Goal: Task Accomplishment & Management: Complete application form

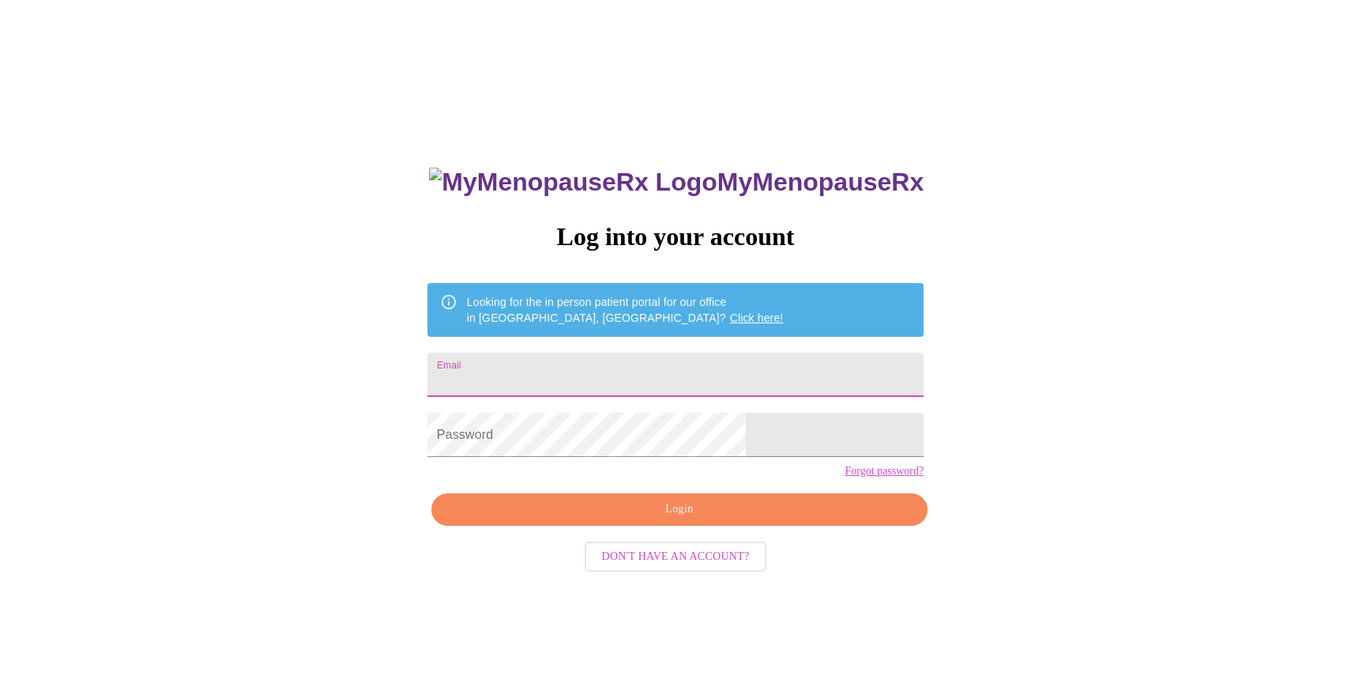
click at [590, 356] on input "Email" at bounding box center [676, 374] width 496 height 44
type input "[EMAIL_ADDRESS][DOMAIN_NAME]"
click at [613, 415] on form "Password" at bounding box center [676, 435] width 496 height 60
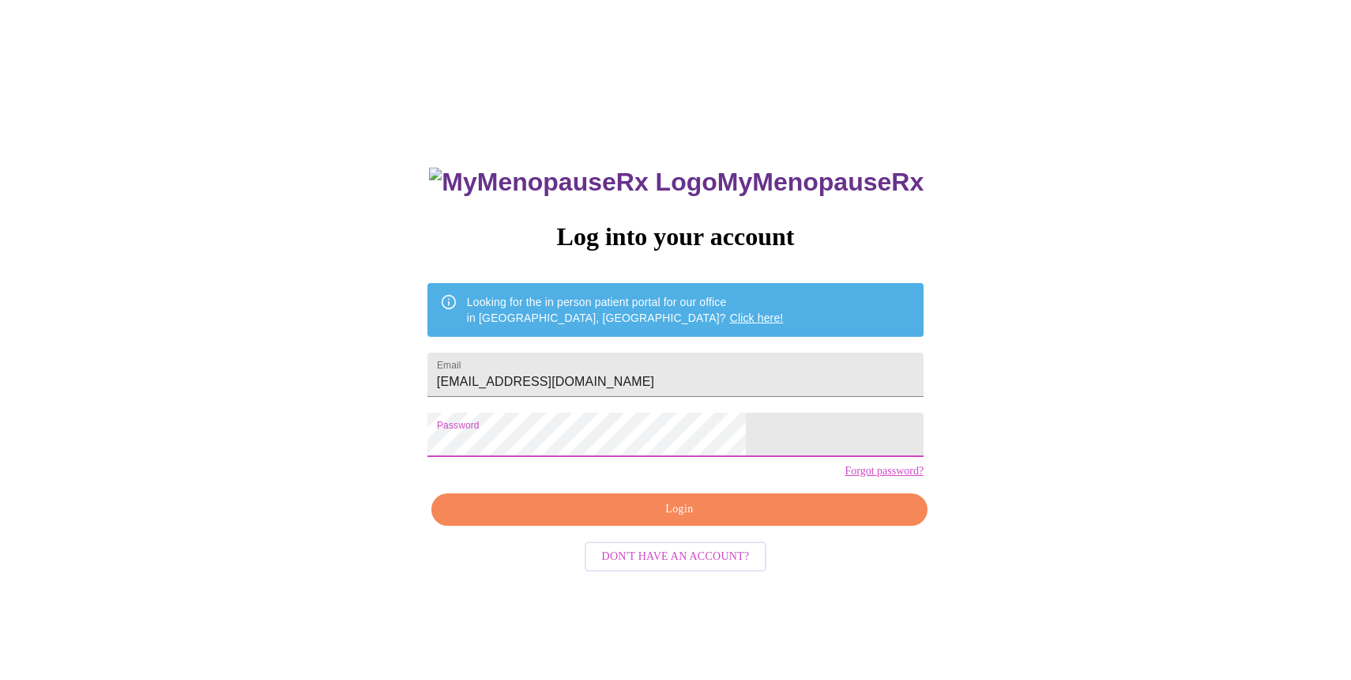
click at [694, 519] on span "Login" at bounding box center [680, 509] width 460 height 20
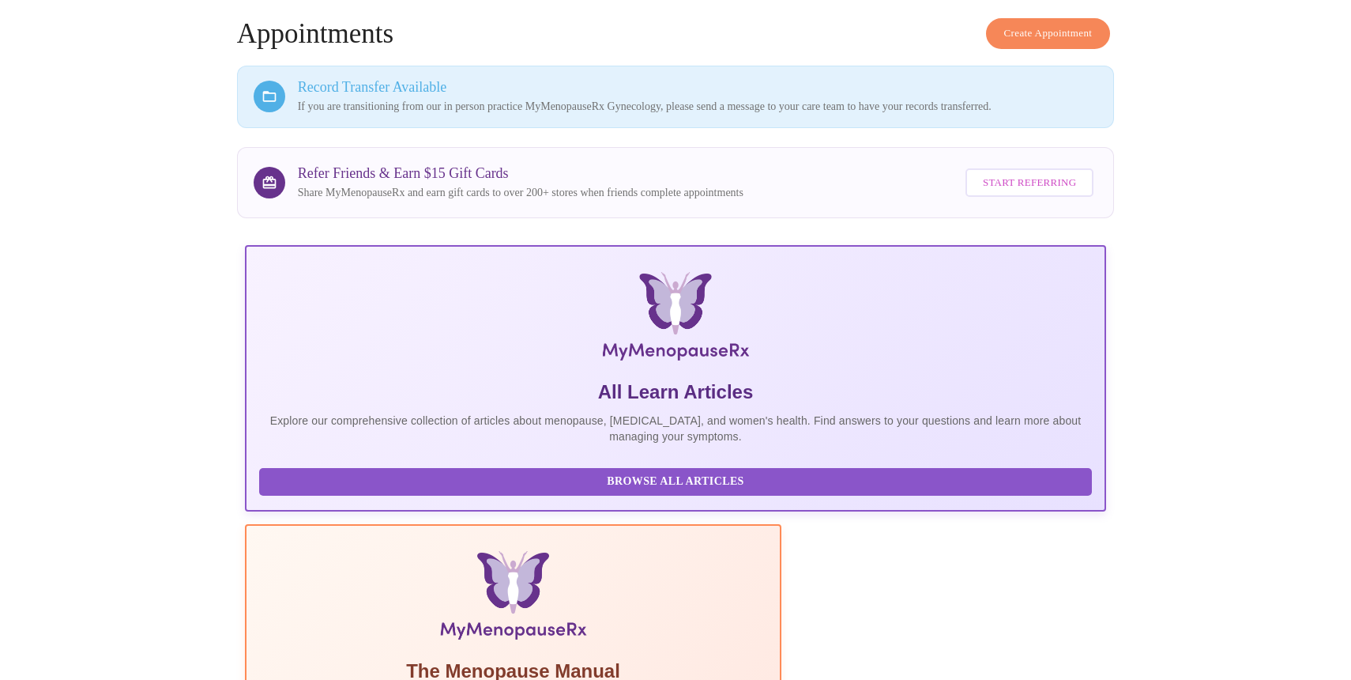
scroll to position [267, 0]
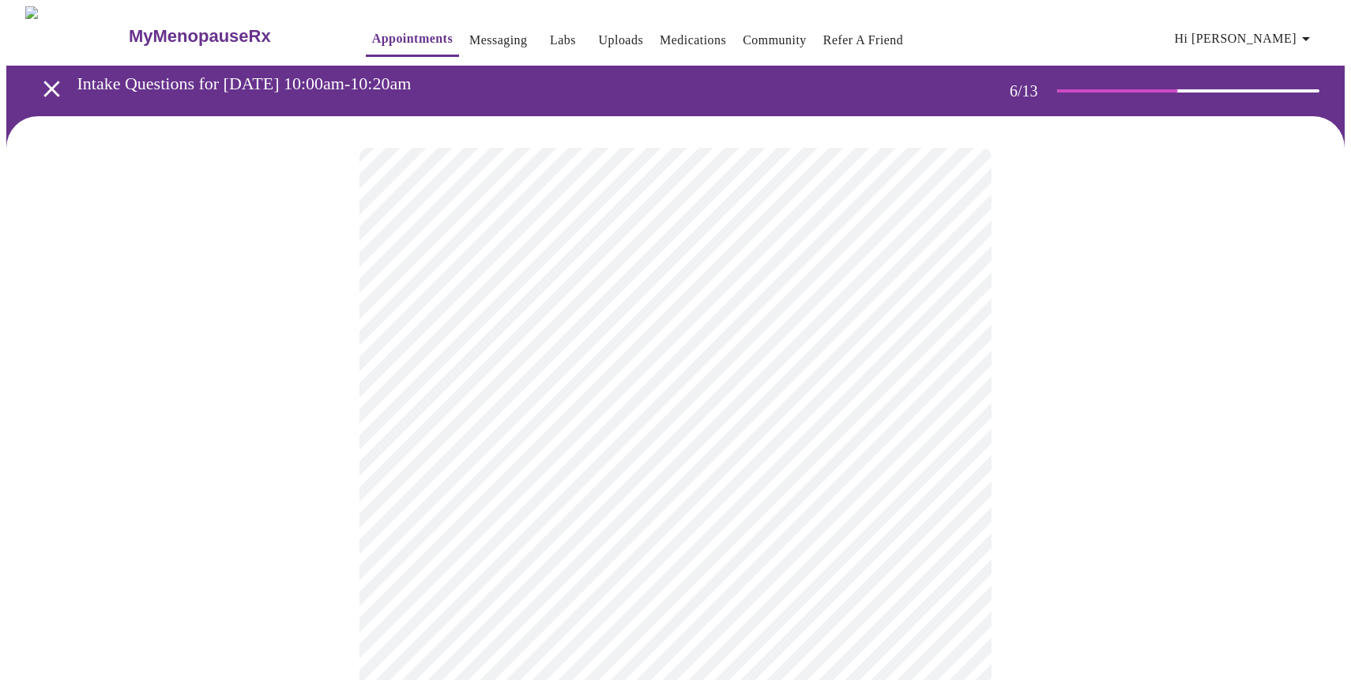
click at [459, 449] on body "MyMenopauseRx Appointments Messaging Labs Uploads Medications Community Refer a…" at bounding box center [675, 428] width 1339 height 844
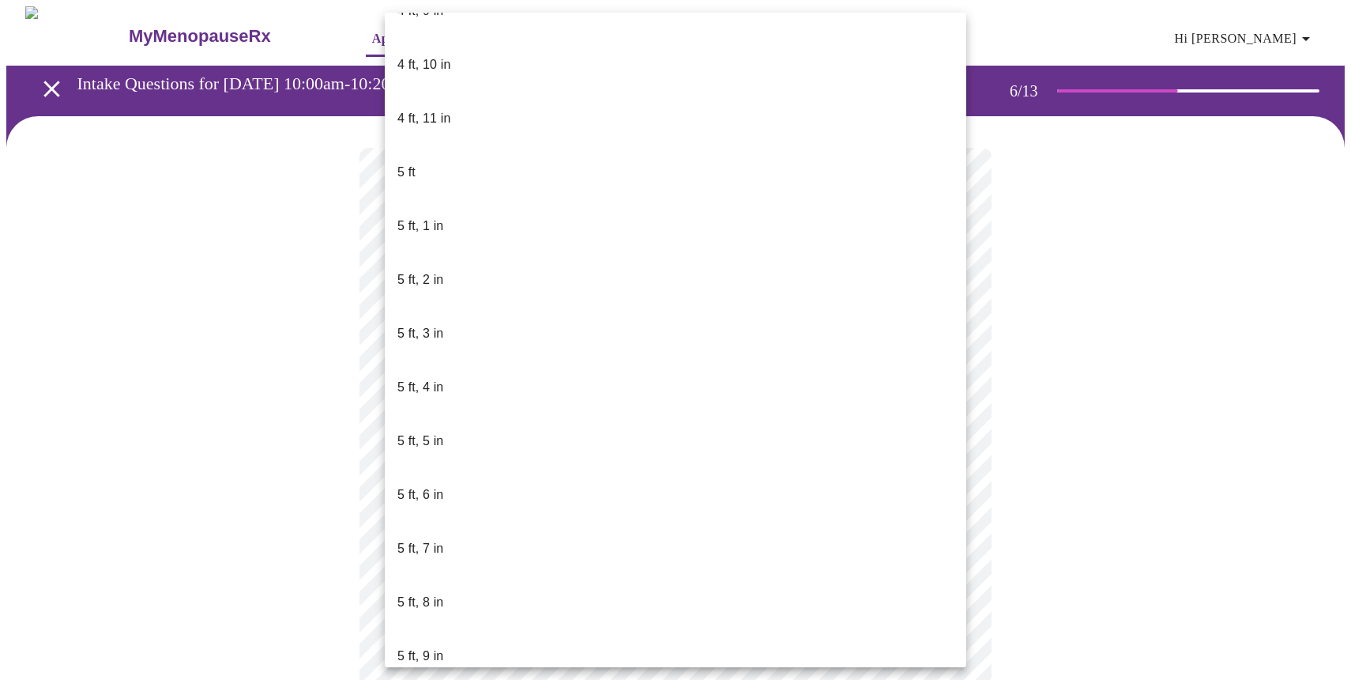
scroll to position [1172, 0]
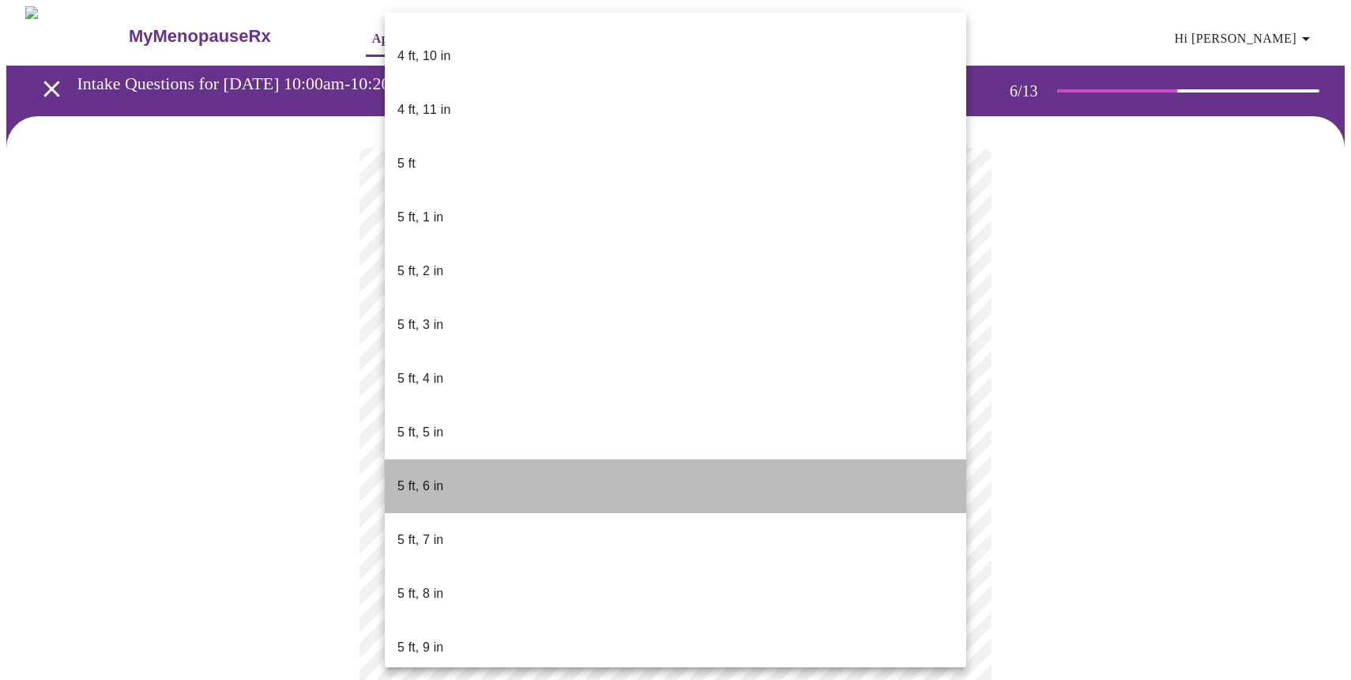
click at [428, 464] on span "5 ft, 6 in" at bounding box center [420, 486] width 46 height 44
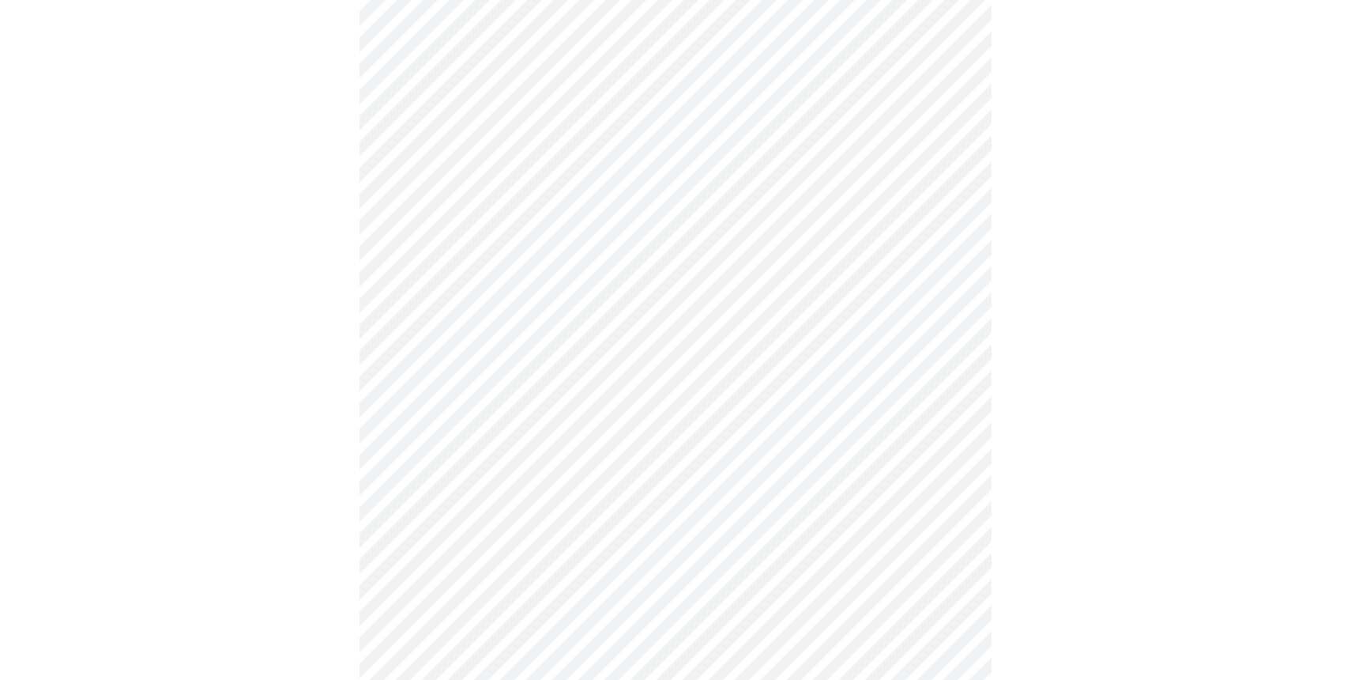
scroll to position [4052, 0]
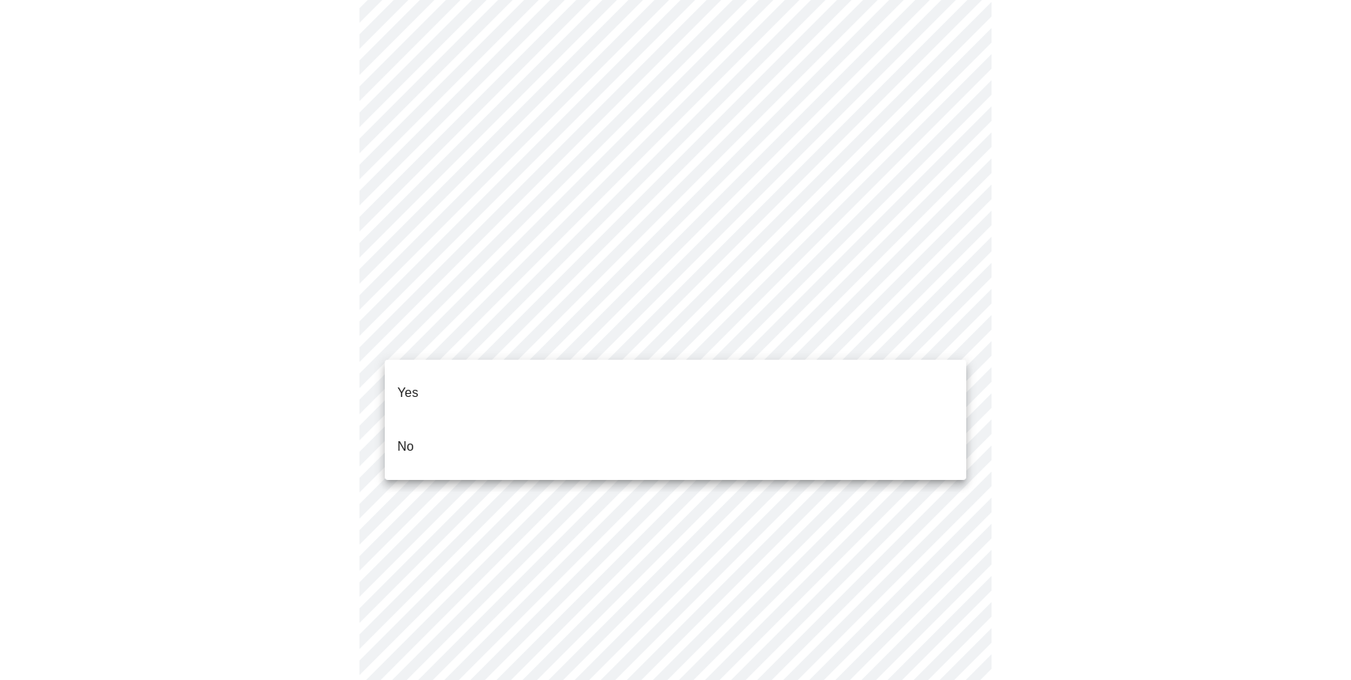
click at [403, 437] on p "No" at bounding box center [405, 446] width 17 height 19
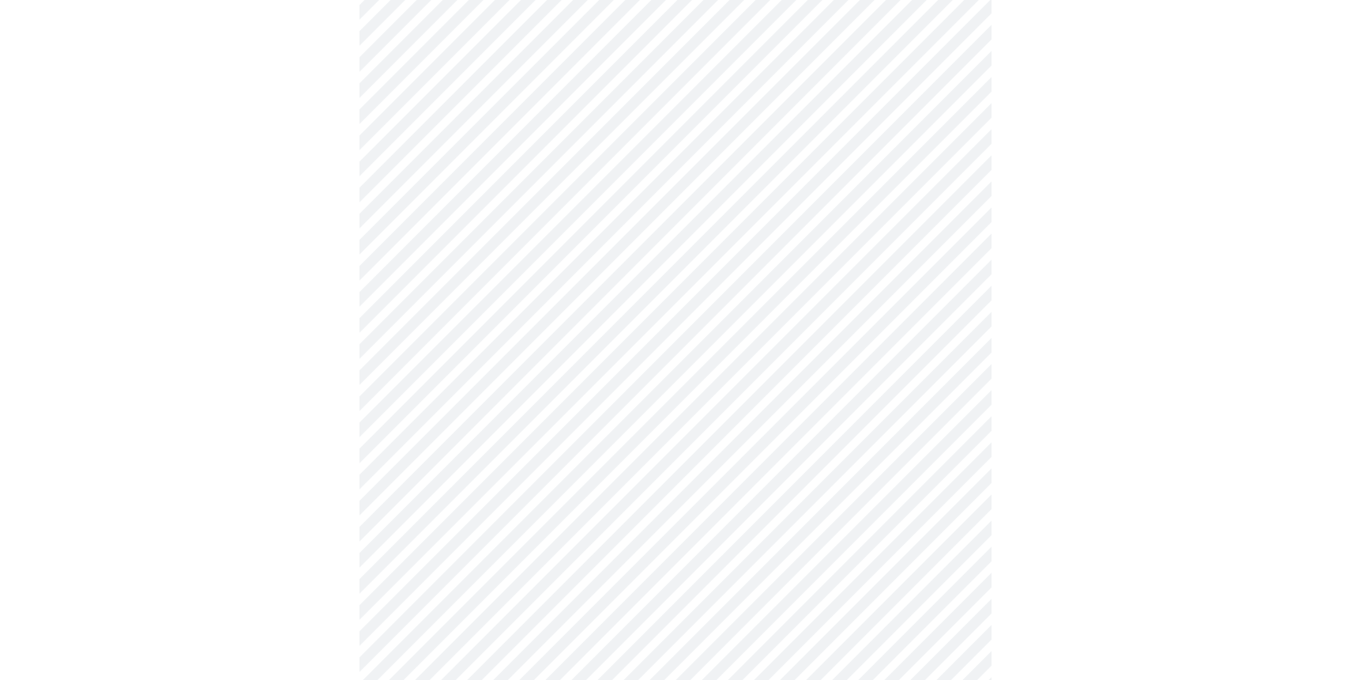
scroll to position [796, 0]
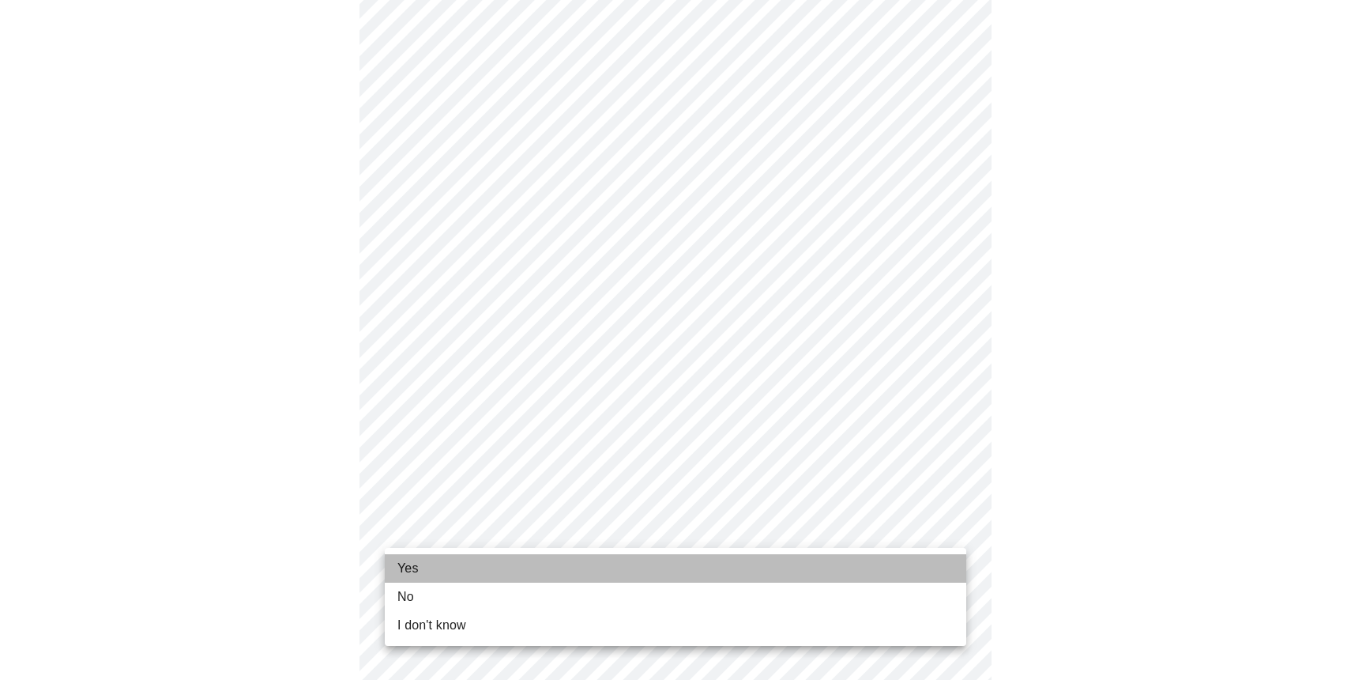
click at [415, 569] on span "Yes" at bounding box center [407, 568] width 21 height 19
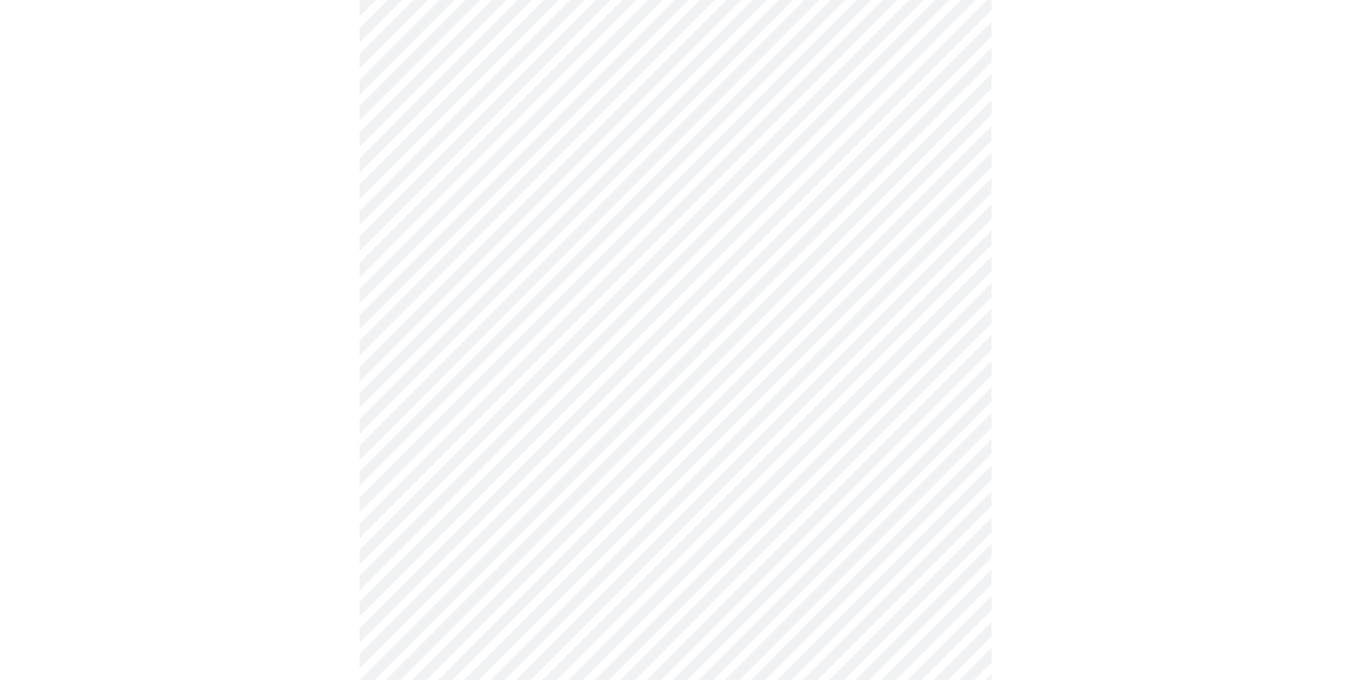
scroll to position [0, 0]
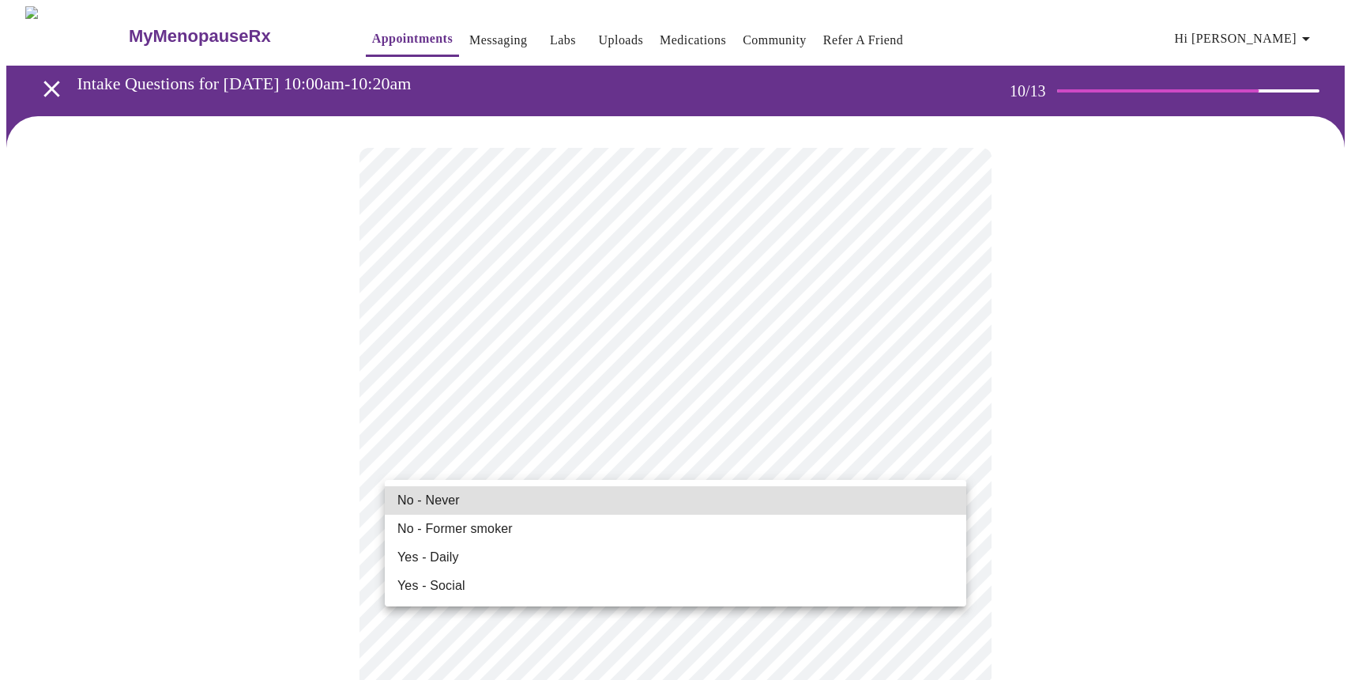
click at [477, 527] on span "No - Former smoker" at bounding box center [454, 528] width 115 height 19
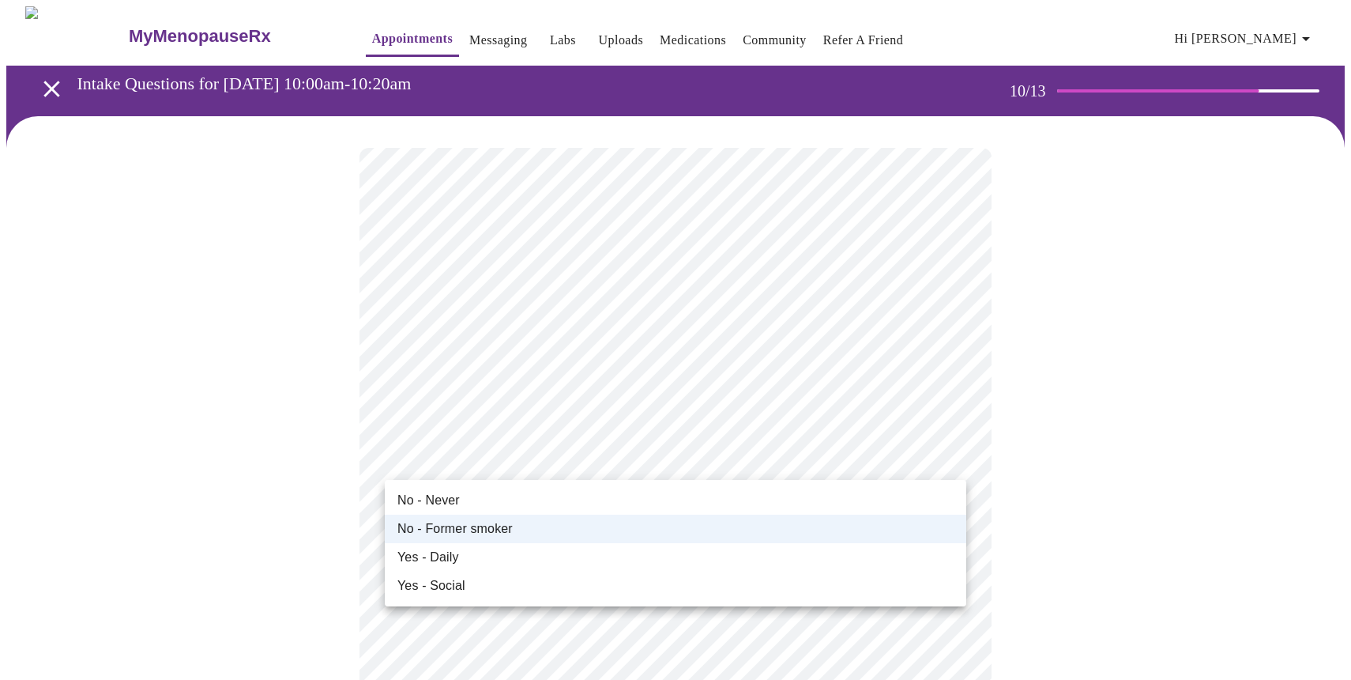
click at [530, 465] on div at bounding box center [675, 340] width 1351 height 680
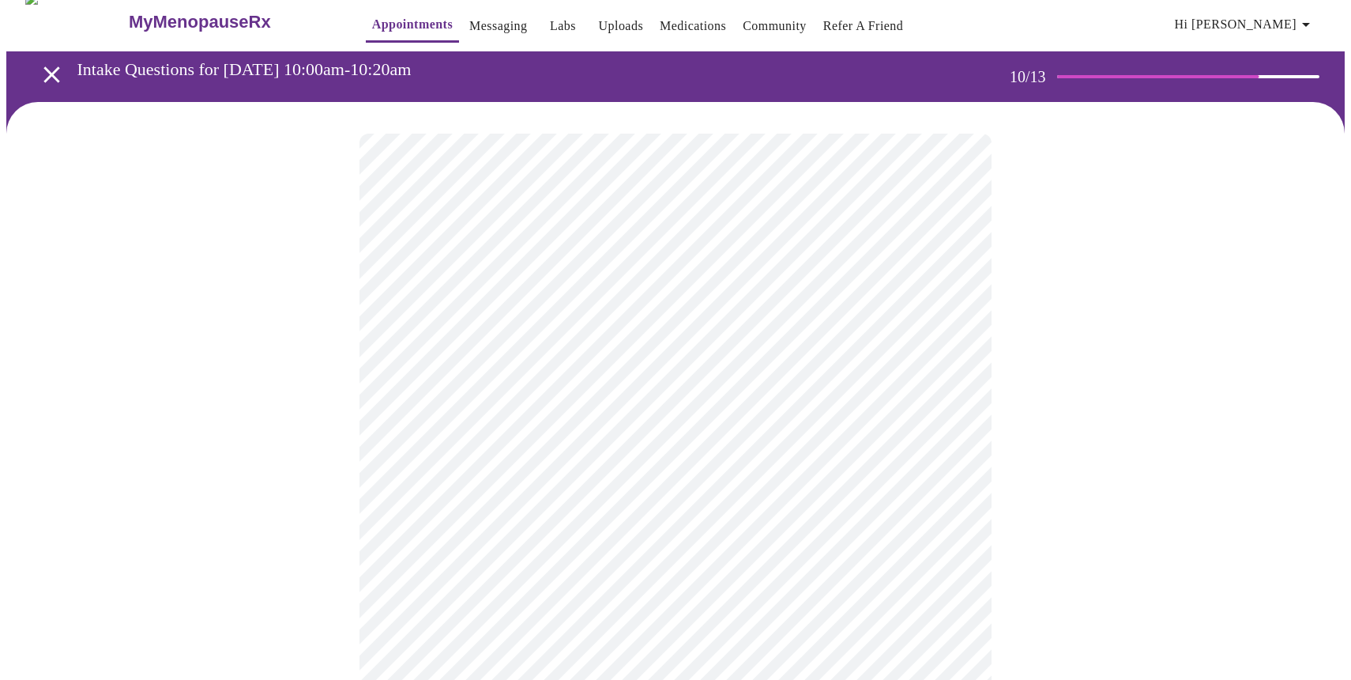
scroll to position [23, 0]
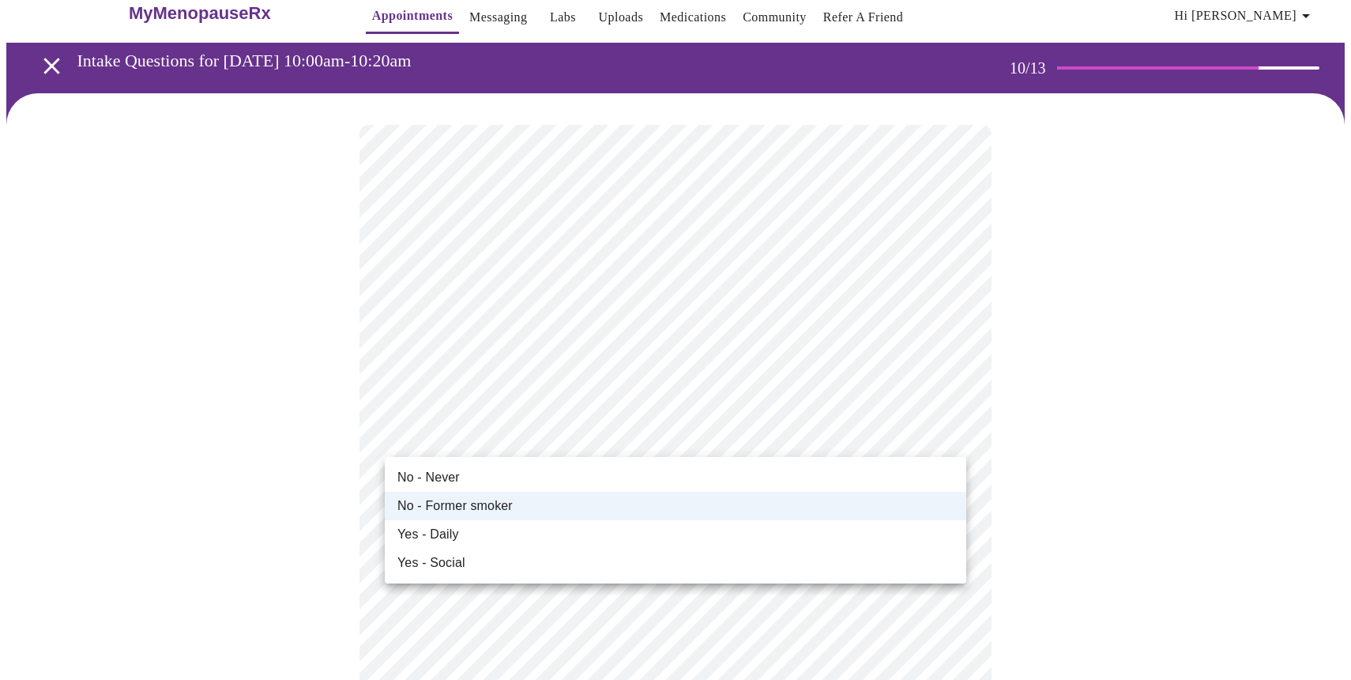
click at [695, 442] on div at bounding box center [675, 340] width 1351 height 680
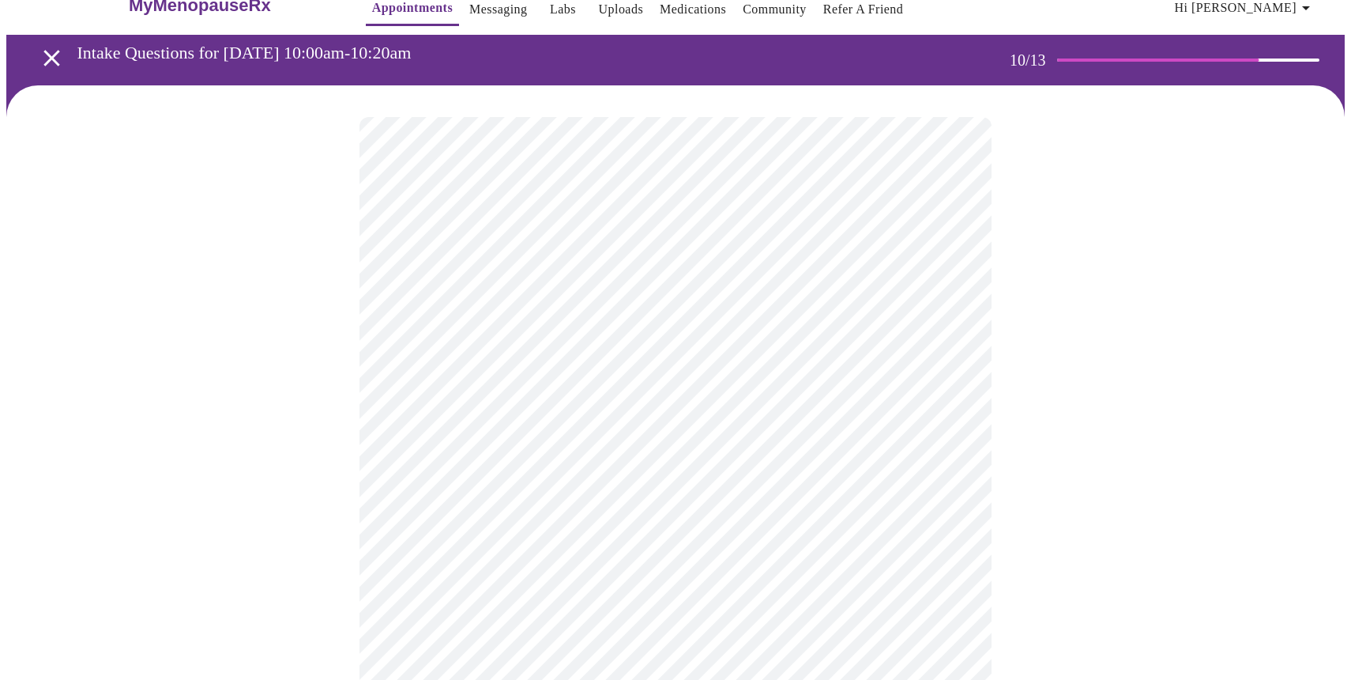
scroll to position [36, 0]
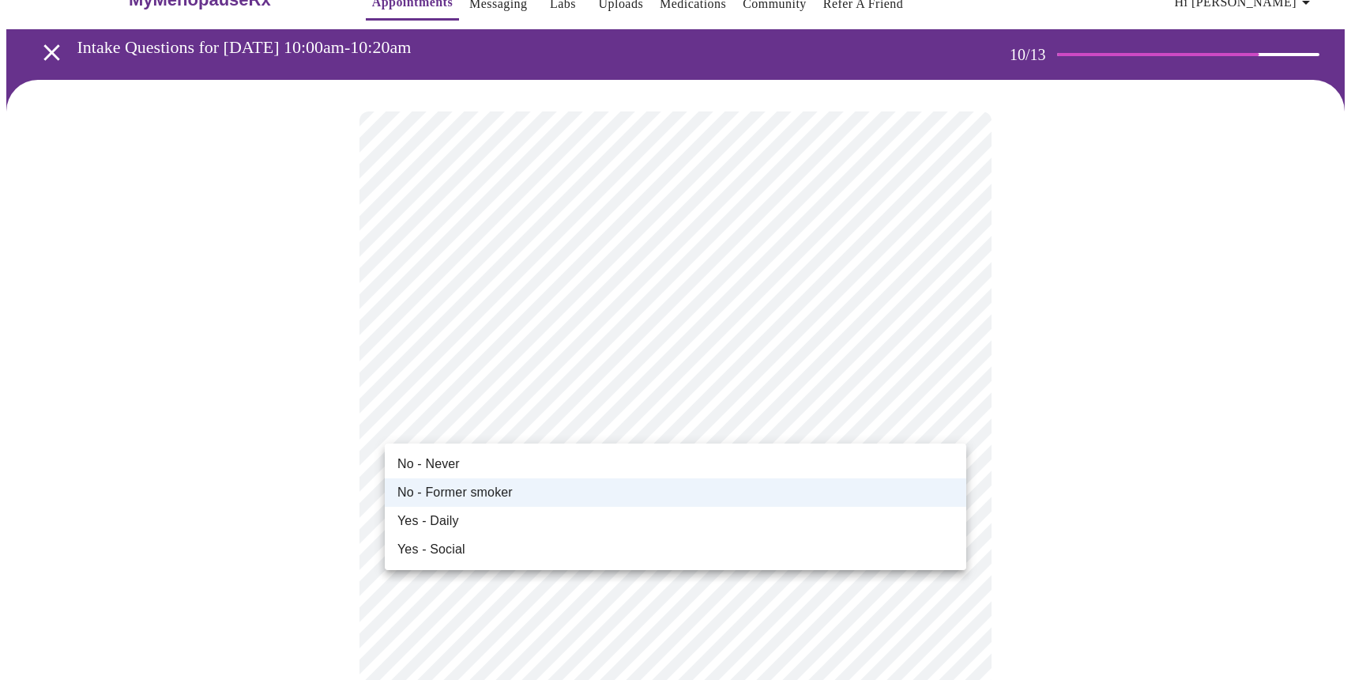
click at [493, 462] on li "No - Never" at bounding box center [676, 464] width 582 height 28
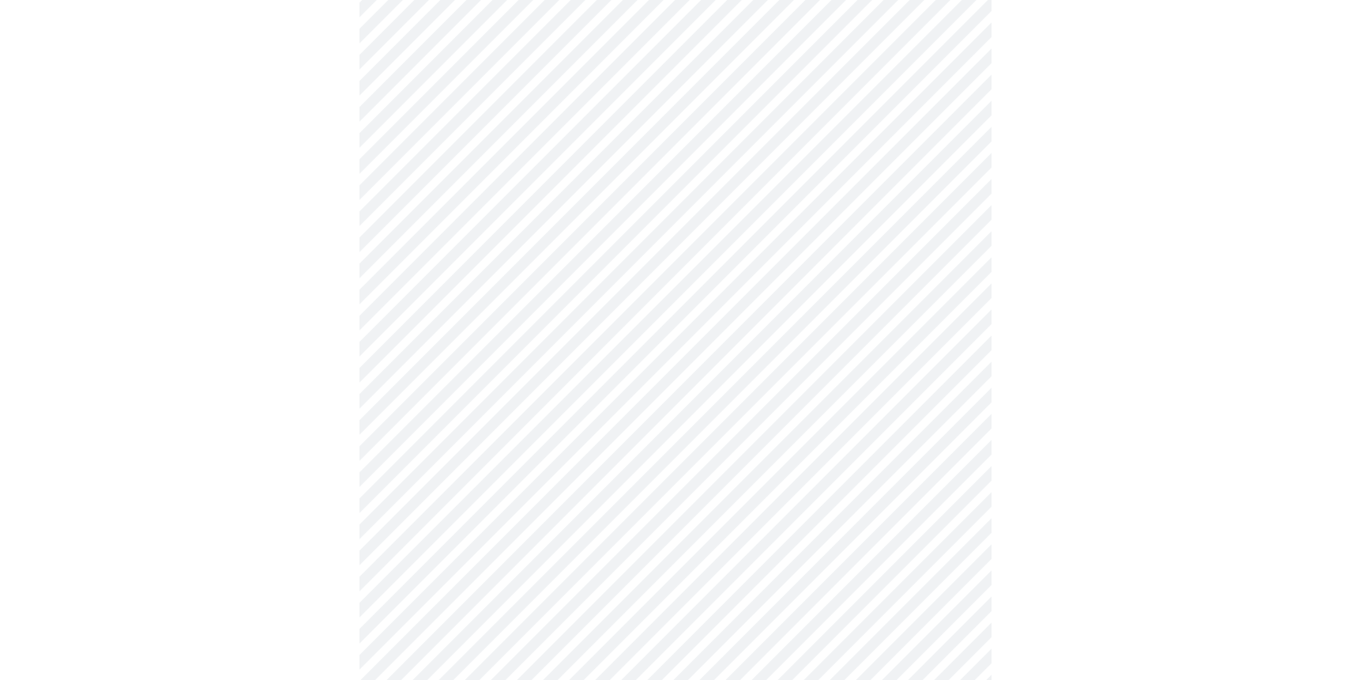
scroll to position [1268, 0]
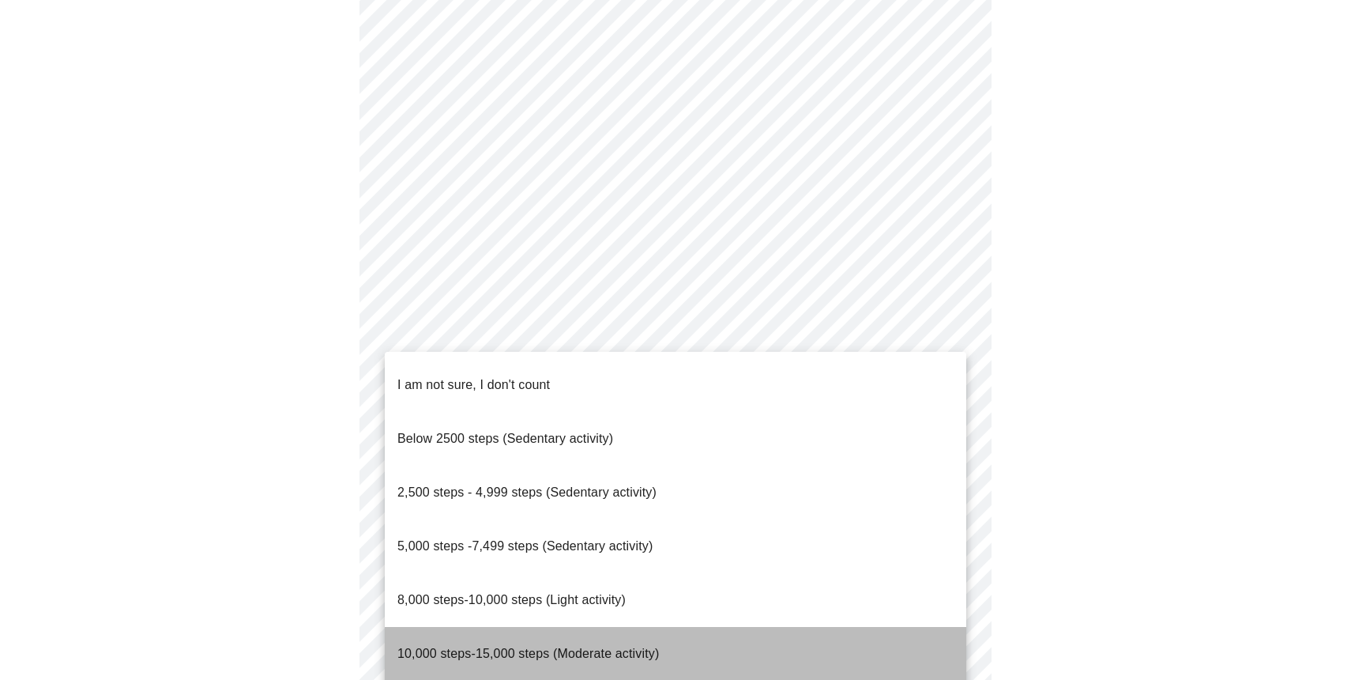
click at [532, 646] on span "10,000 steps-15,000 steps (Moderate activity)" at bounding box center [528, 652] width 262 height 13
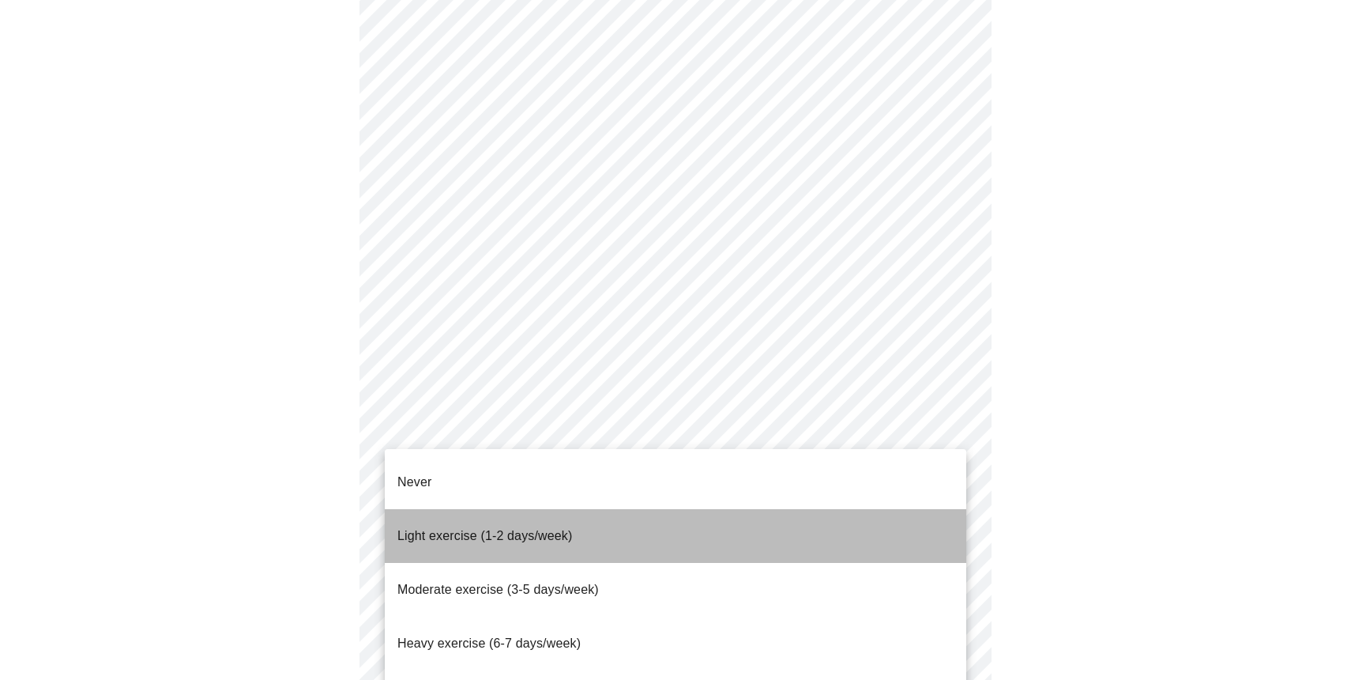
click at [766, 518] on li "Light exercise (1-2 days/week)" at bounding box center [676, 536] width 582 height 54
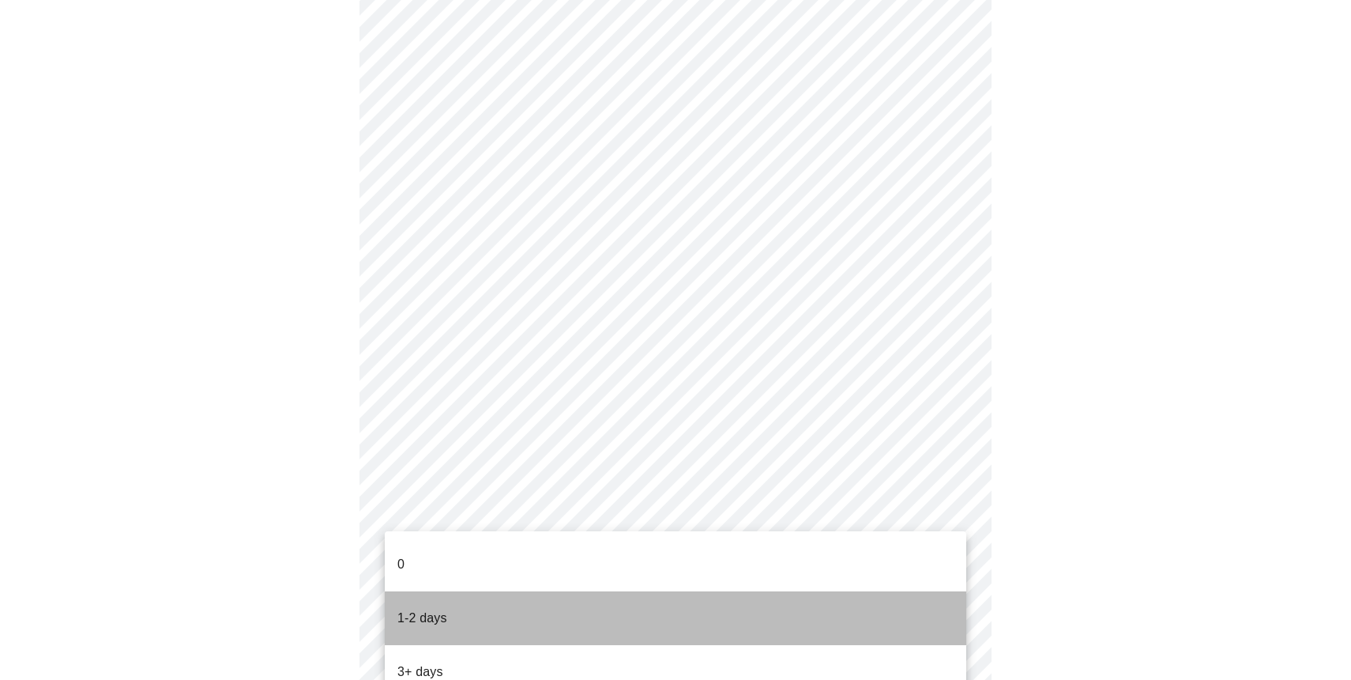
click at [855, 604] on li "1-2 days" at bounding box center [676, 618] width 582 height 54
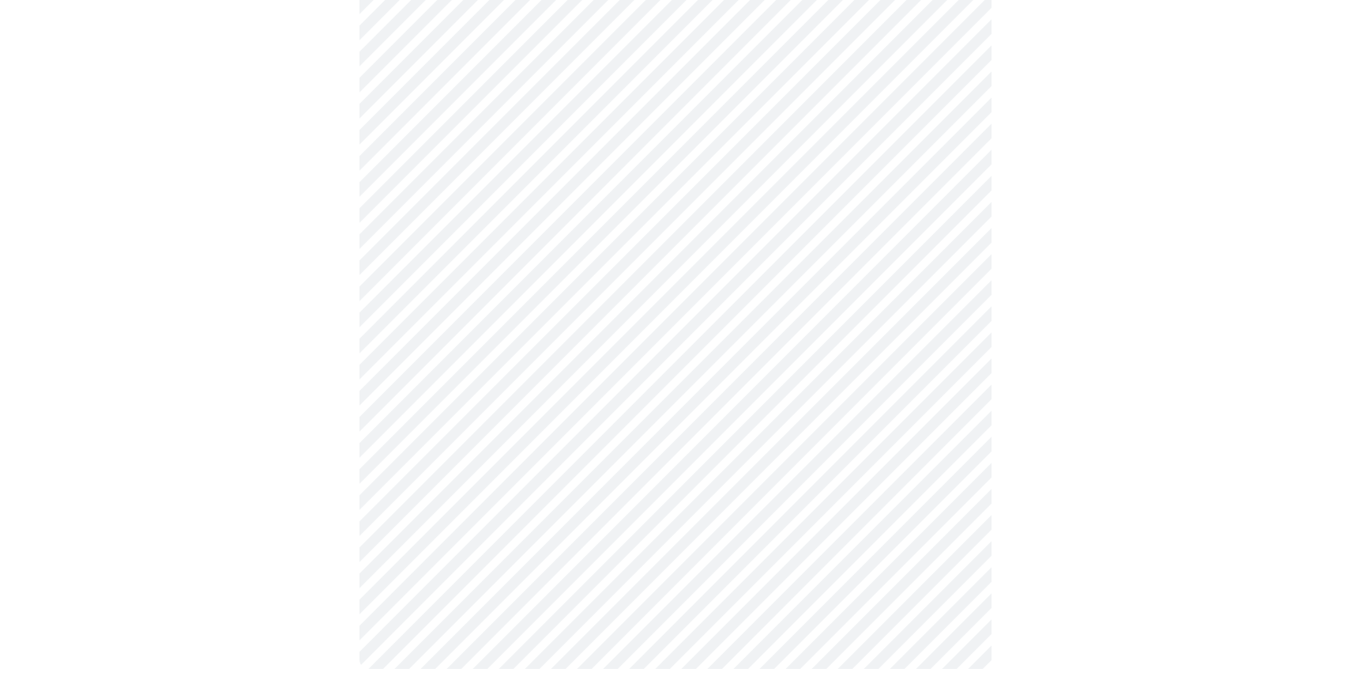
scroll to position [0, 0]
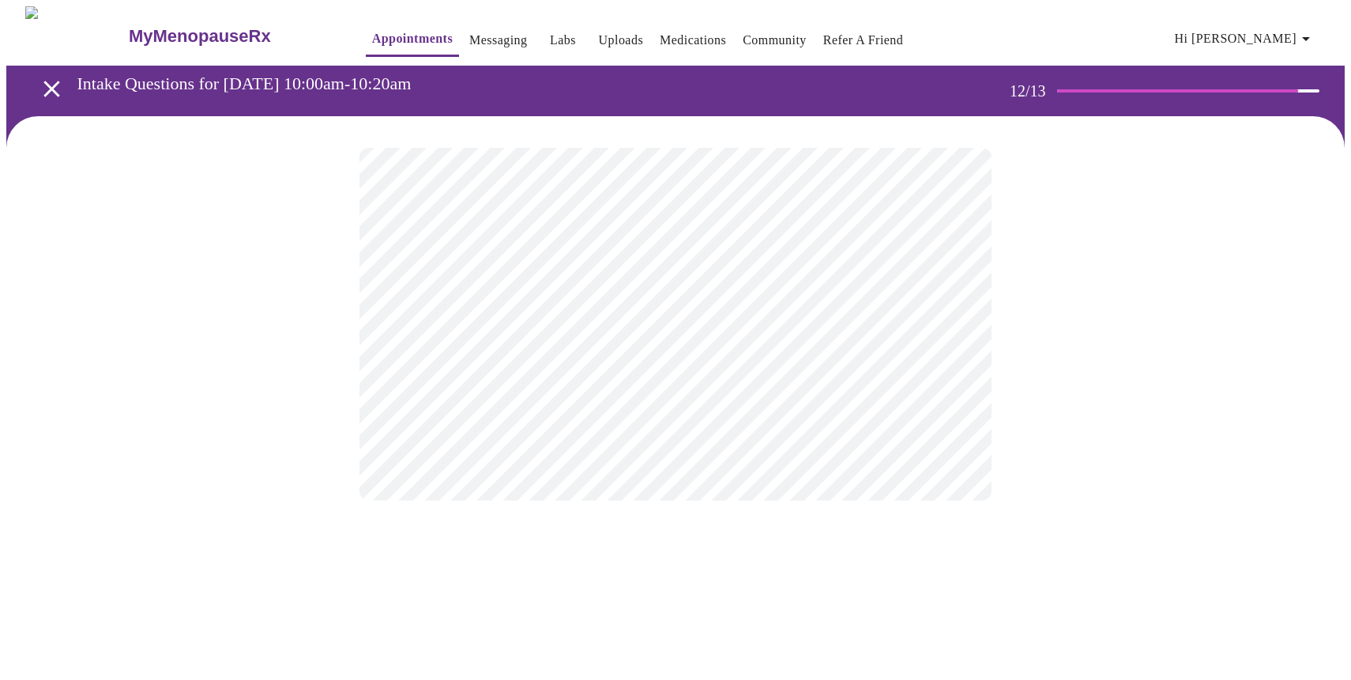
click at [952, 327] on body "MyMenopauseRx Appointments Messaging Labs Uploads Medications Community Refer a…" at bounding box center [675, 269] width 1339 height 526
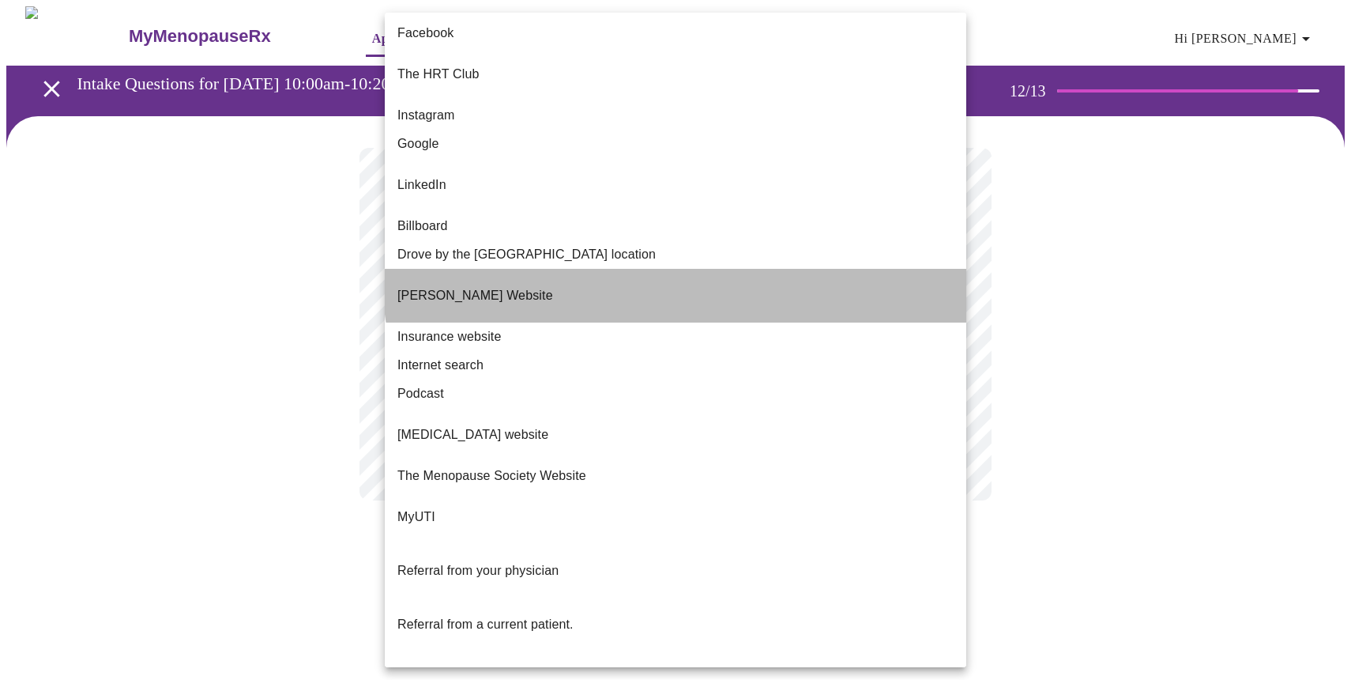
click at [723, 269] on li "[PERSON_NAME] Website" at bounding box center [676, 296] width 582 height 54
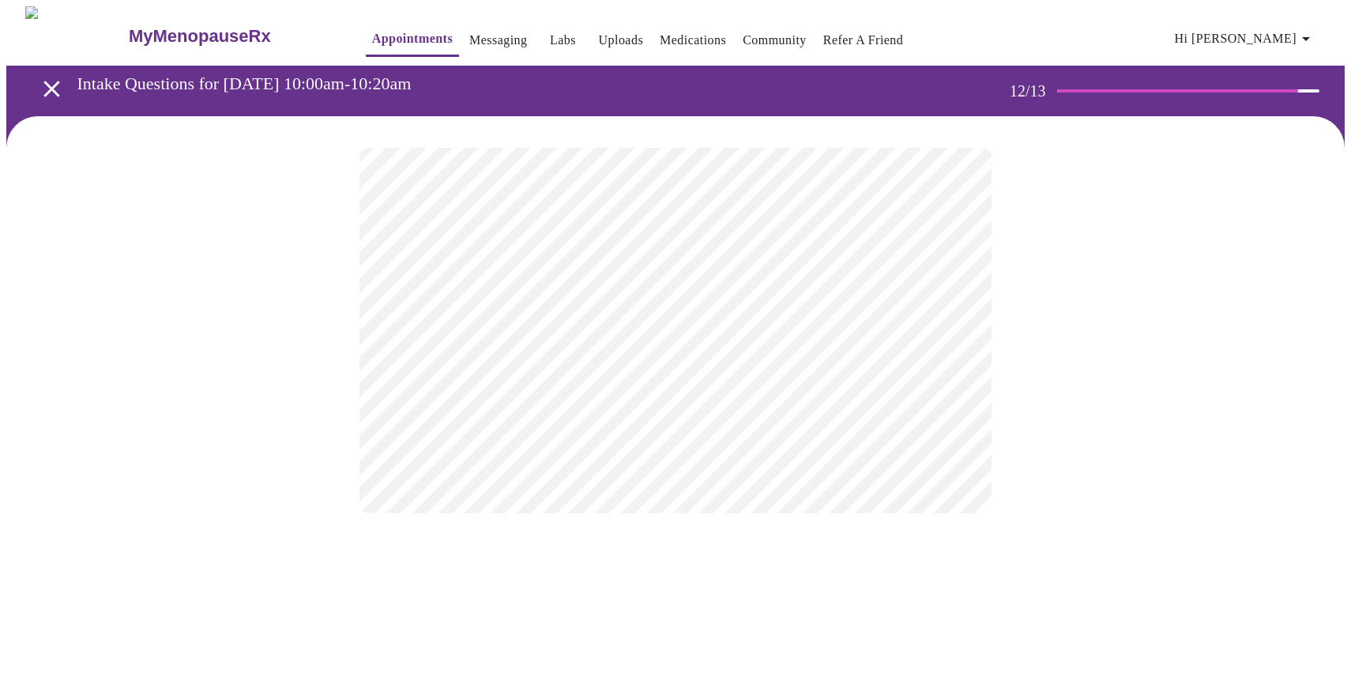
click at [951, 331] on body "MyMenopauseRx Appointments Messaging Labs Uploads Medications Community Refer a…" at bounding box center [675, 275] width 1339 height 538
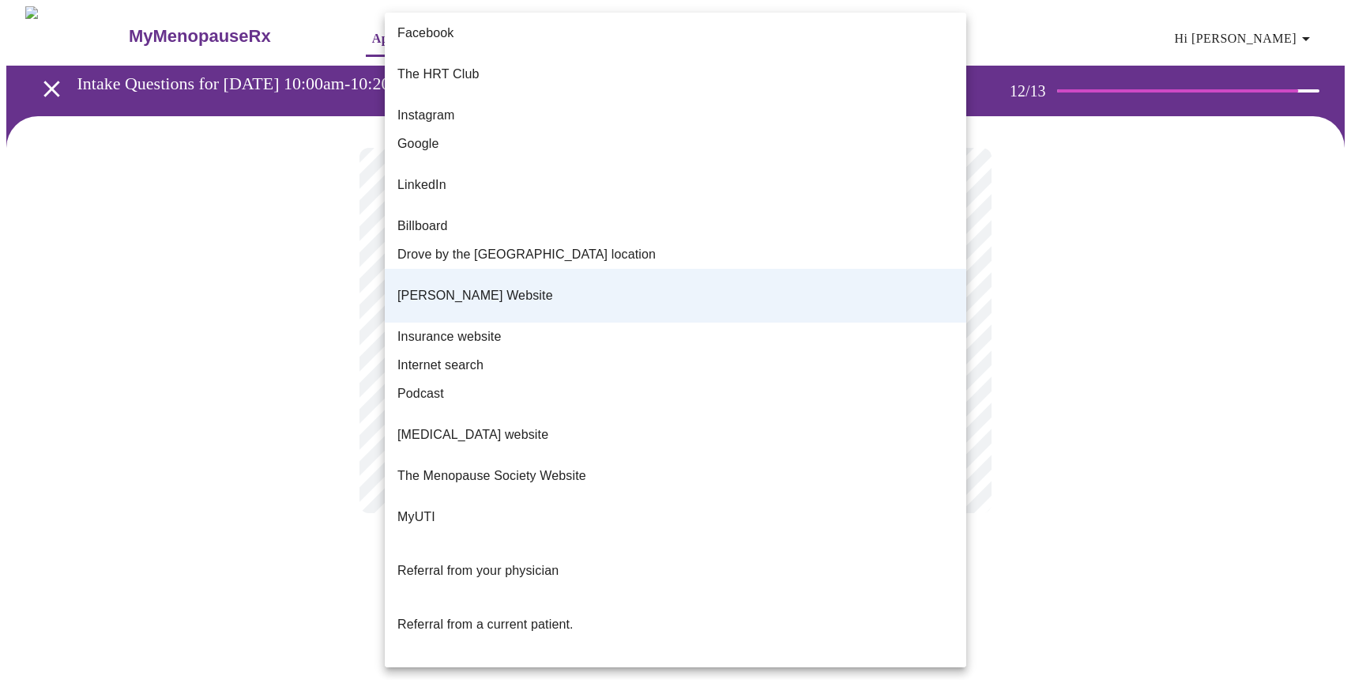
click at [585, 269] on li "[PERSON_NAME] Website" at bounding box center [676, 296] width 582 height 54
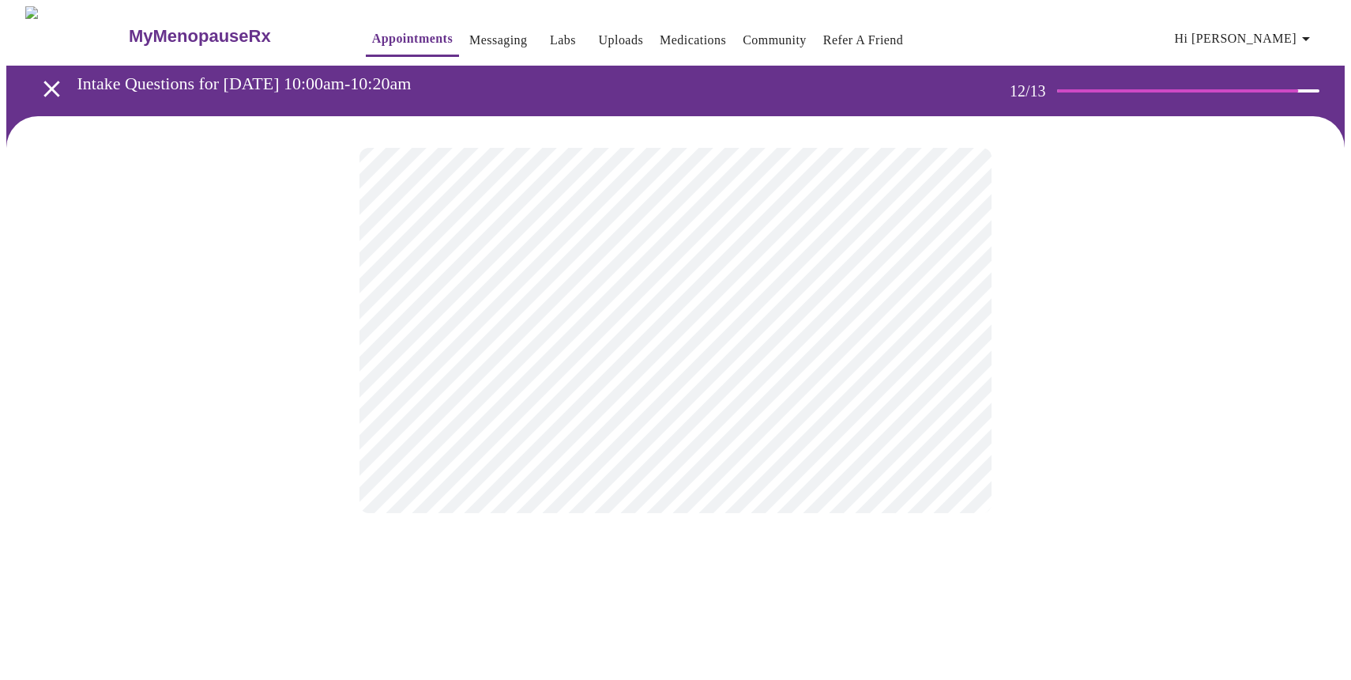
click at [944, 330] on body "MyMenopauseRx Appointments Messaging Labs Uploads Medications Community Refer a…" at bounding box center [675, 275] width 1339 height 538
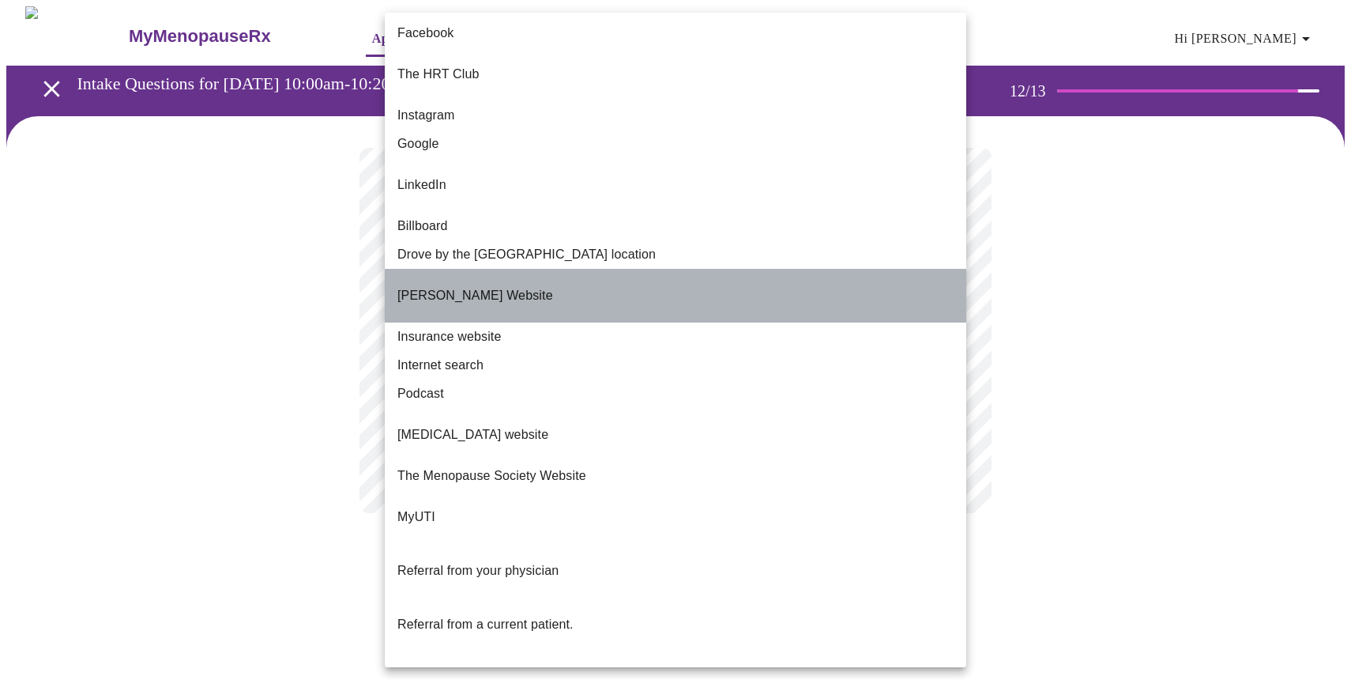
click at [531, 286] on p "[PERSON_NAME] Website" at bounding box center [475, 295] width 156 height 19
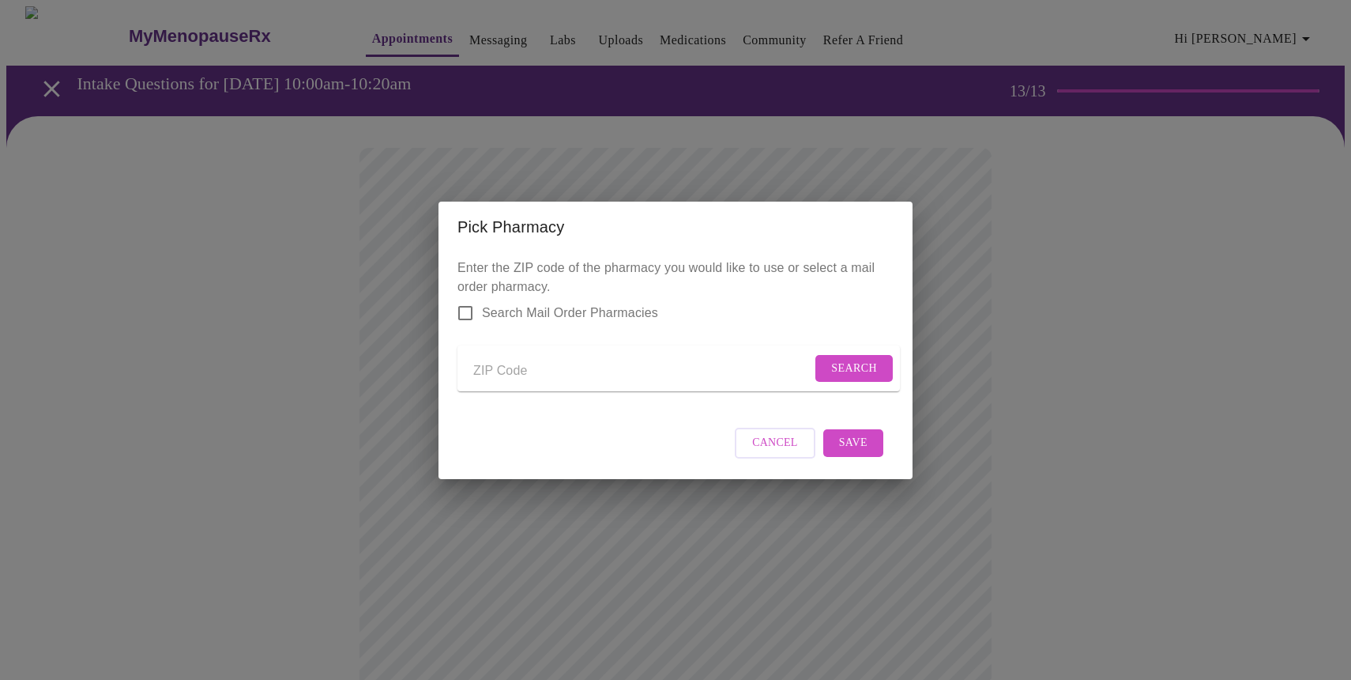
click at [513, 367] on input "Send a message to your care team" at bounding box center [642, 371] width 338 height 25
type input "60187"
click at [853, 363] on span "Search" at bounding box center [854, 369] width 46 height 20
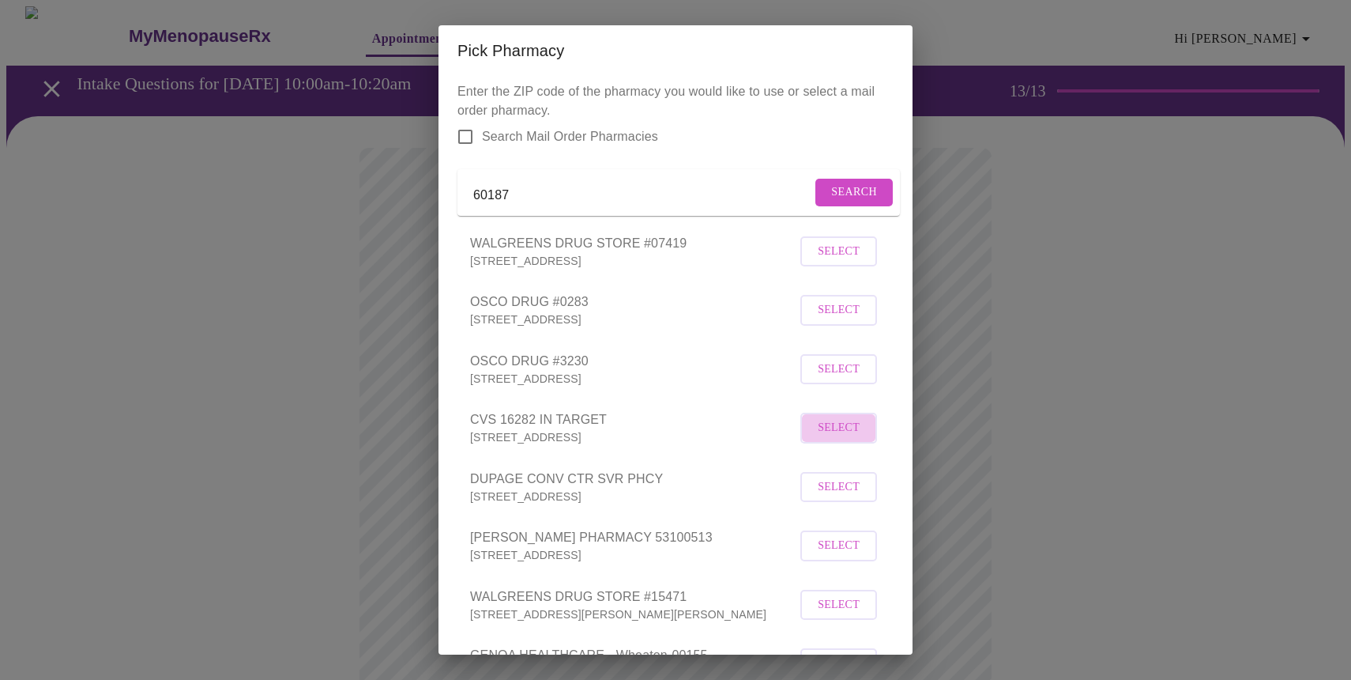
click at [847, 438] on span "Select" at bounding box center [839, 428] width 42 height 20
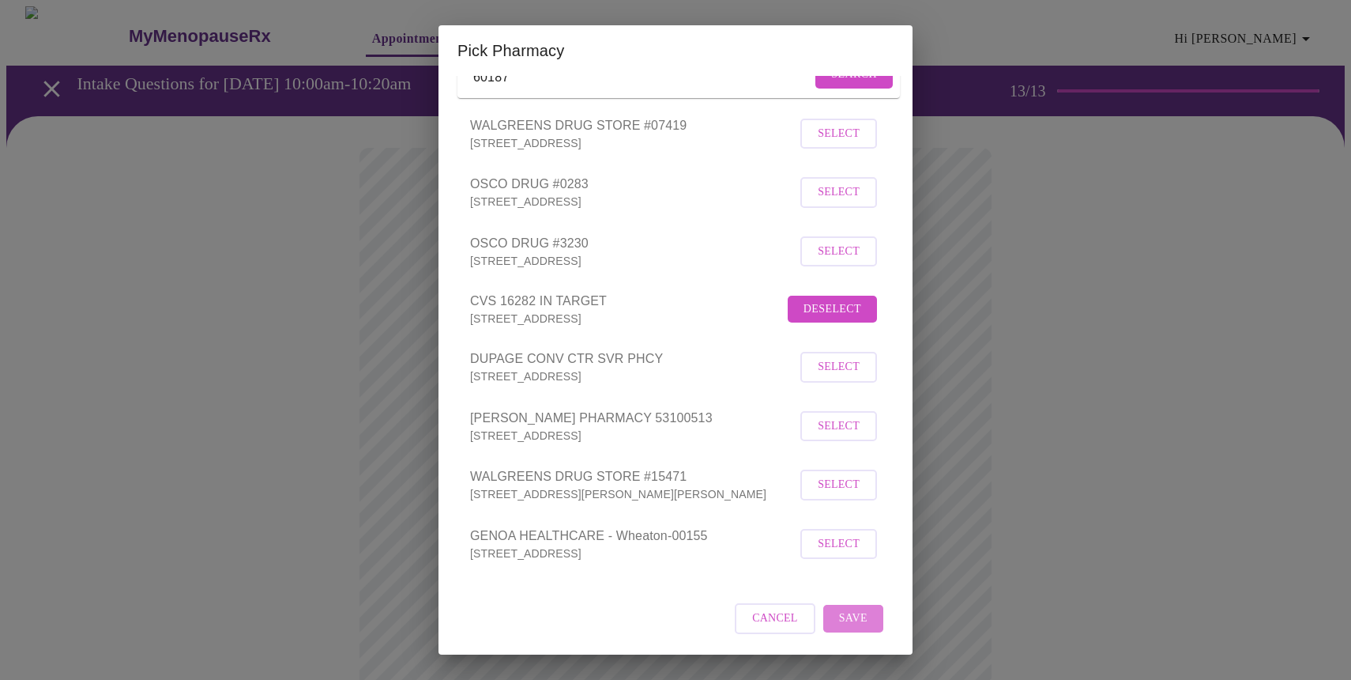
click at [850, 617] on span "Save" at bounding box center [853, 618] width 28 height 20
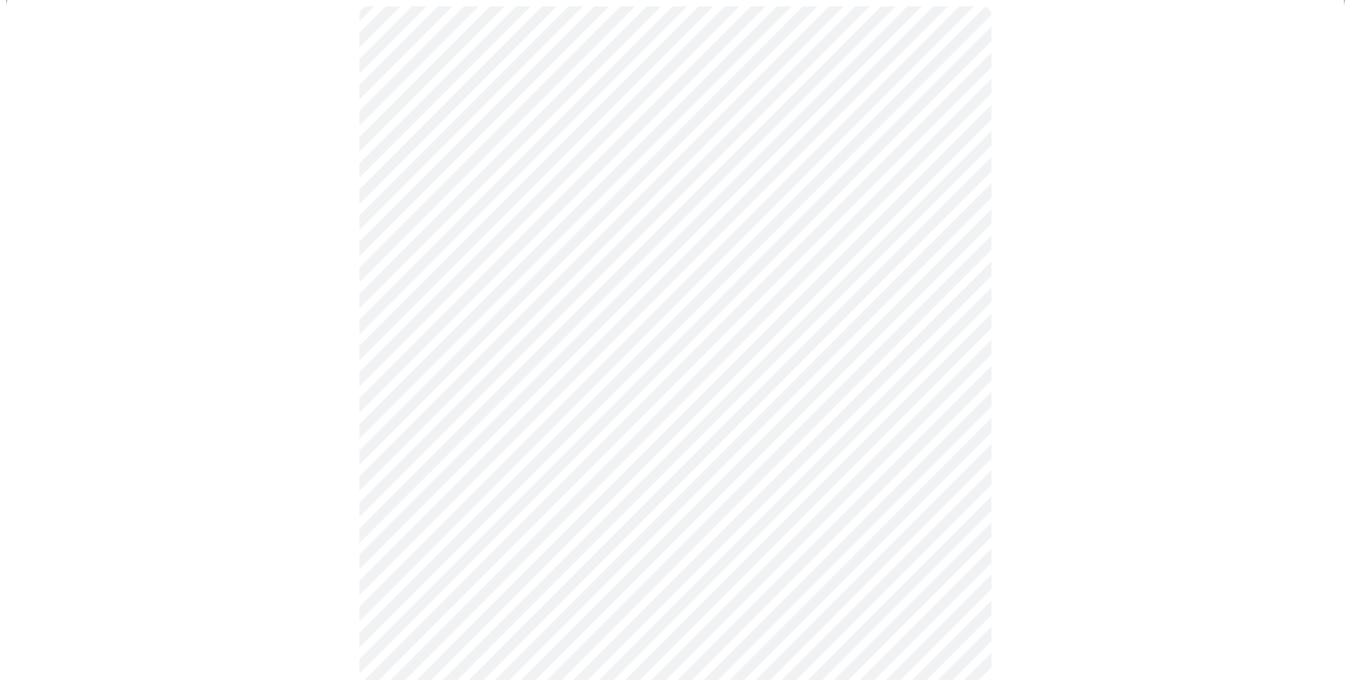
scroll to position [141, 0]
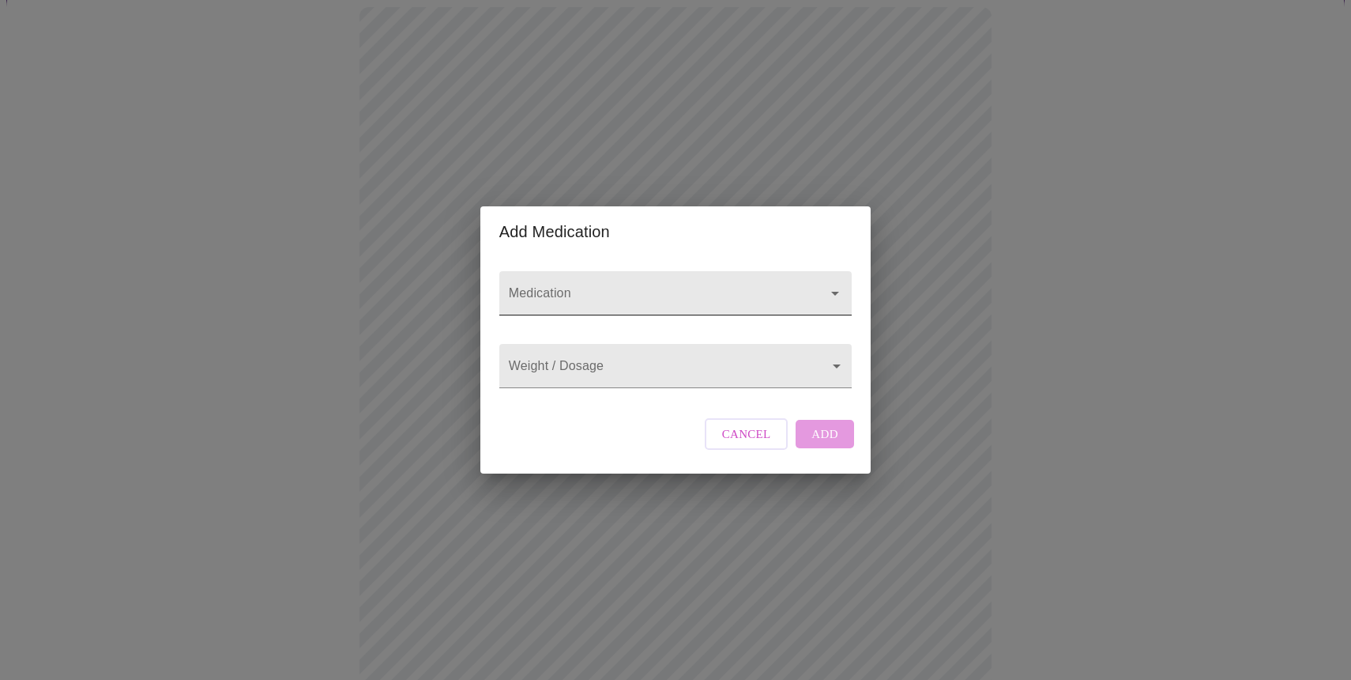
click at [731, 286] on input "Medication" at bounding box center [653, 300] width 295 height 29
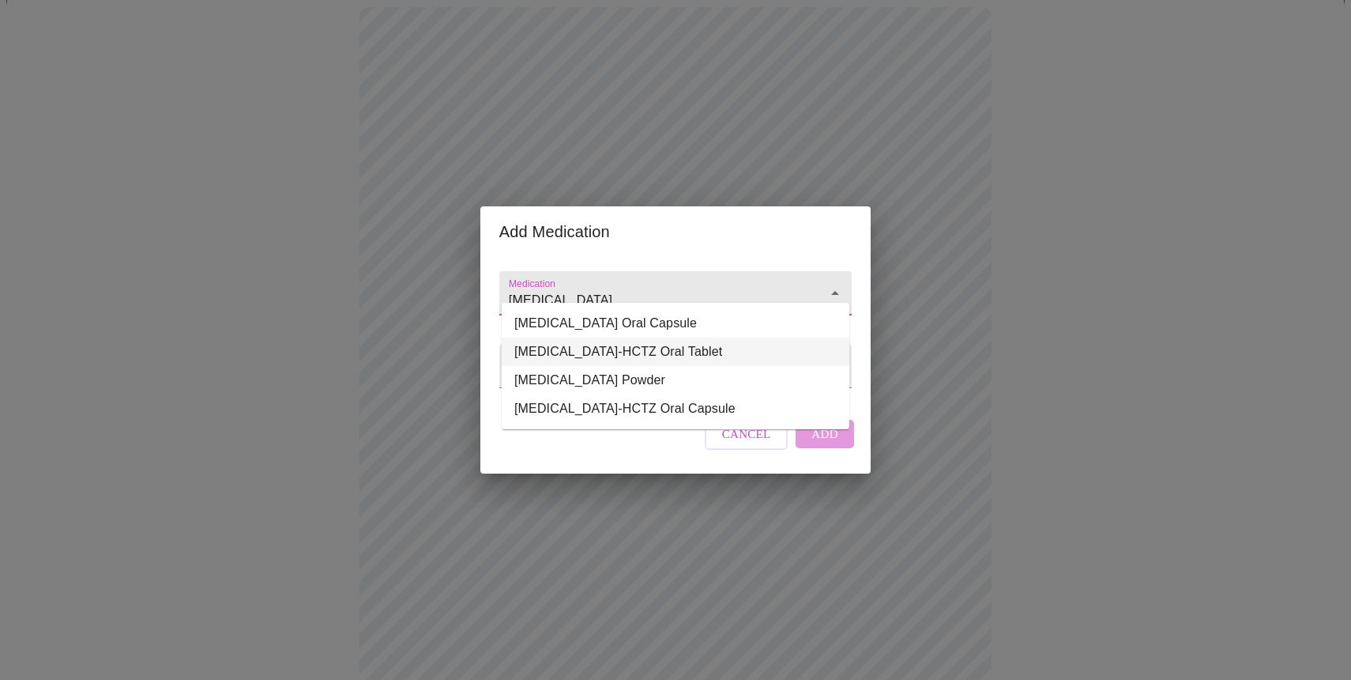
click at [669, 347] on li "[MEDICAL_DATA]-HCTZ Oral Tablet" at bounding box center [676, 351] width 348 height 28
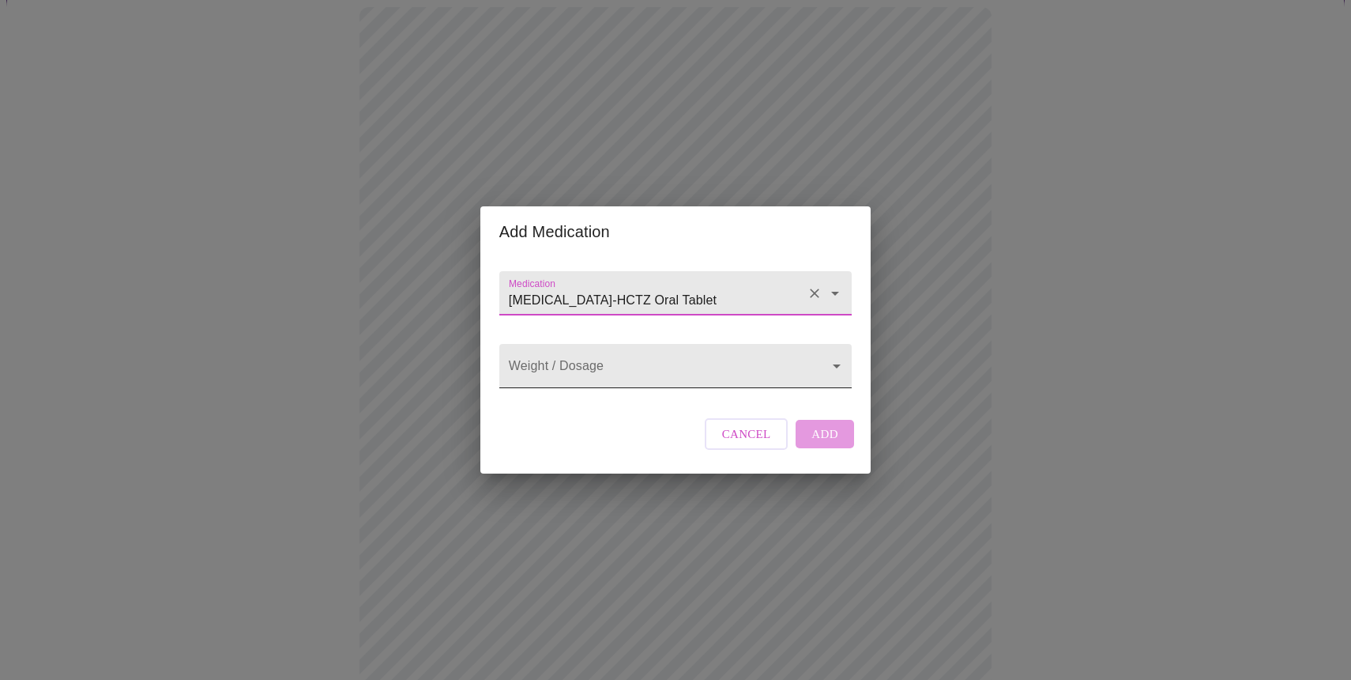
type input "[MEDICAL_DATA]-HCTZ Oral Tablet"
click at [834, 367] on body "MyMenopauseRx Appointments Messaging Labs Uploads Medications Community Refer a…" at bounding box center [675, 460] width 1339 height 1189
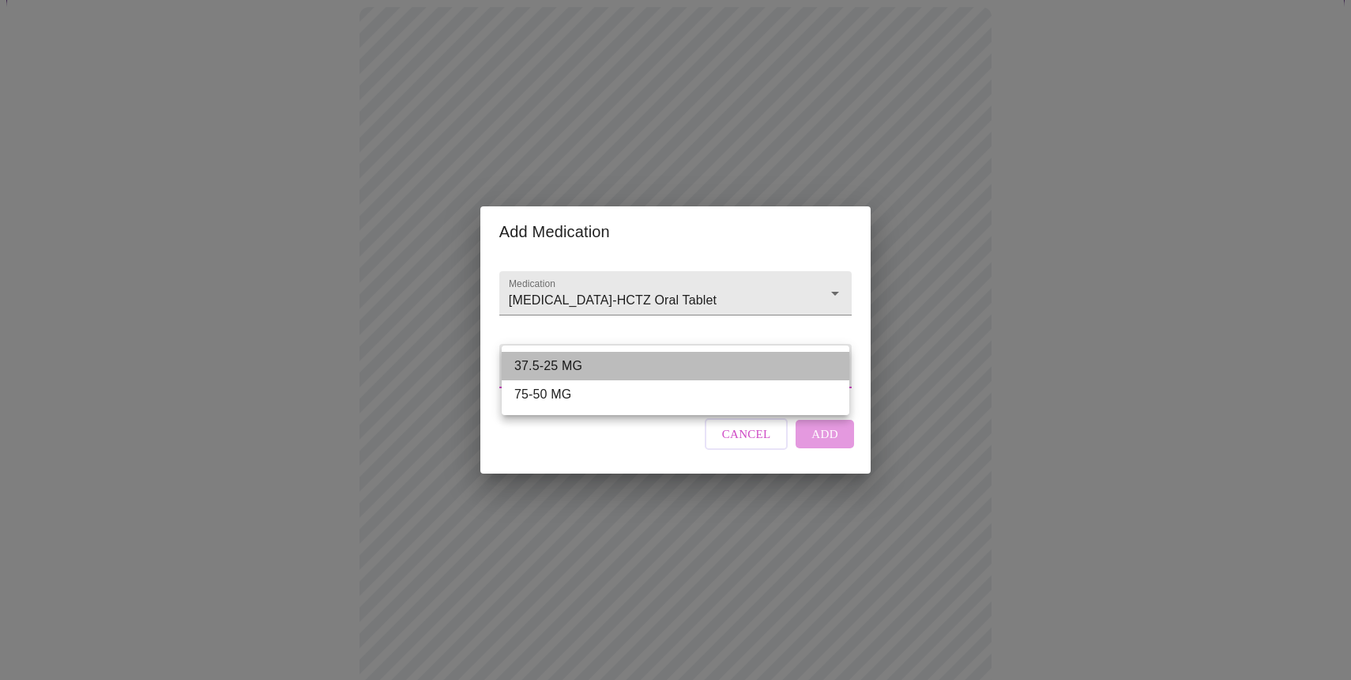
click at [740, 364] on li "37.5-25 MG" at bounding box center [676, 366] width 348 height 28
type input "37.5-25 MG"
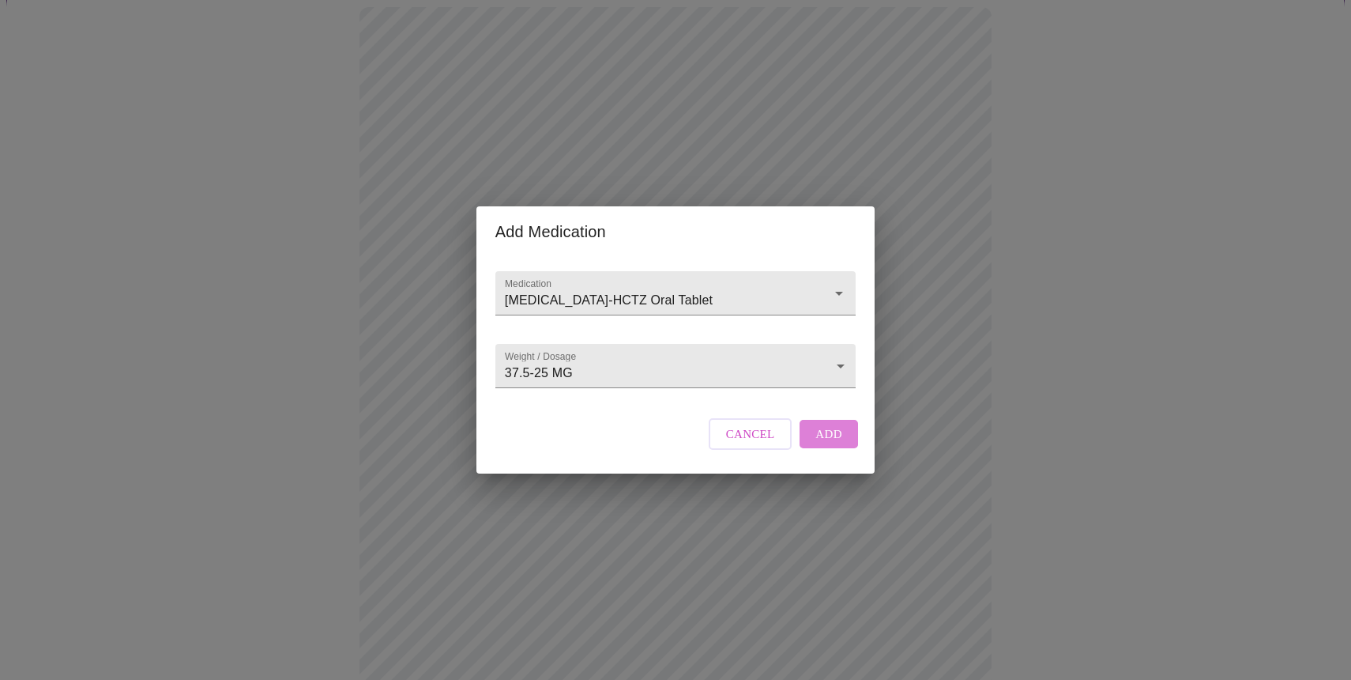
click at [822, 444] on span "Add" at bounding box center [829, 434] width 27 height 21
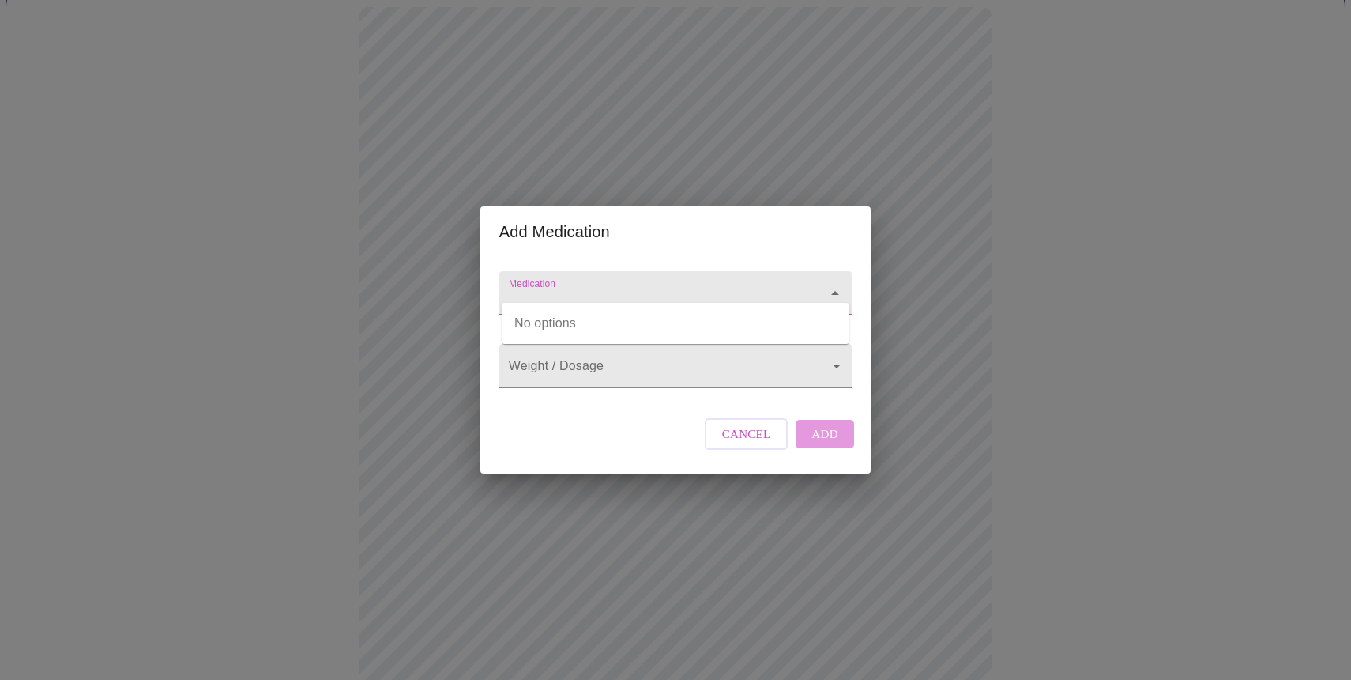
click at [579, 286] on input "Medication" at bounding box center [653, 300] width 295 height 29
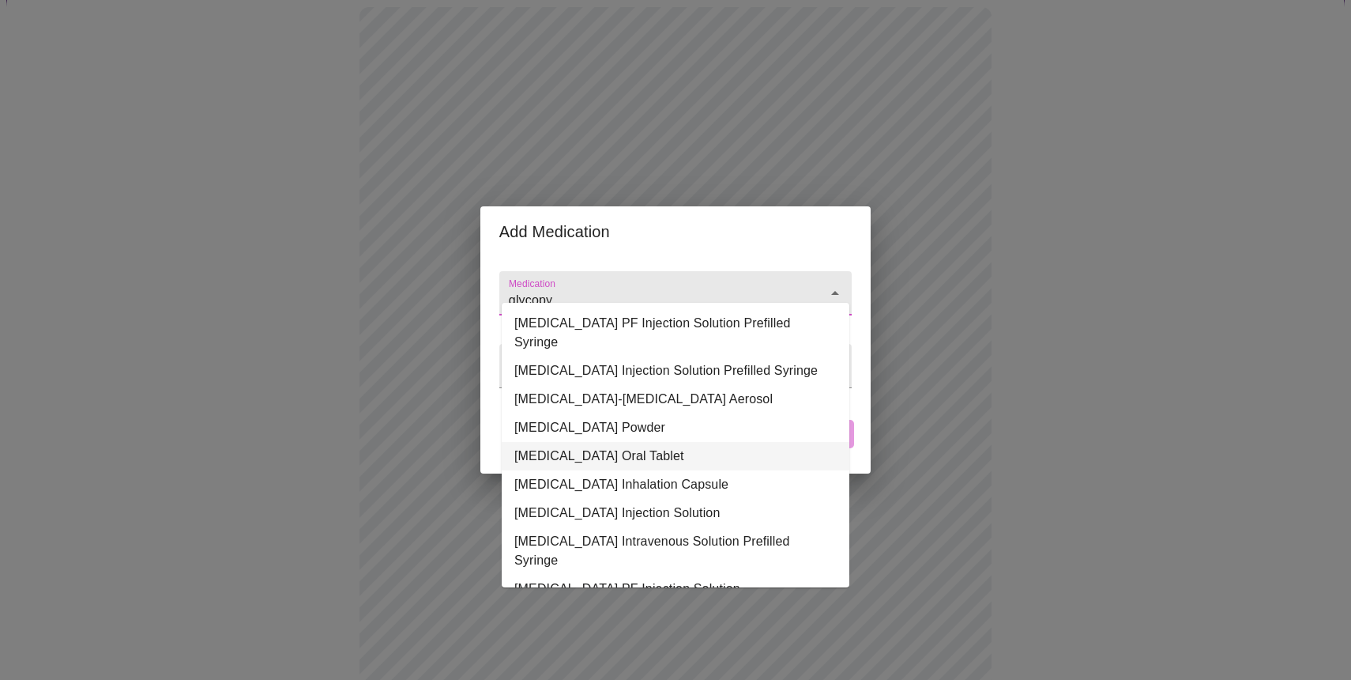
click at [563, 442] on li "[MEDICAL_DATA] Oral Tablet" at bounding box center [676, 456] width 348 height 28
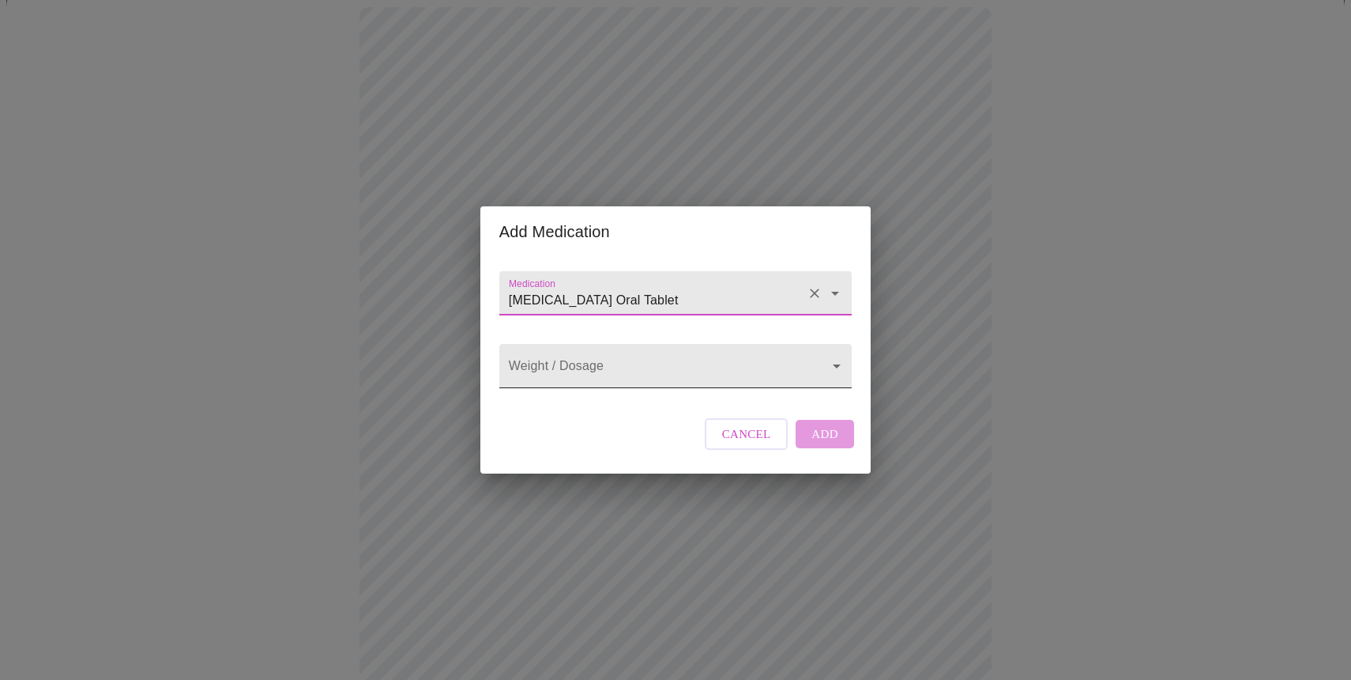
type input "[MEDICAL_DATA] Oral Tablet"
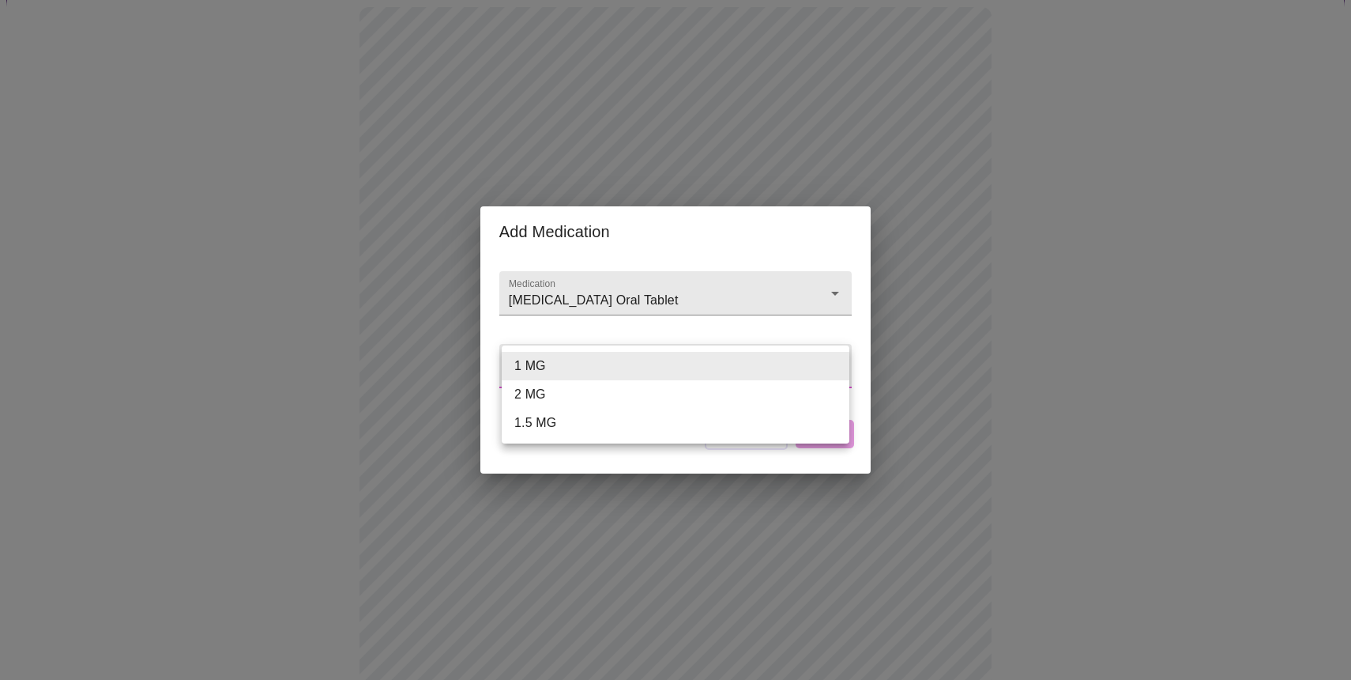
click at [828, 372] on body "MyMenopauseRx Appointments Messaging Labs Uploads Medications Community Refer a…" at bounding box center [675, 477] width 1339 height 1223
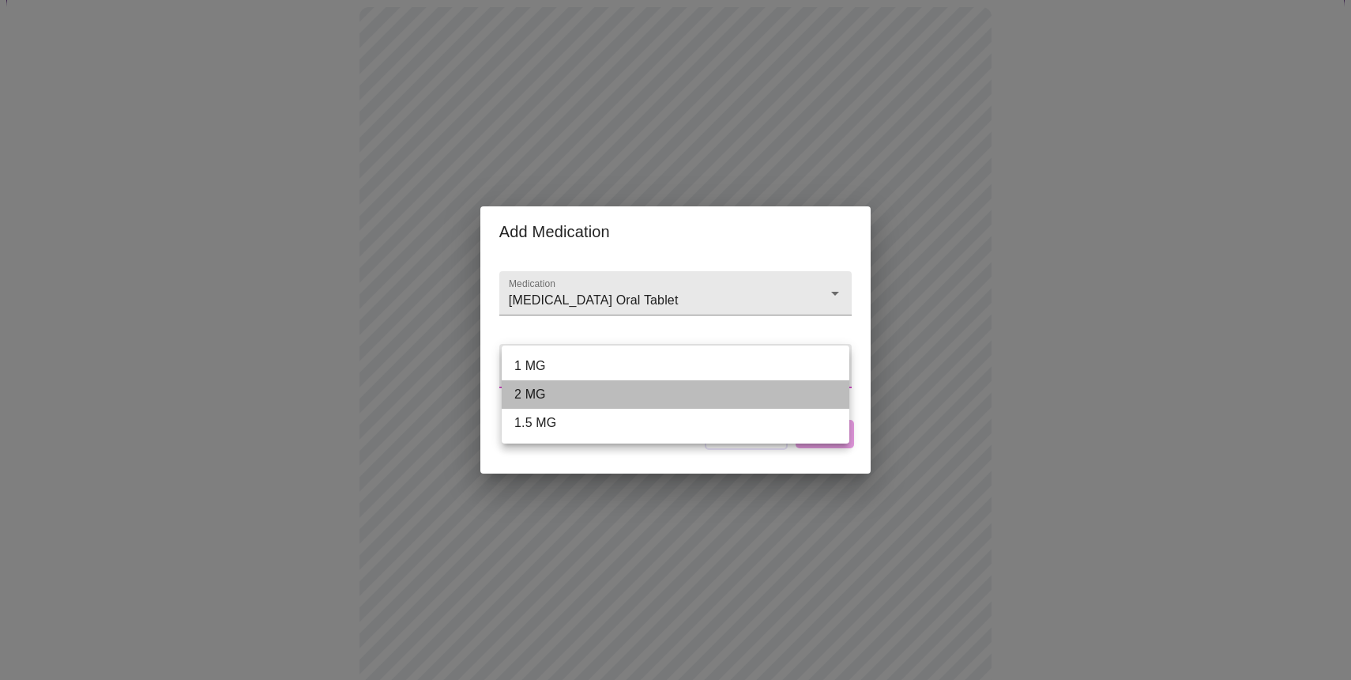
click at [564, 384] on li "2 MG" at bounding box center [676, 394] width 348 height 28
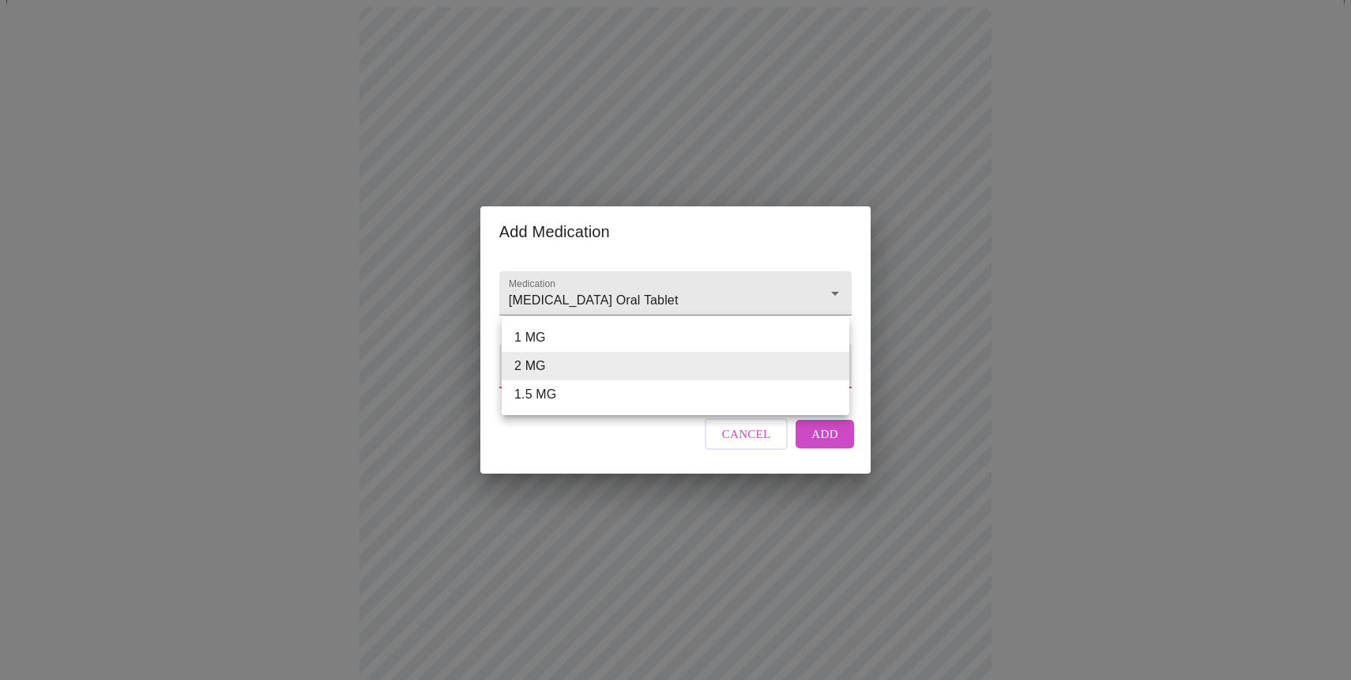
click at [594, 371] on body "MyMenopauseRx Appointments Messaging Labs Uploads Medications Community Refer a…" at bounding box center [675, 477] width 1339 height 1223
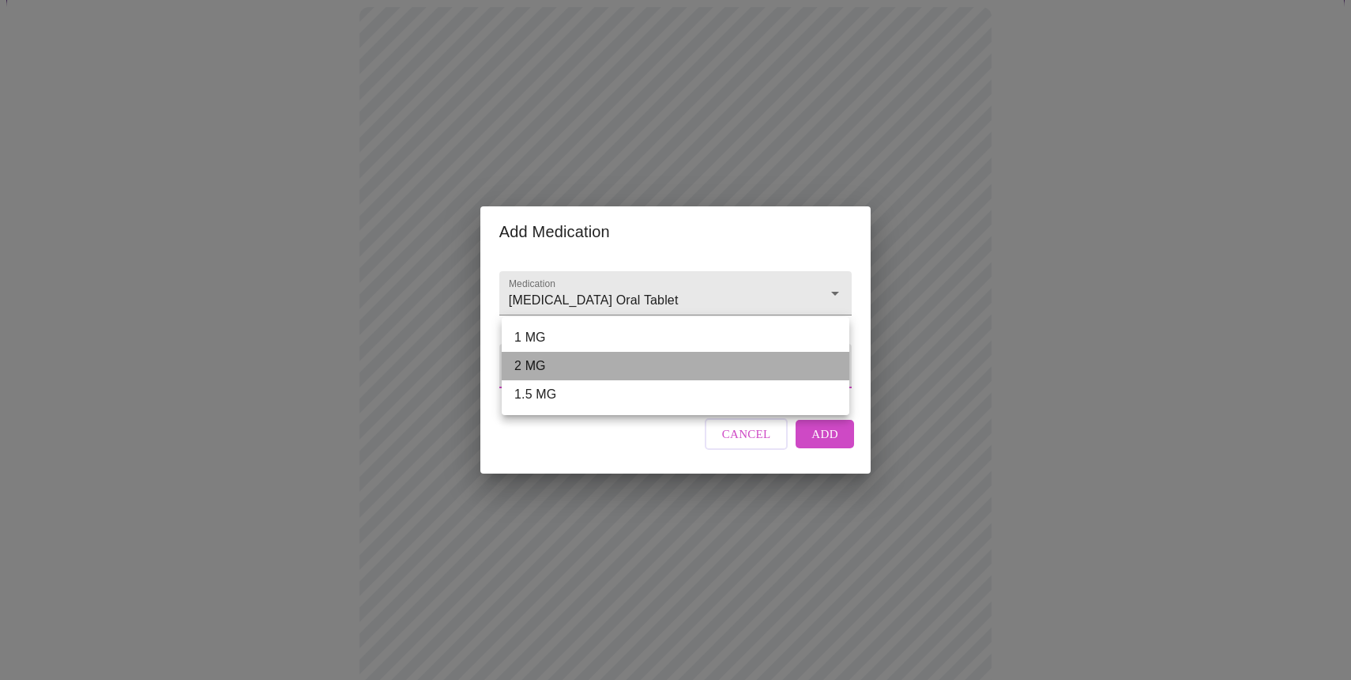
click at [594, 371] on li "2 MG" at bounding box center [676, 366] width 348 height 28
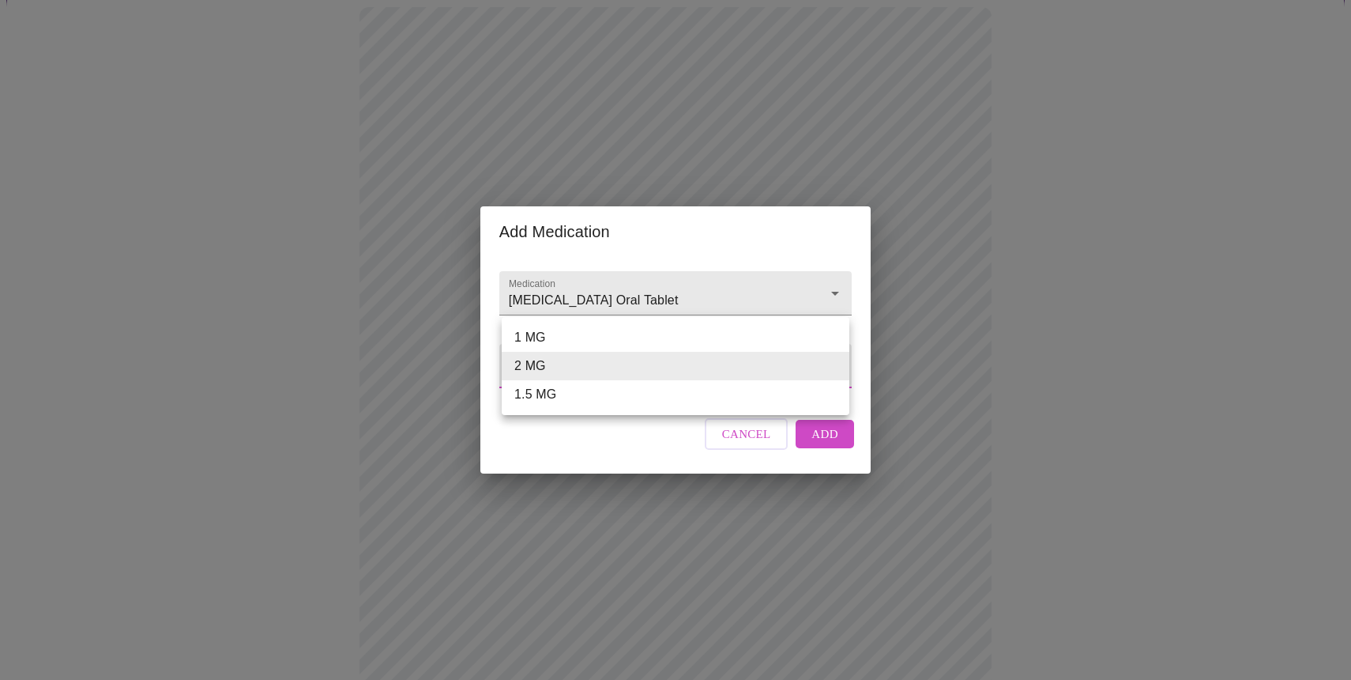
click at [594, 371] on body "MyMenopauseRx Appointments Messaging Labs Uploads Medications Community Refer a…" at bounding box center [675, 477] width 1339 height 1223
click at [606, 334] on li "1 MG" at bounding box center [676, 337] width 348 height 28
type input "1 MG"
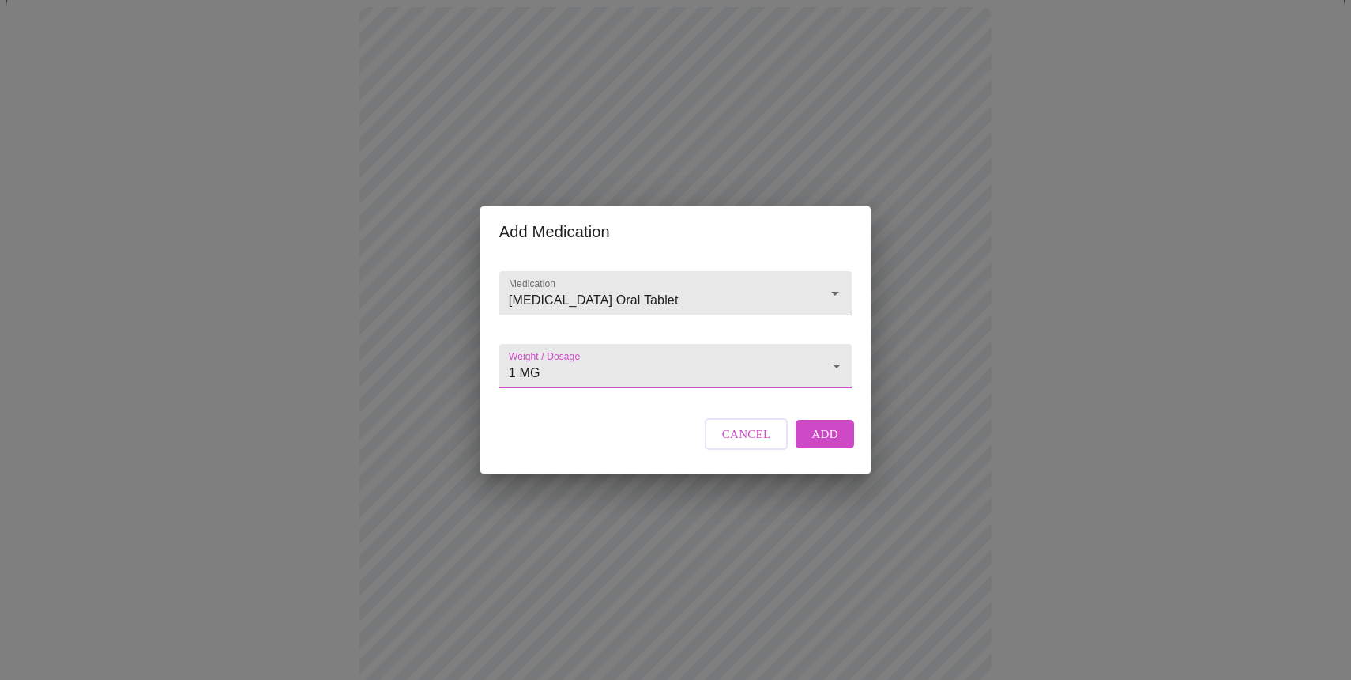
click at [826, 444] on span "Add" at bounding box center [825, 434] width 27 height 21
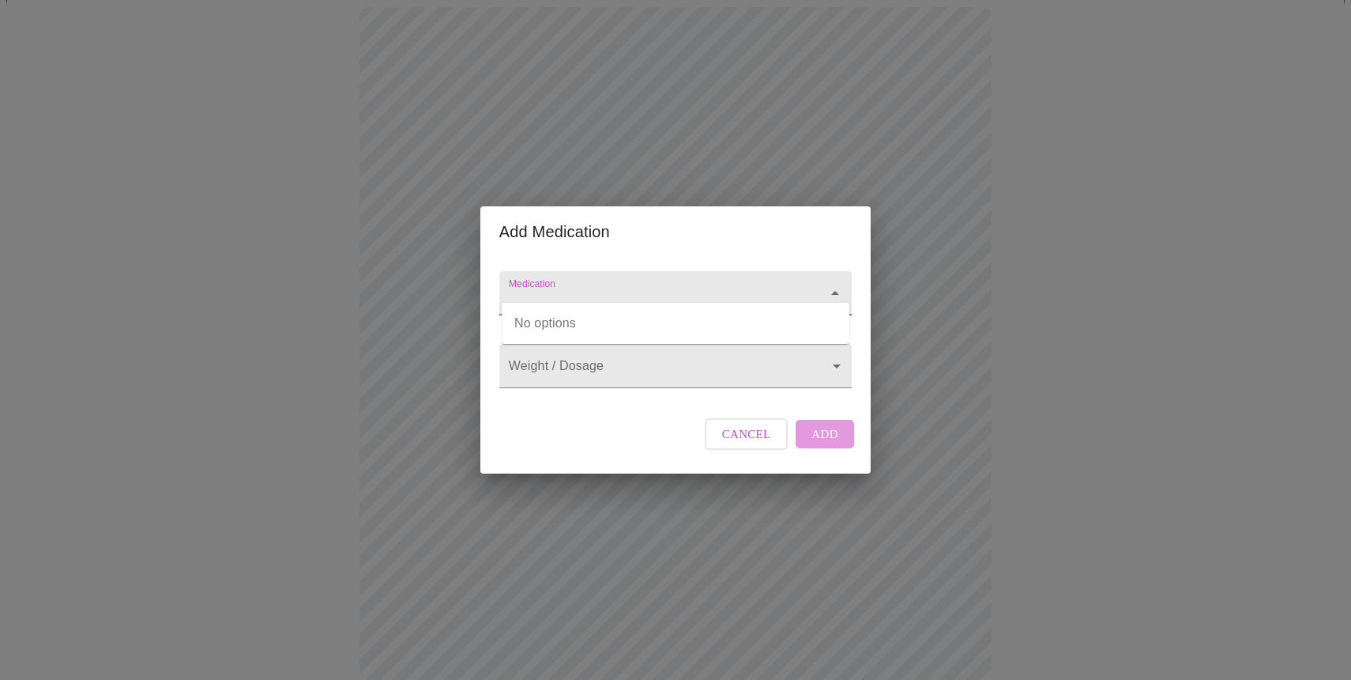
click at [605, 286] on input "Medication" at bounding box center [653, 300] width 295 height 29
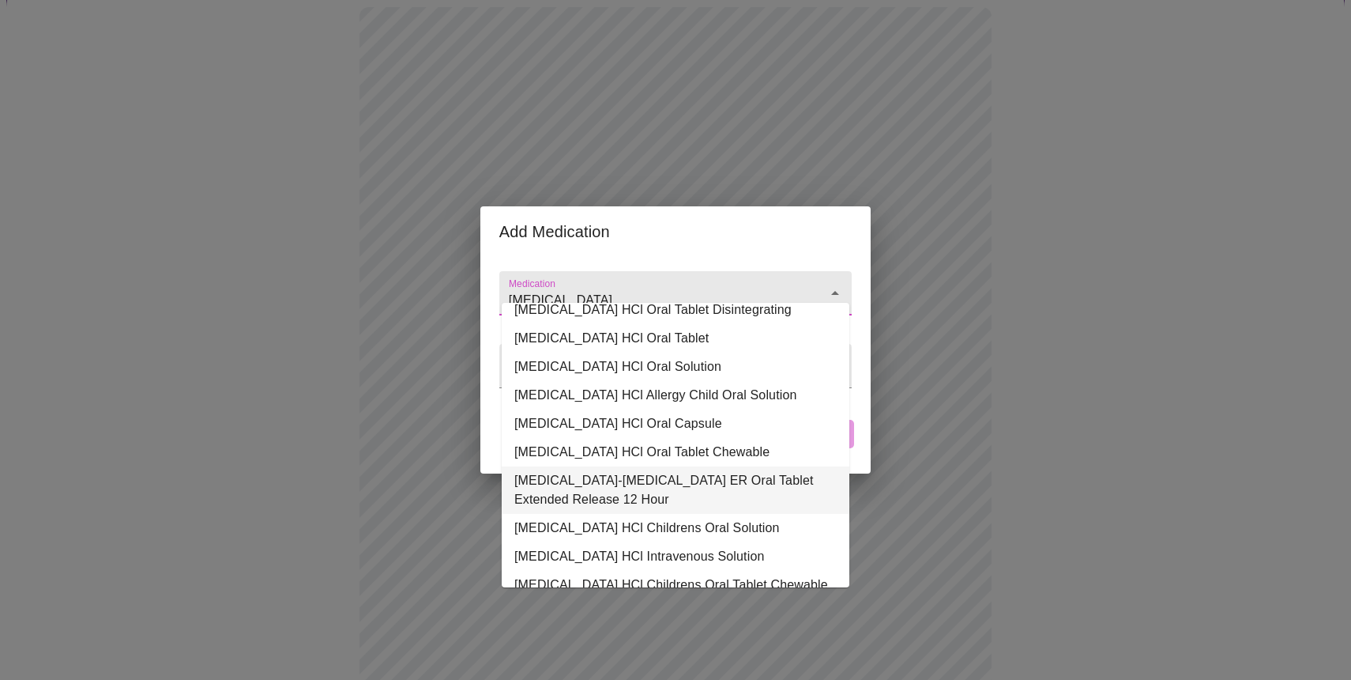
scroll to position [0, 0]
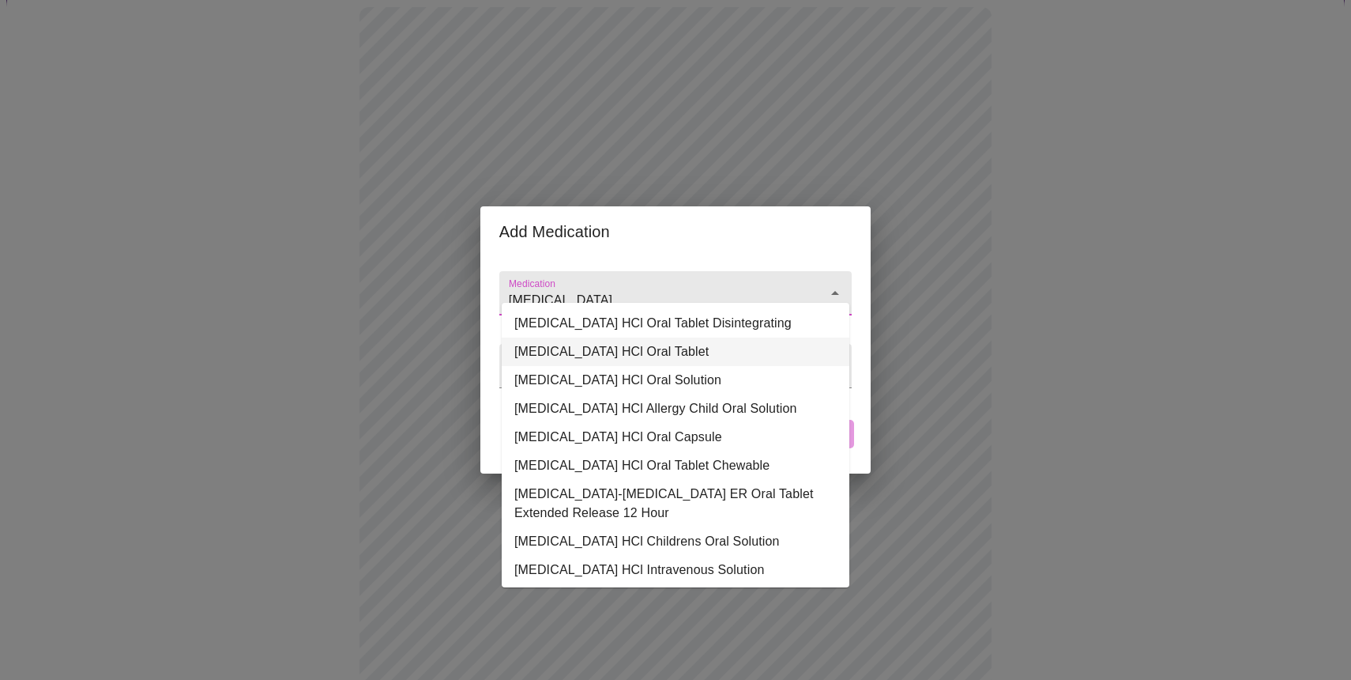
click at [596, 350] on li "[MEDICAL_DATA] HCl Oral Tablet" at bounding box center [676, 351] width 348 height 28
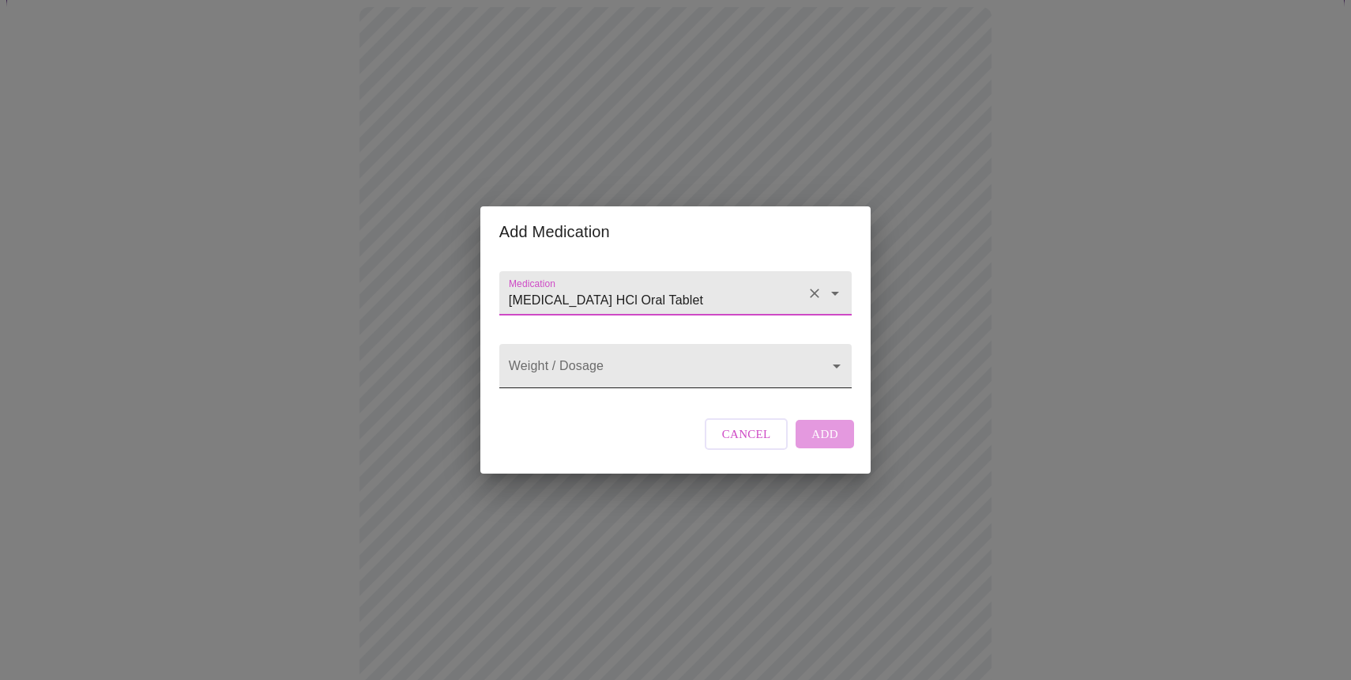
type input "[MEDICAL_DATA] HCl Oral Tablet"
click at [834, 365] on body "MyMenopauseRx Appointments Messaging Labs Uploads Medications Community Refer a…" at bounding box center [675, 507] width 1339 height 1282
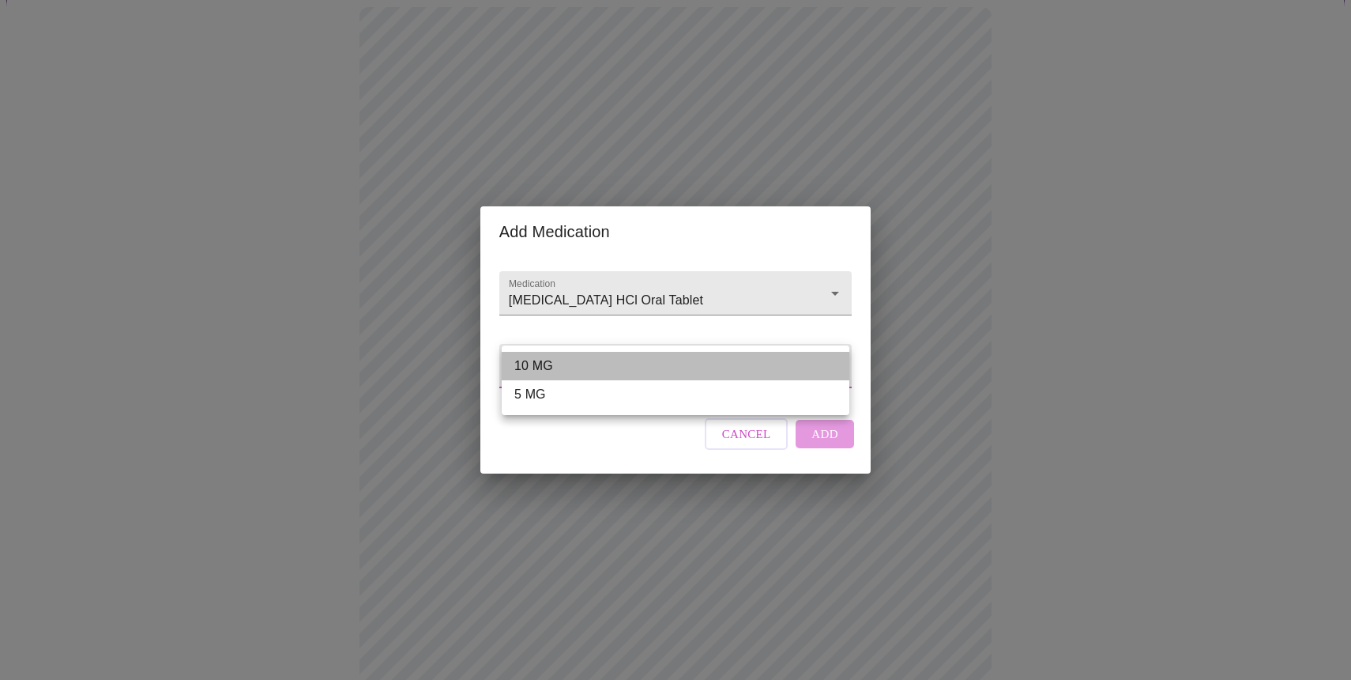
click at [771, 364] on li "10 MG" at bounding box center [676, 366] width 348 height 28
type input "10 MG"
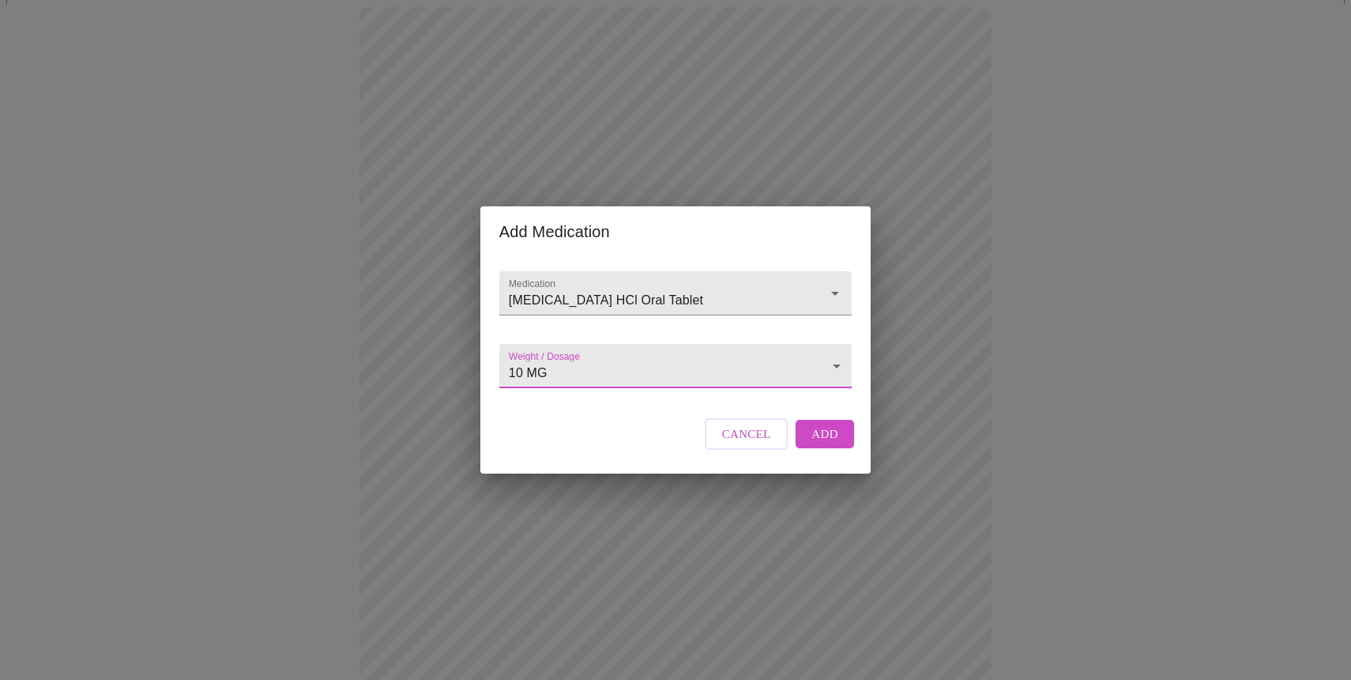
click at [824, 444] on span "Add" at bounding box center [825, 434] width 27 height 21
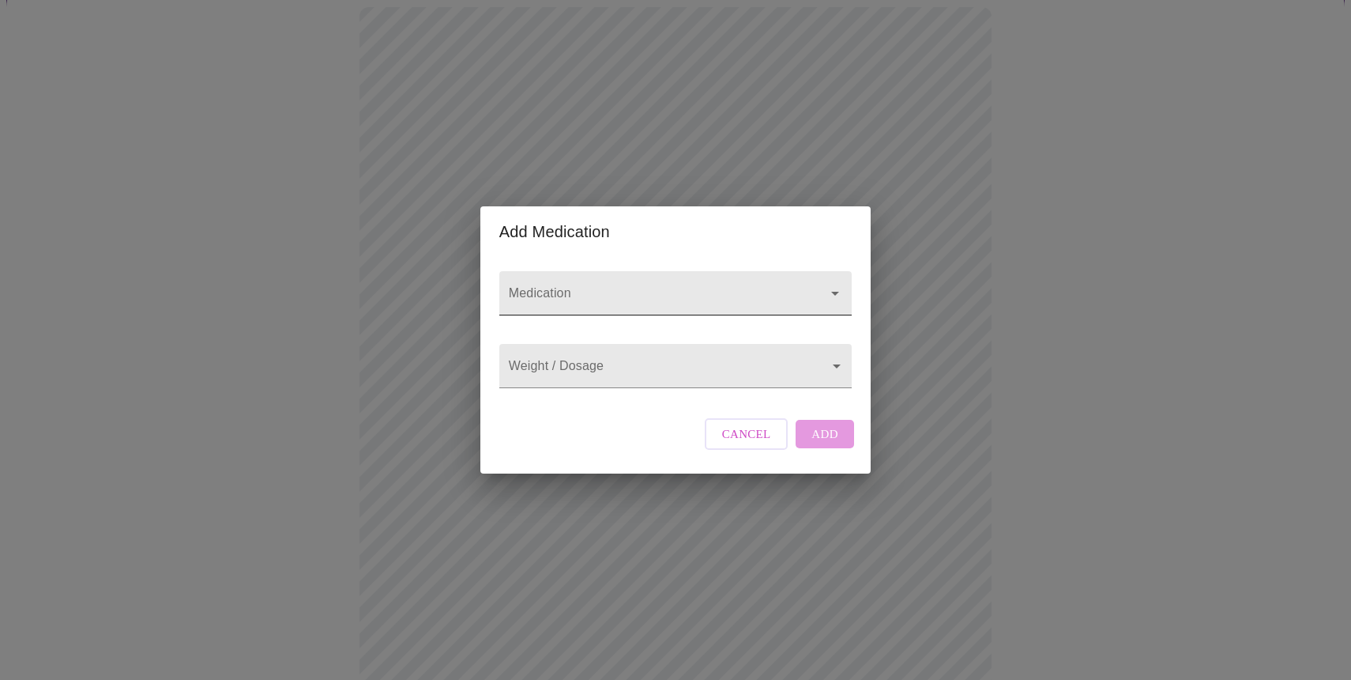
click at [526, 286] on input "Medication" at bounding box center [653, 300] width 295 height 29
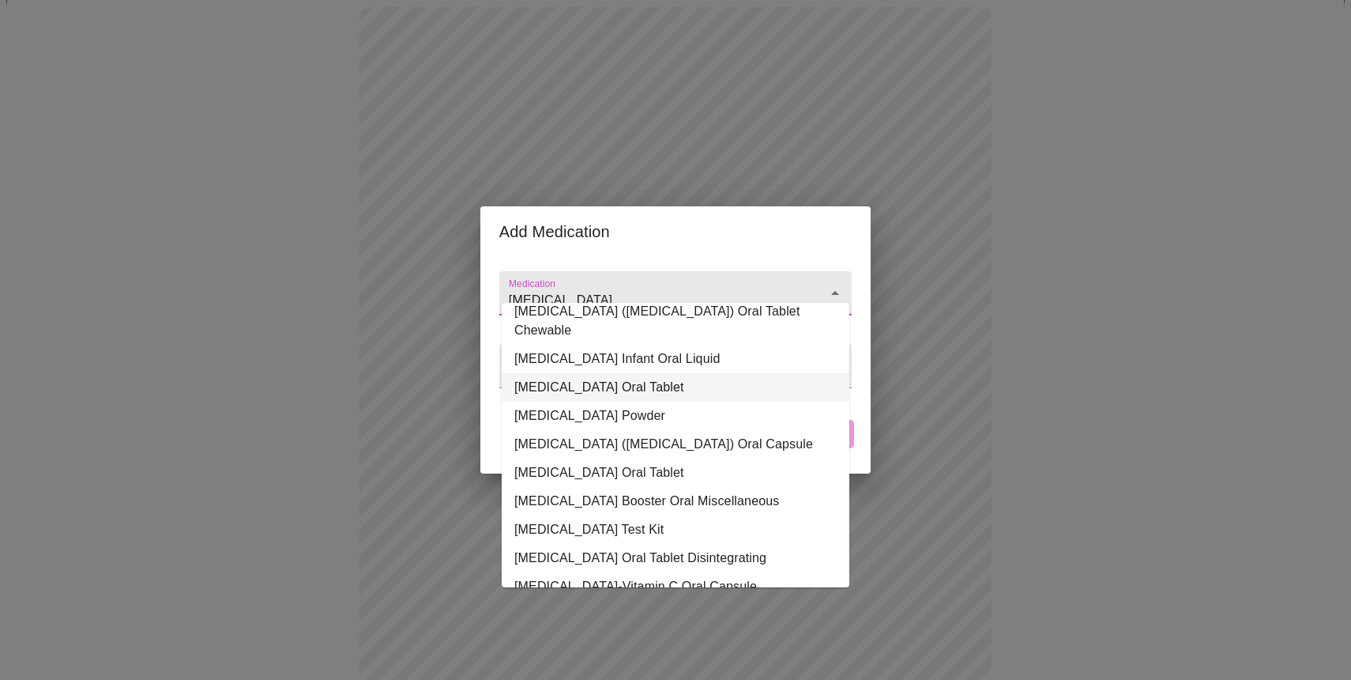
scroll to position [253, 0]
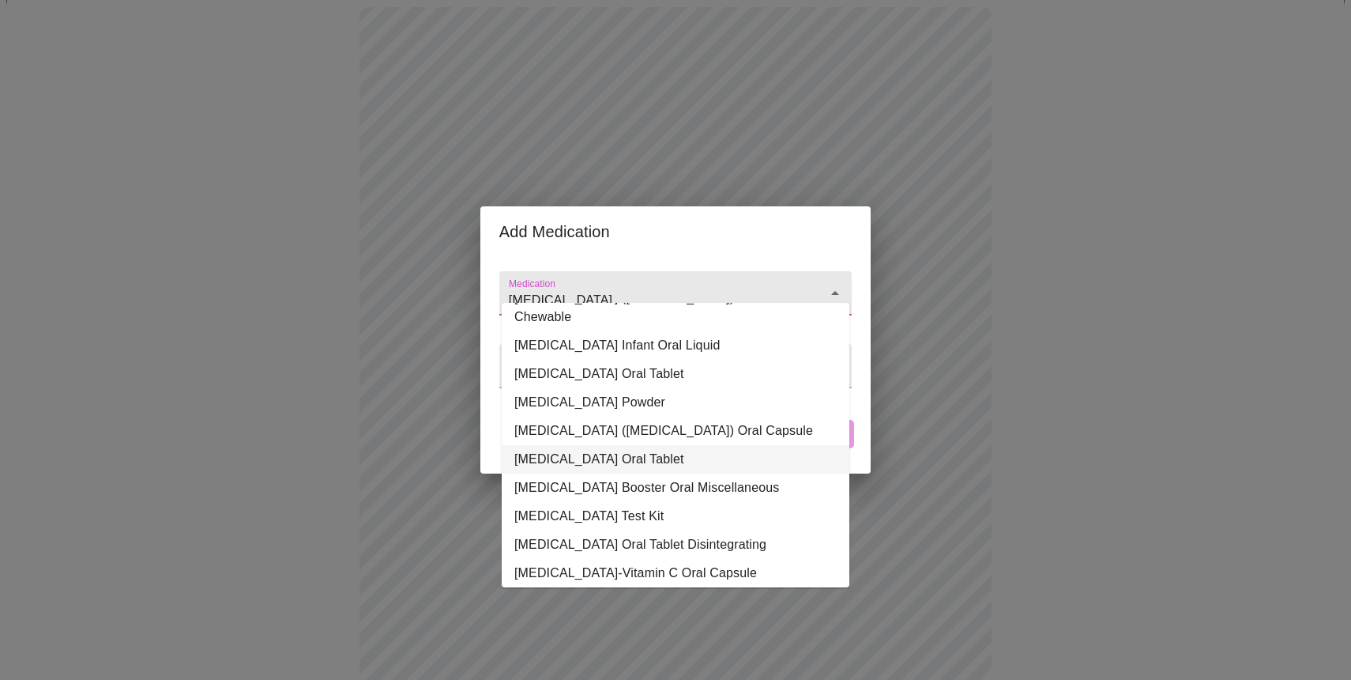
click at [606, 445] on li "[MEDICAL_DATA] Oral Tablet" at bounding box center [676, 459] width 348 height 28
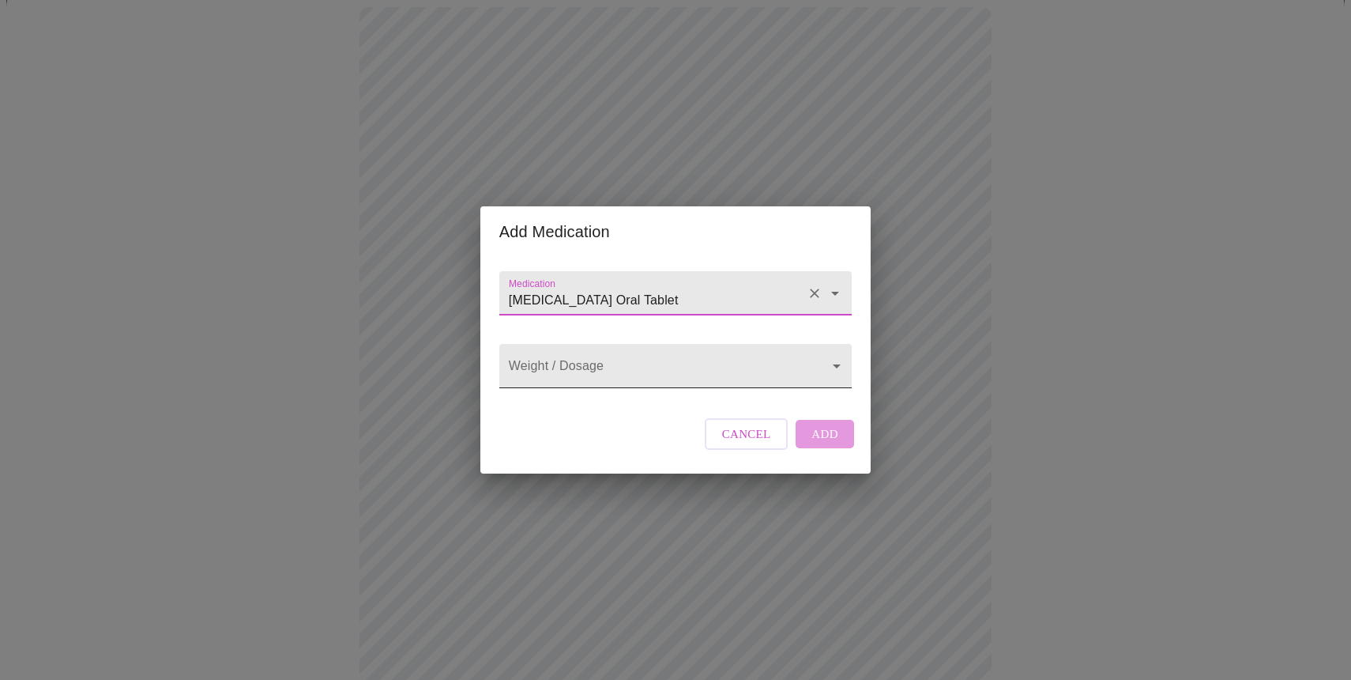
type input "[MEDICAL_DATA] Oral Tablet"
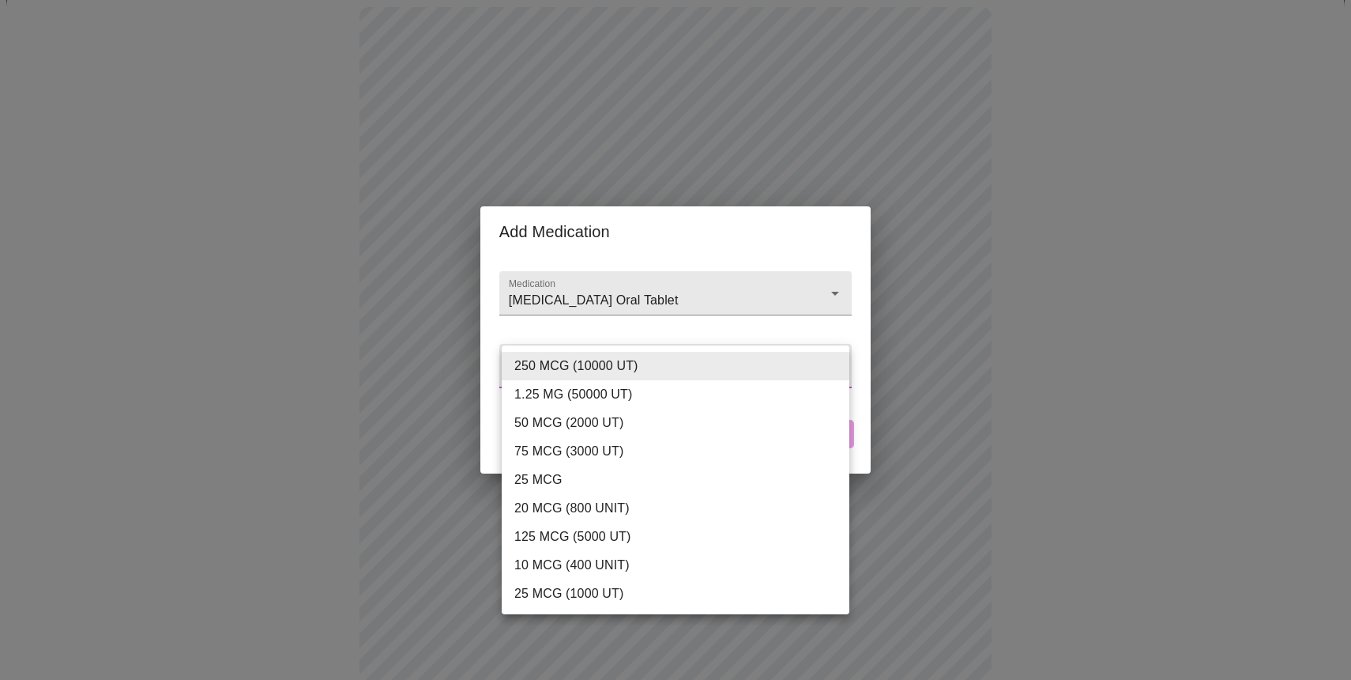
click at [839, 371] on body "MyMenopauseRx Appointments Messaging Labs Uploads Medications Community Refer a…" at bounding box center [675, 536] width 1339 height 1340
click at [556, 536] on li "125 MCG (5000 UT)" at bounding box center [676, 536] width 348 height 28
type input "125 MCG (5000 UT)"
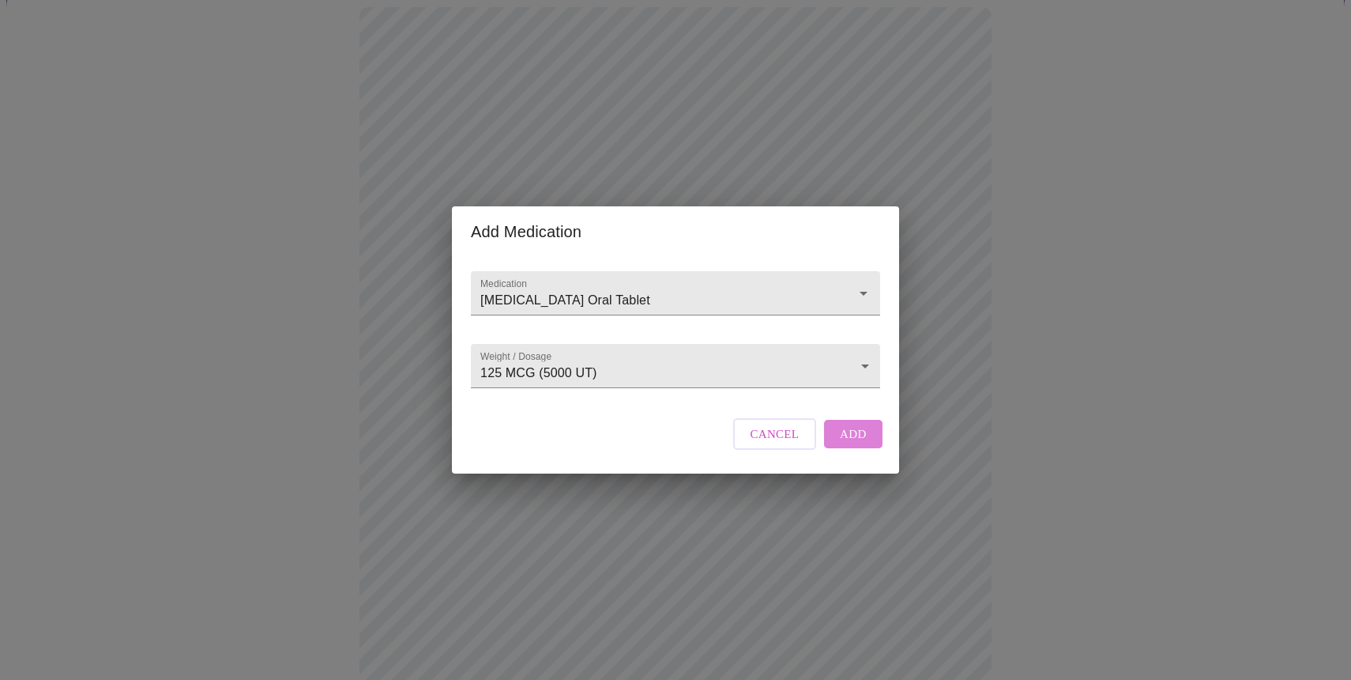
click at [850, 444] on span "Add" at bounding box center [853, 434] width 27 height 21
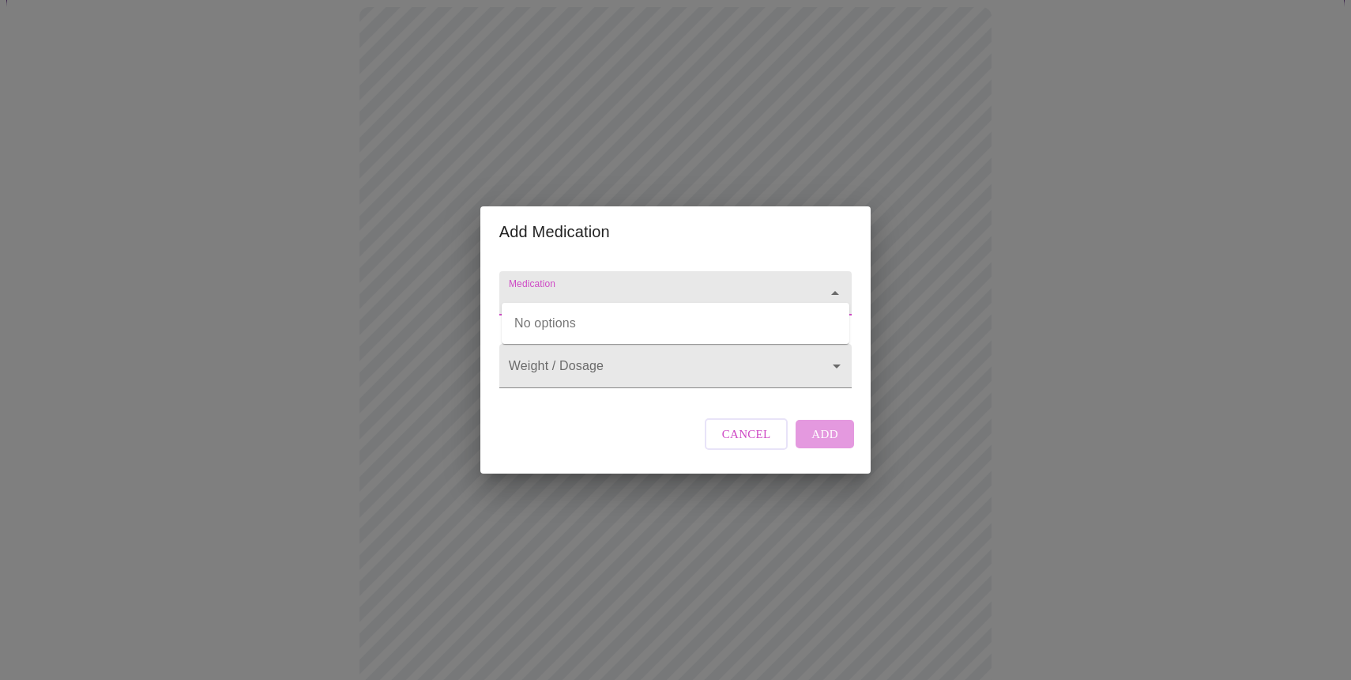
click at [544, 286] on input "Medication" at bounding box center [653, 300] width 295 height 29
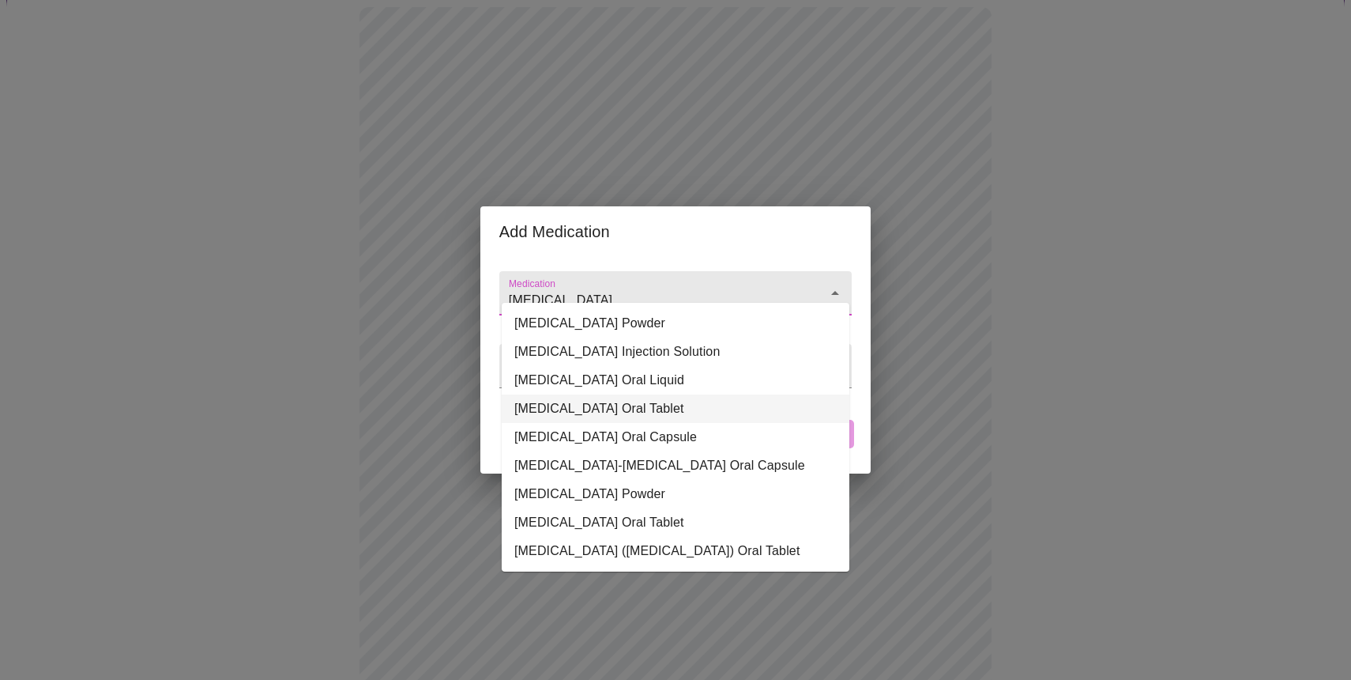
click at [572, 410] on li "[MEDICAL_DATA] Oral Tablet" at bounding box center [676, 408] width 348 height 28
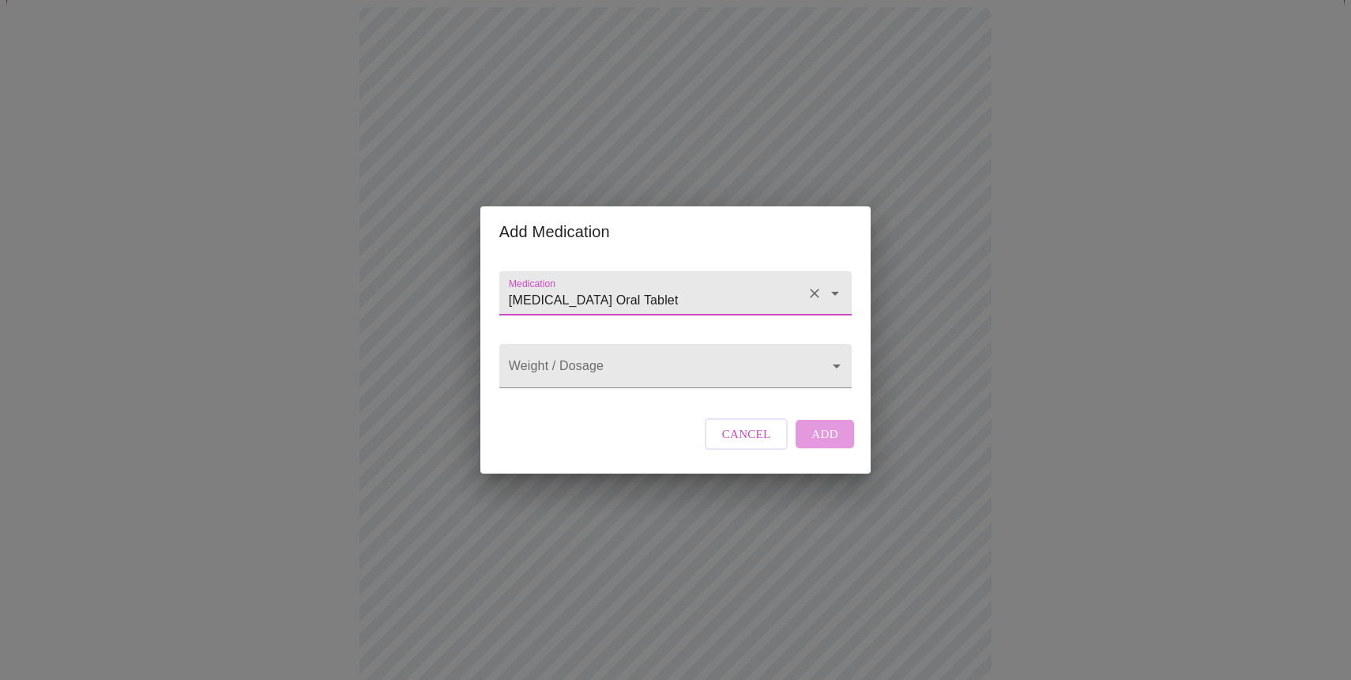
click at [676, 286] on input "[MEDICAL_DATA] Oral Tablet" at bounding box center [653, 300] width 295 height 29
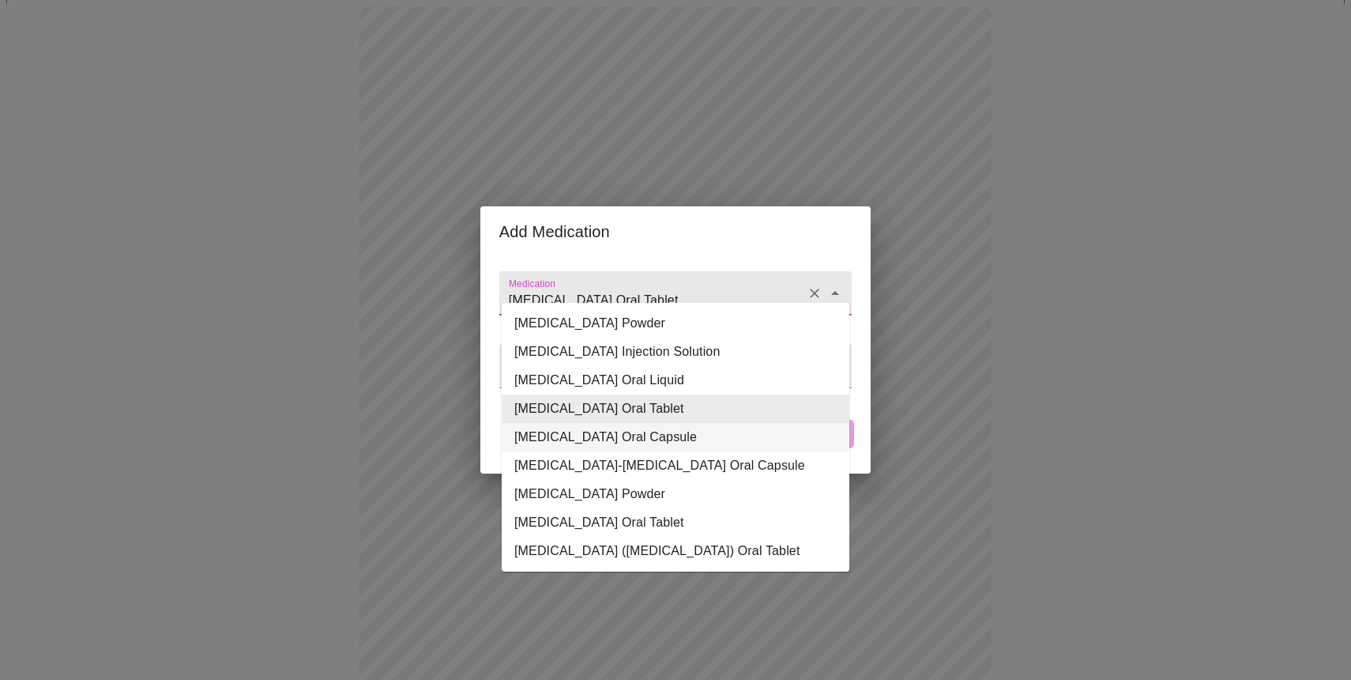
click at [616, 437] on li "[MEDICAL_DATA] Oral Capsule" at bounding box center [676, 437] width 348 height 28
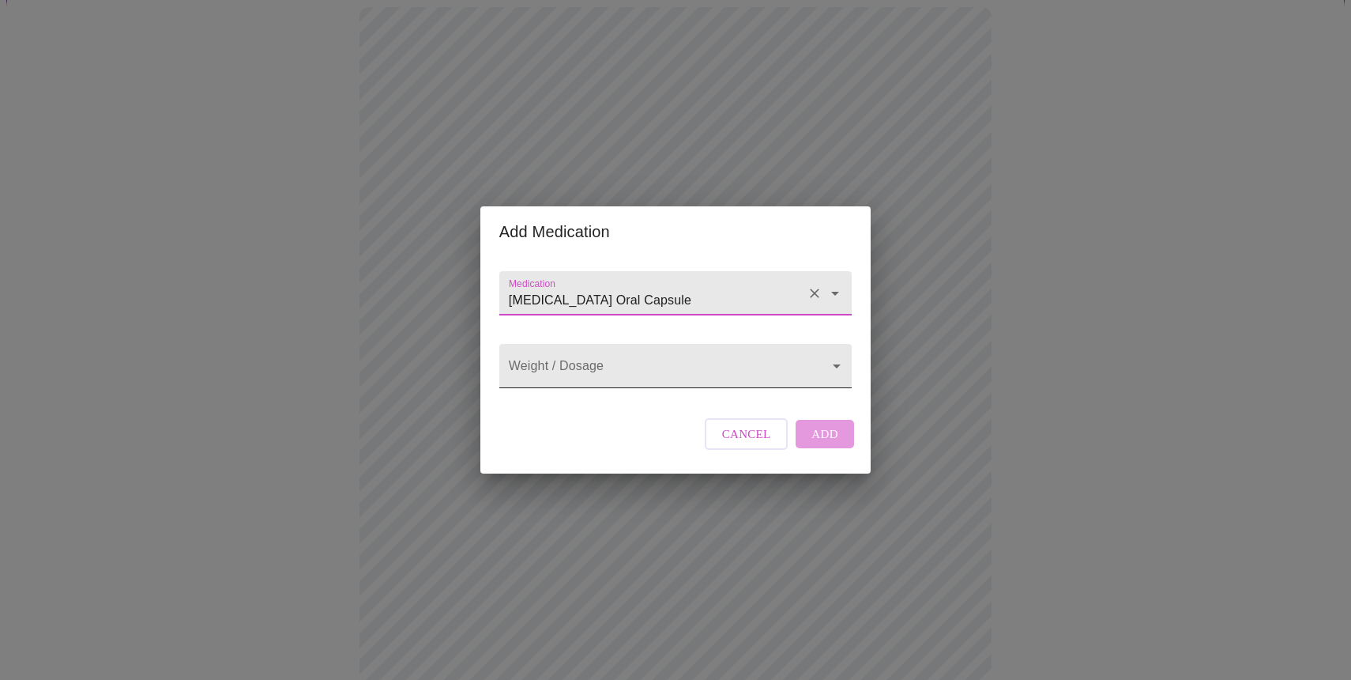
type input "[MEDICAL_DATA] Oral Capsule"
click at [833, 368] on body "MyMenopauseRx Appointments Messaging Labs Uploads Medications Community Refer a…" at bounding box center [675, 565] width 1339 height 1399
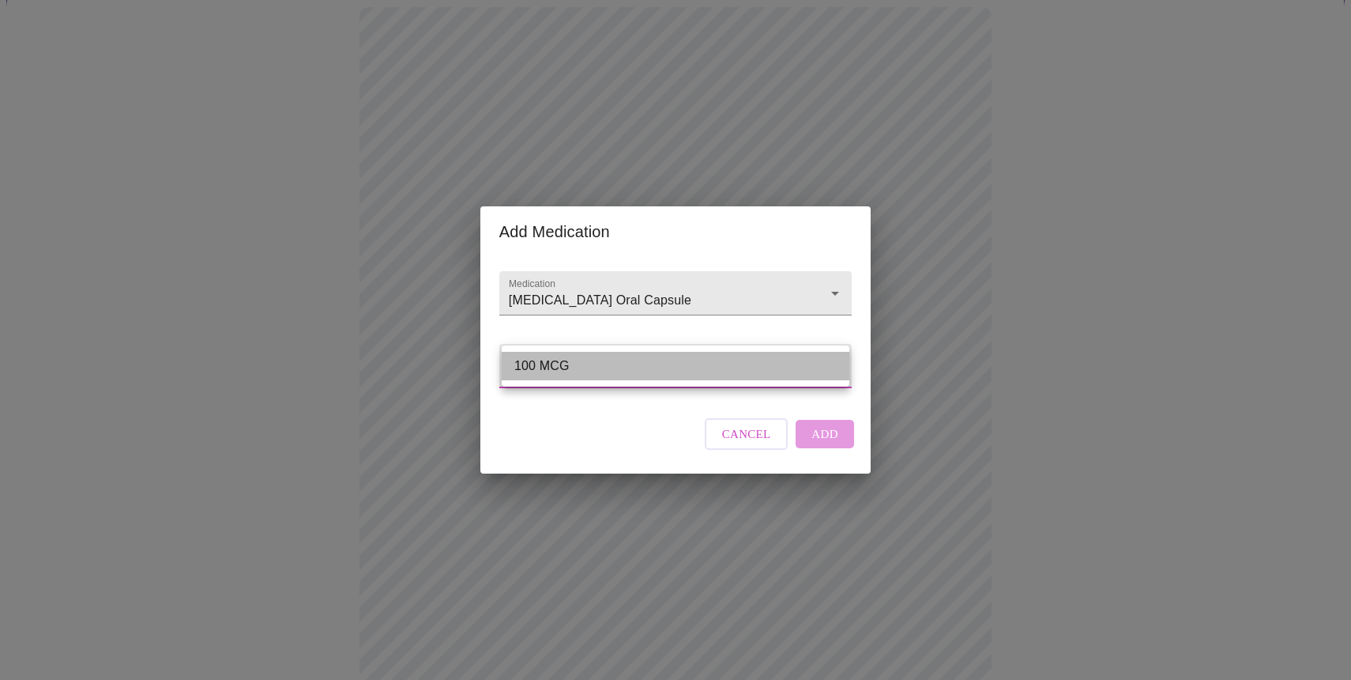
click at [627, 367] on li "100 MCG" at bounding box center [676, 366] width 348 height 28
type input "100 MCG"
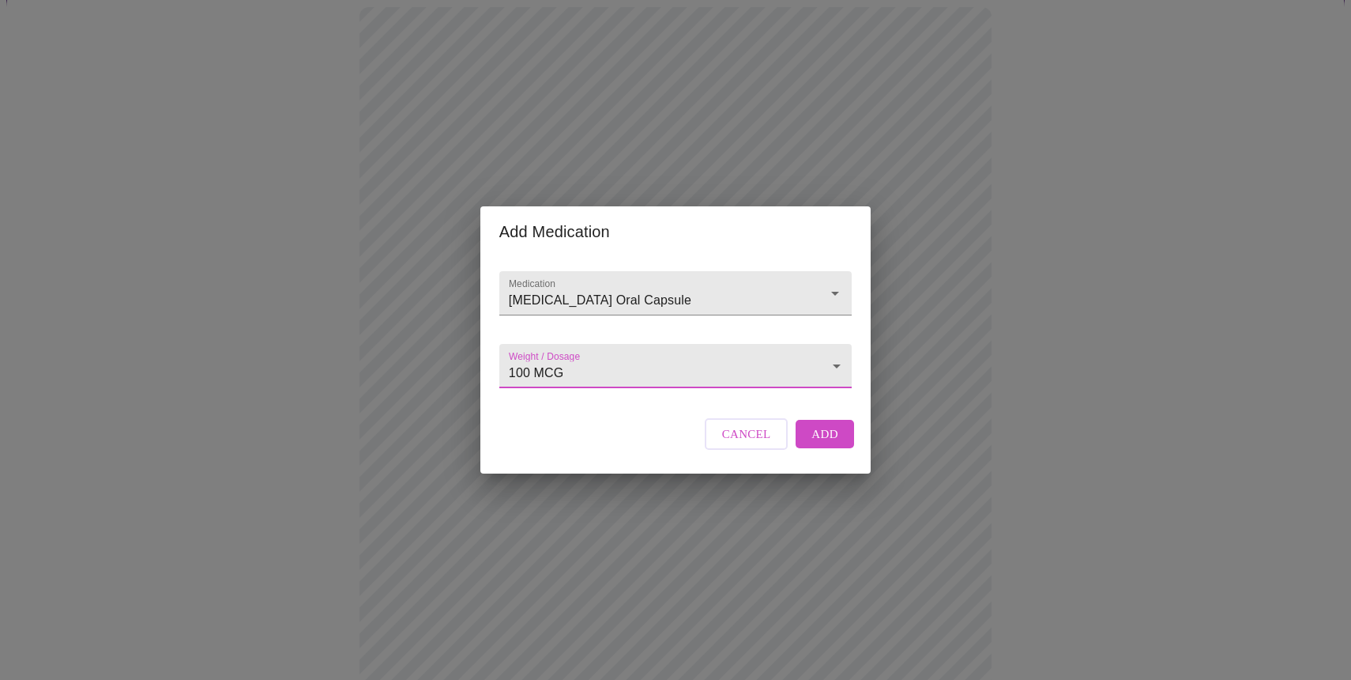
click at [828, 444] on span "Add" at bounding box center [825, 434] width 27 height 21
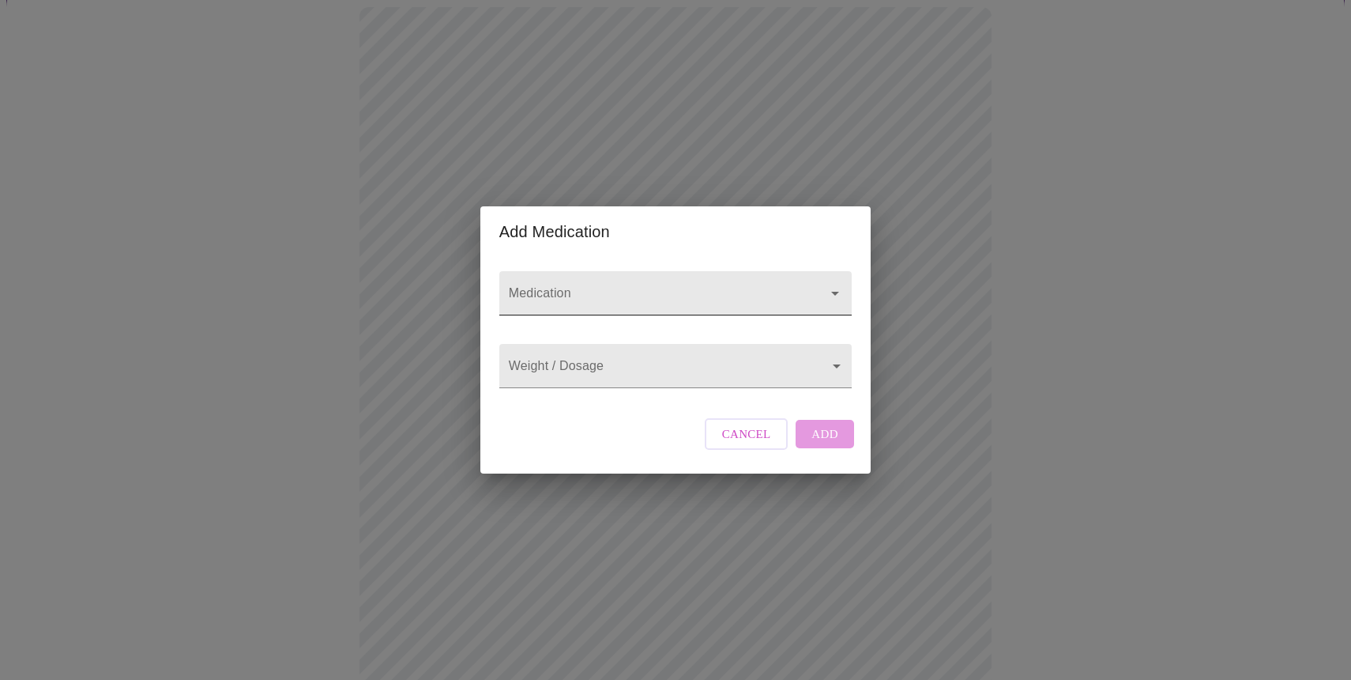
click at [582, 286] on input "Medication" at bounding box center [653, 300] width 295 height 29
click at [704, 286] on input "magnesium L-Theonate" at bounding box center [653, 300] width 295 height 29
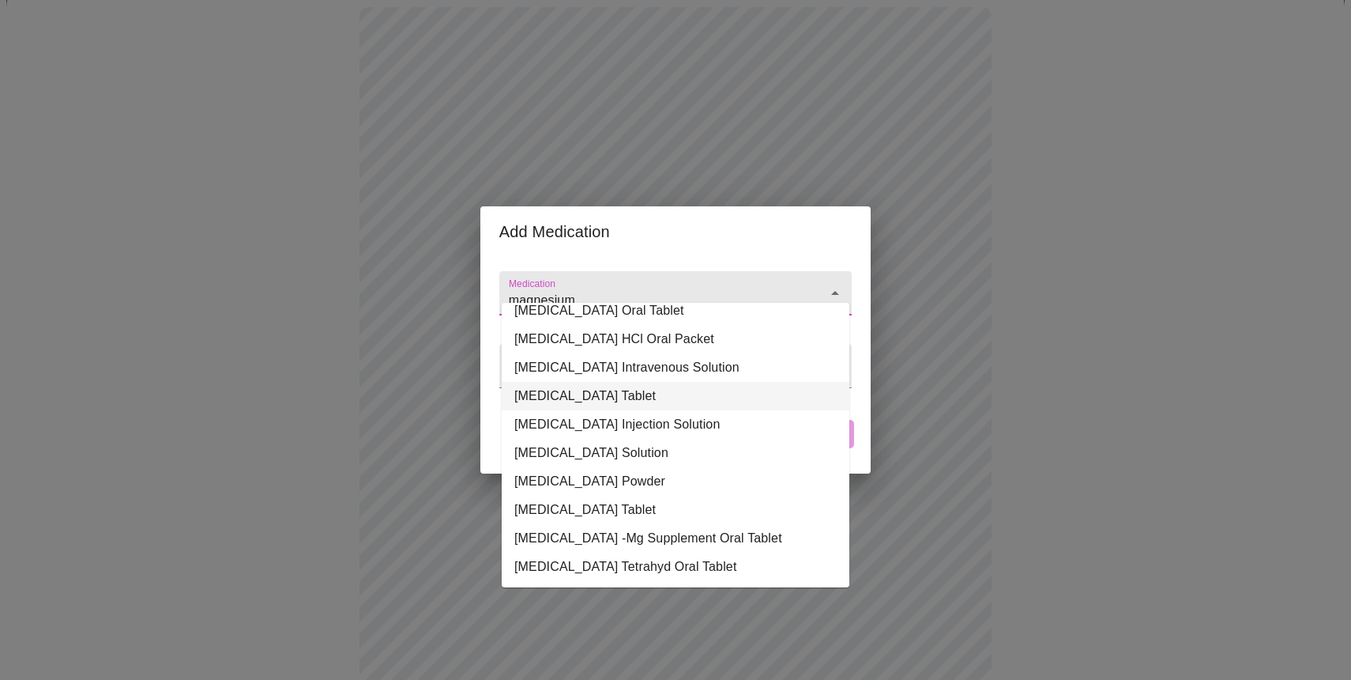
click at [608, 386] on li "[MEDICAL_DATA] Tablet" at bounding box center [676, 396] width 348 height 28
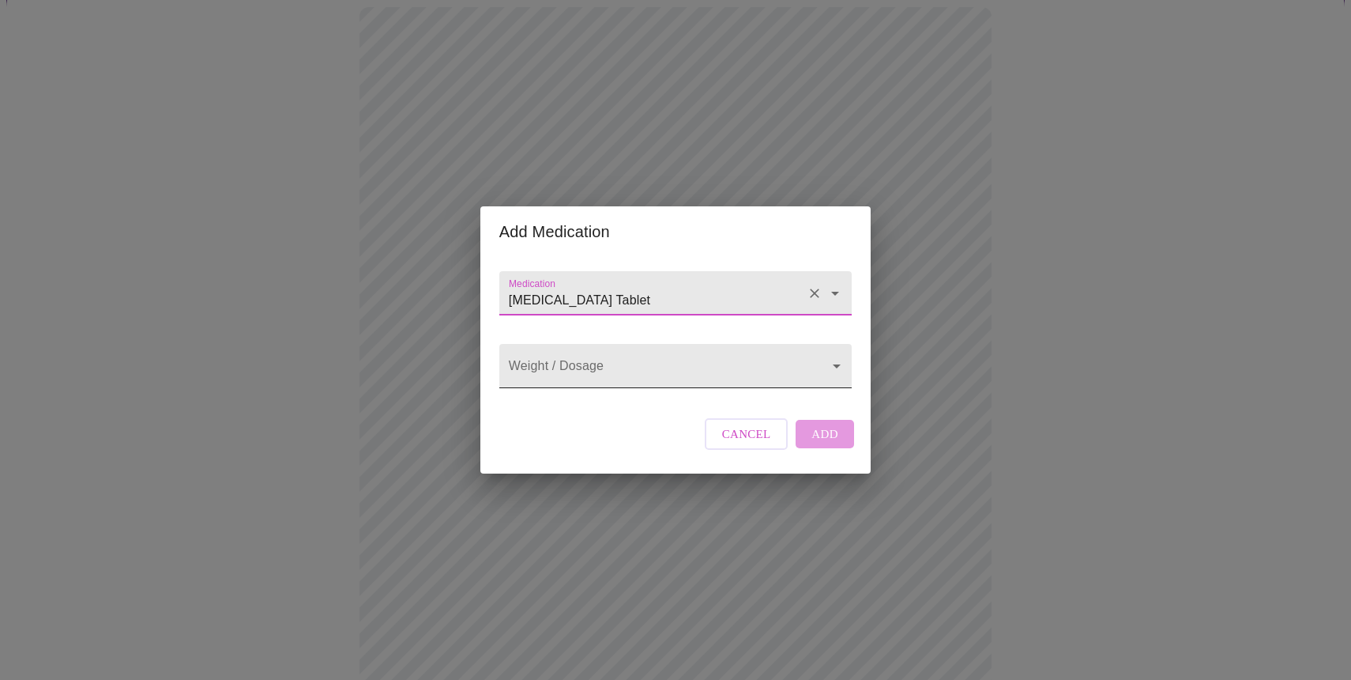
type input "[MEDICAL_DATA] Tablet"
click at [847, 373] on body "MyMenopauseRx Appointments Messaging Labs Uploads Medications Community Refer a…" at bounding box center [675, 594] width 1339 height 1457
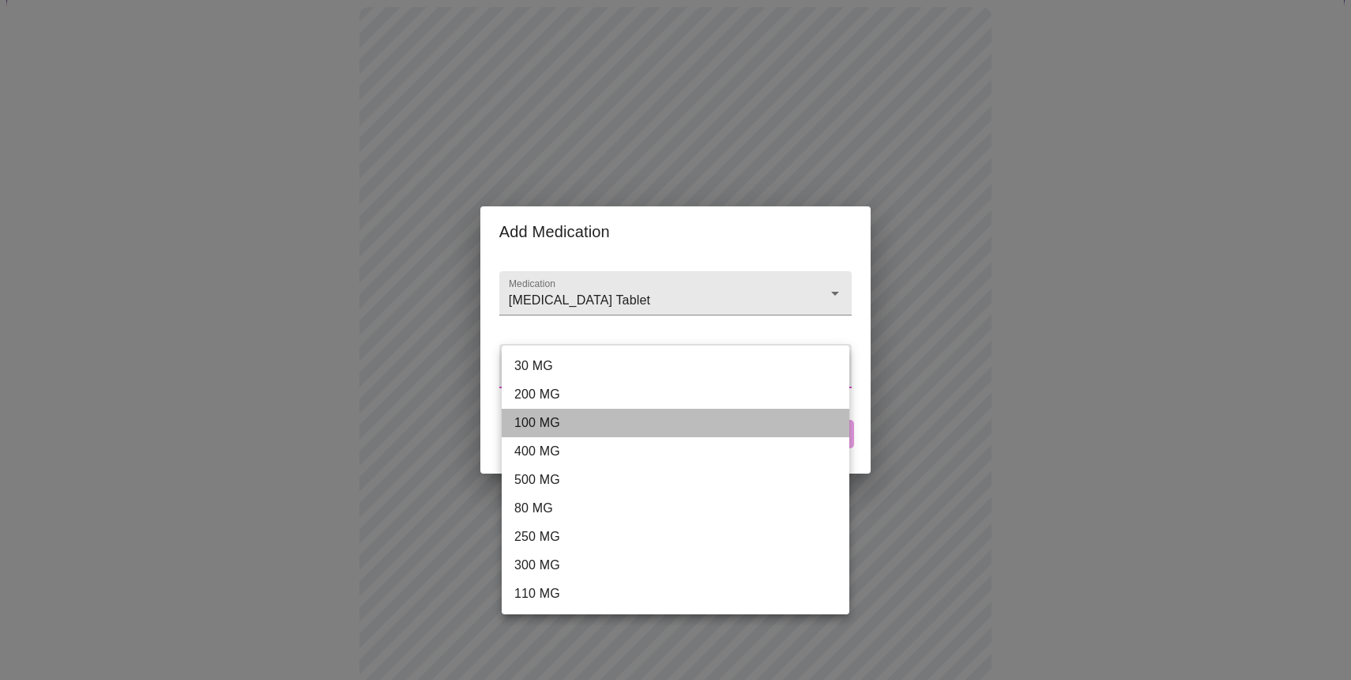
click at [547, 422] on li "100 MG" at bounding box center [676, 423] width 348 height 28
type input "100 MG"
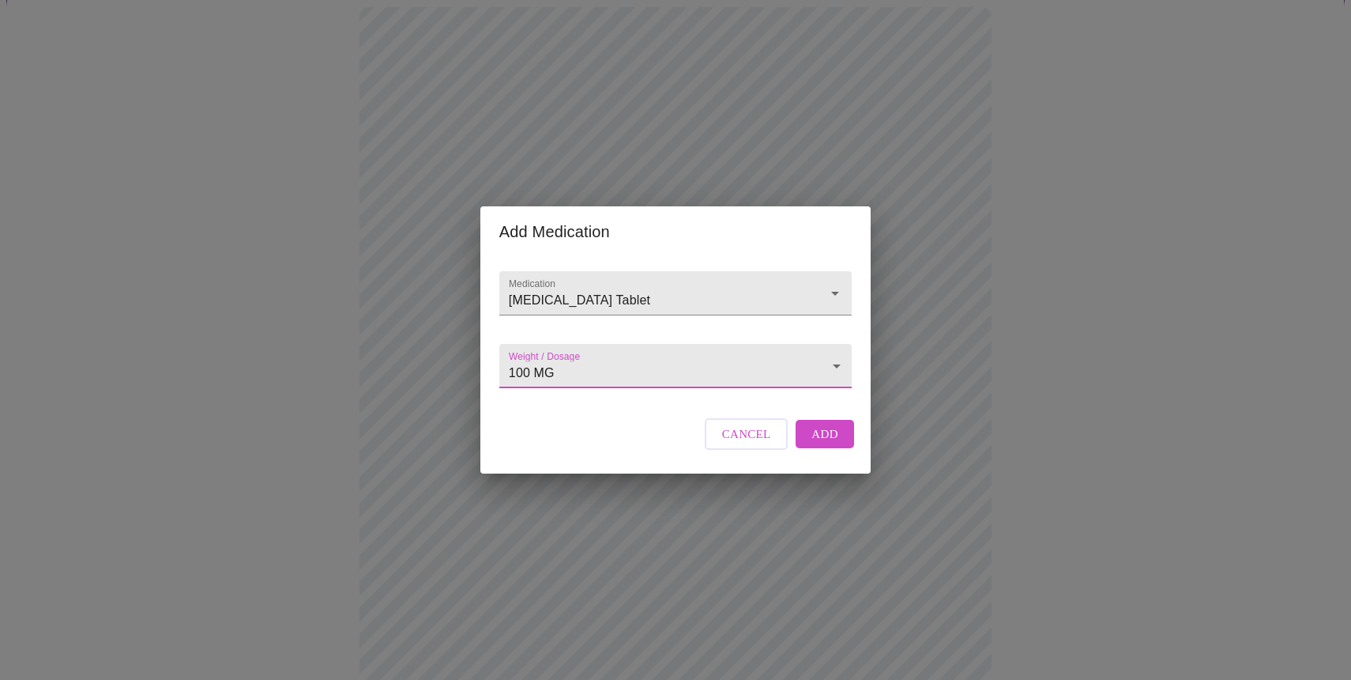
click at [826, 444] on span "Add" at bounding box center [825, 434] width 27 height 21
click at [555, 286] on input "Medication" at bounding box center [653, 300] width 295 height 29
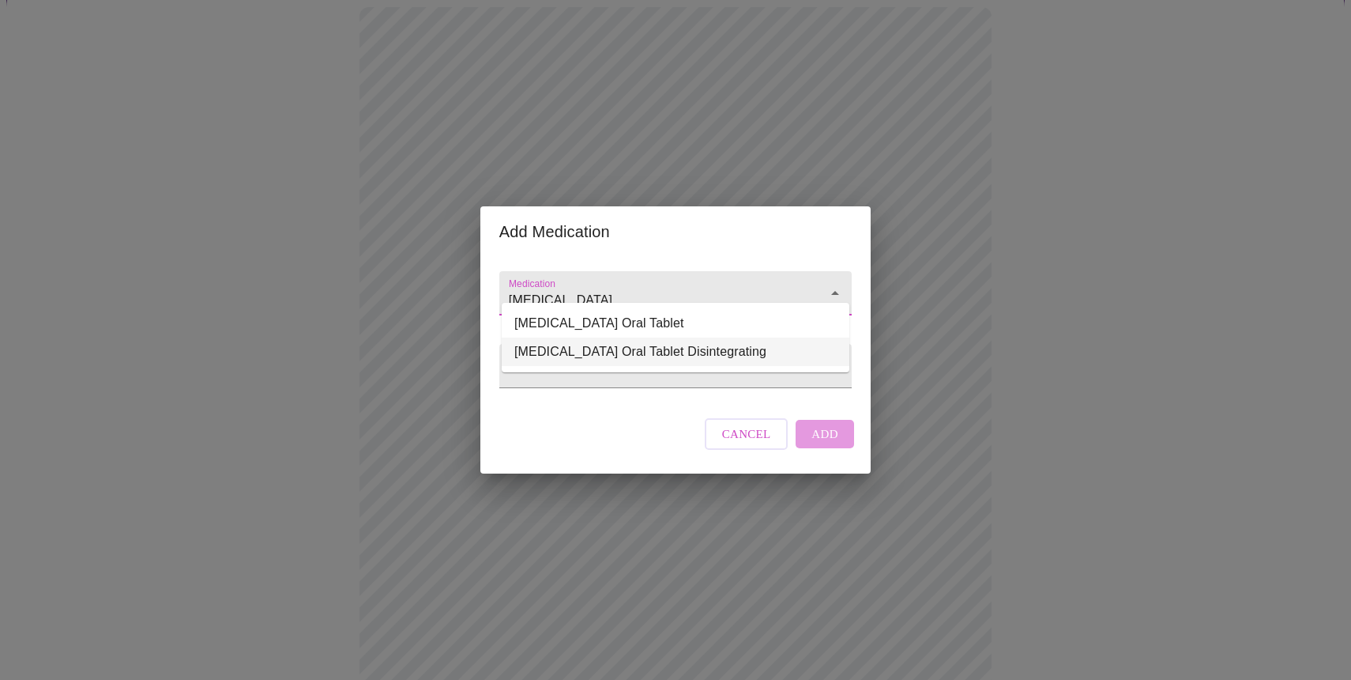
click at [572, 349] on li "[MEDICAL_DATA] Oral Tablet Disintegrating" at bounding box center [676, 351] width 348 height 28
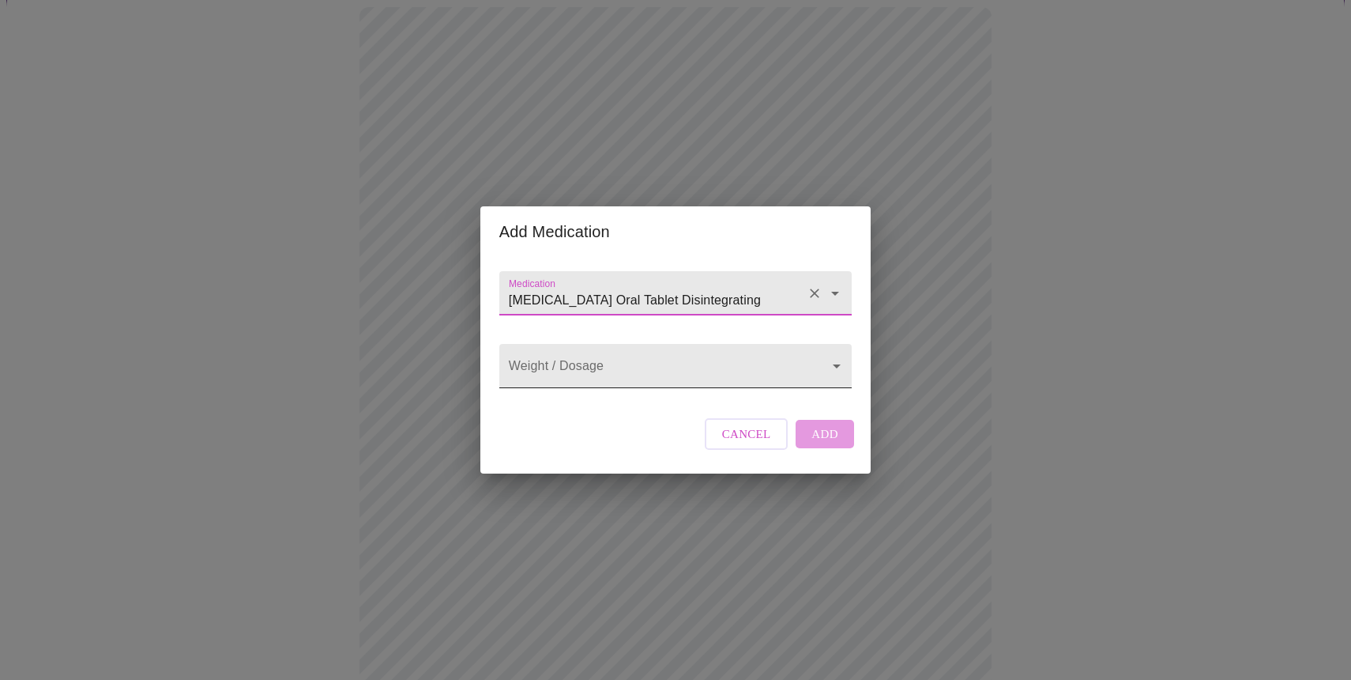
type input "[MEDICAL_DATA] Oral Tablet Disintegrating"
click at [836, 366] on body "MyMenopauseRx Appointments Messaging Labs Uploads Medications Community Refer a…" at bounding box center [675, 624] width 1339 height 1516
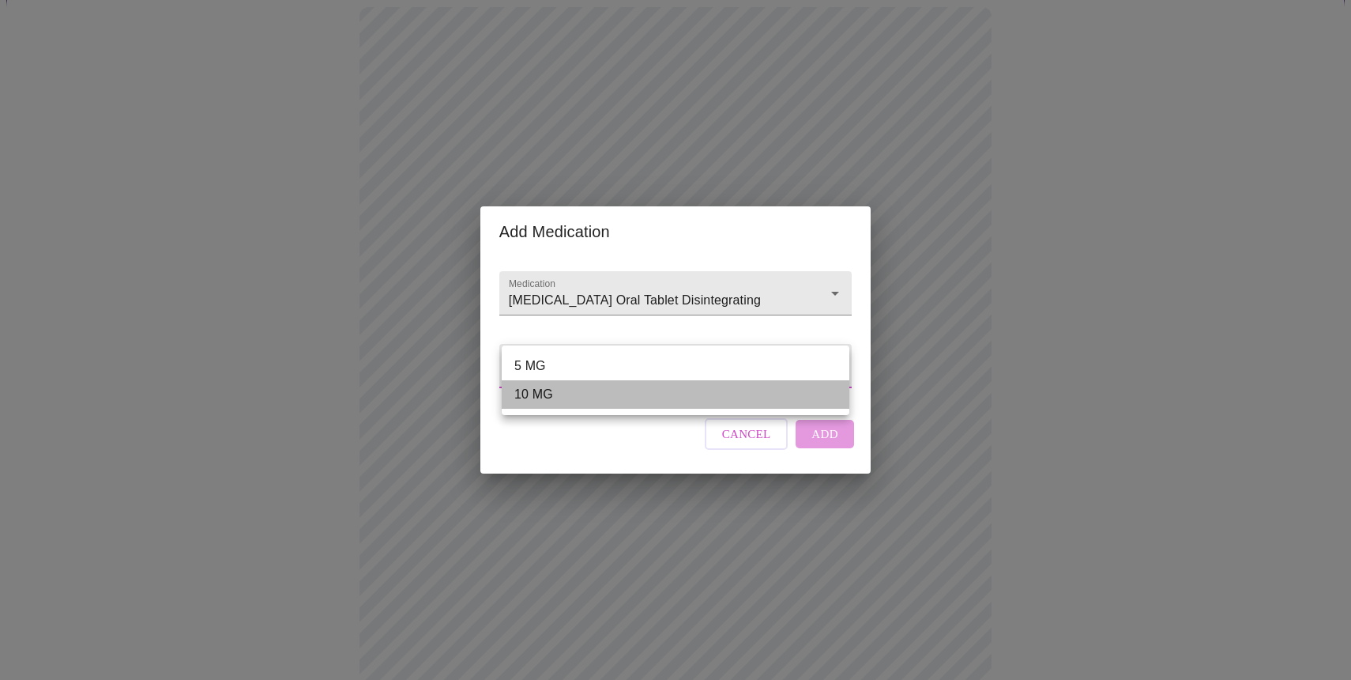
click at [608, 398] on li "10 MG" at bounding box center [676, 394] width 348 height 28
type input "10 MG"
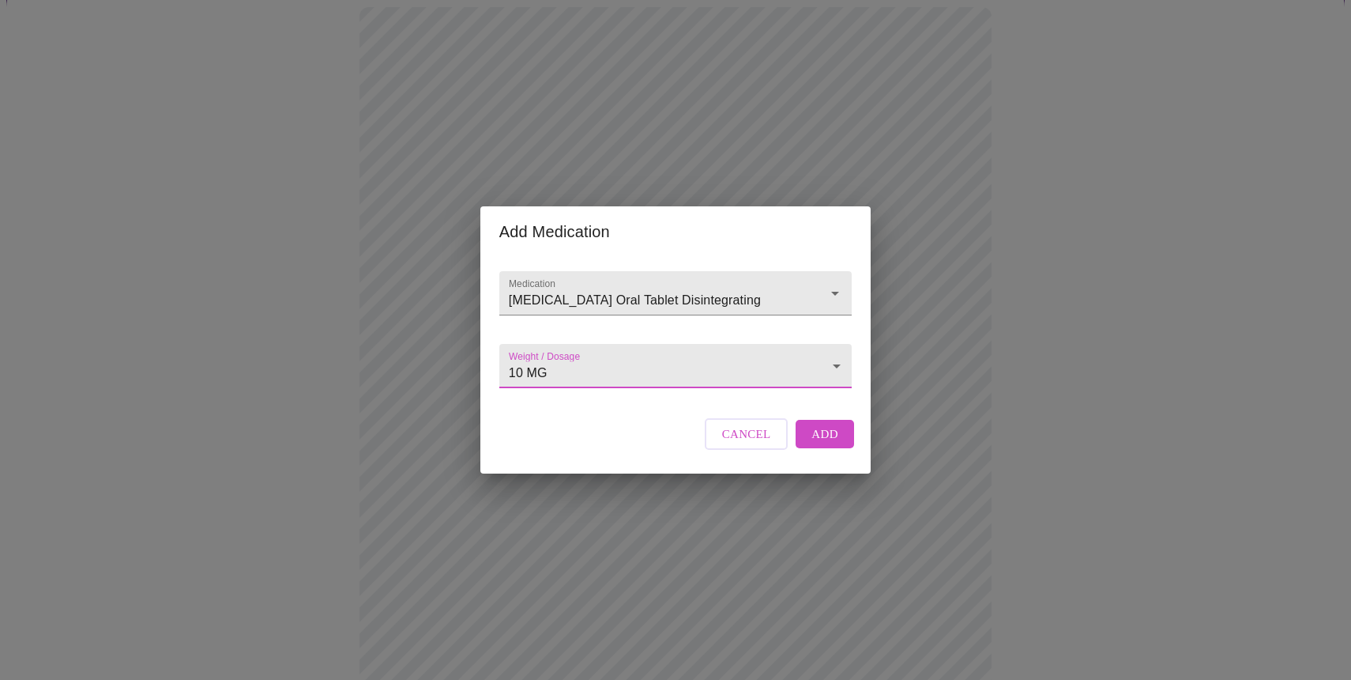
click at [818, 444] on span "Add" at bounding box center [825, 434] width 27 height 21
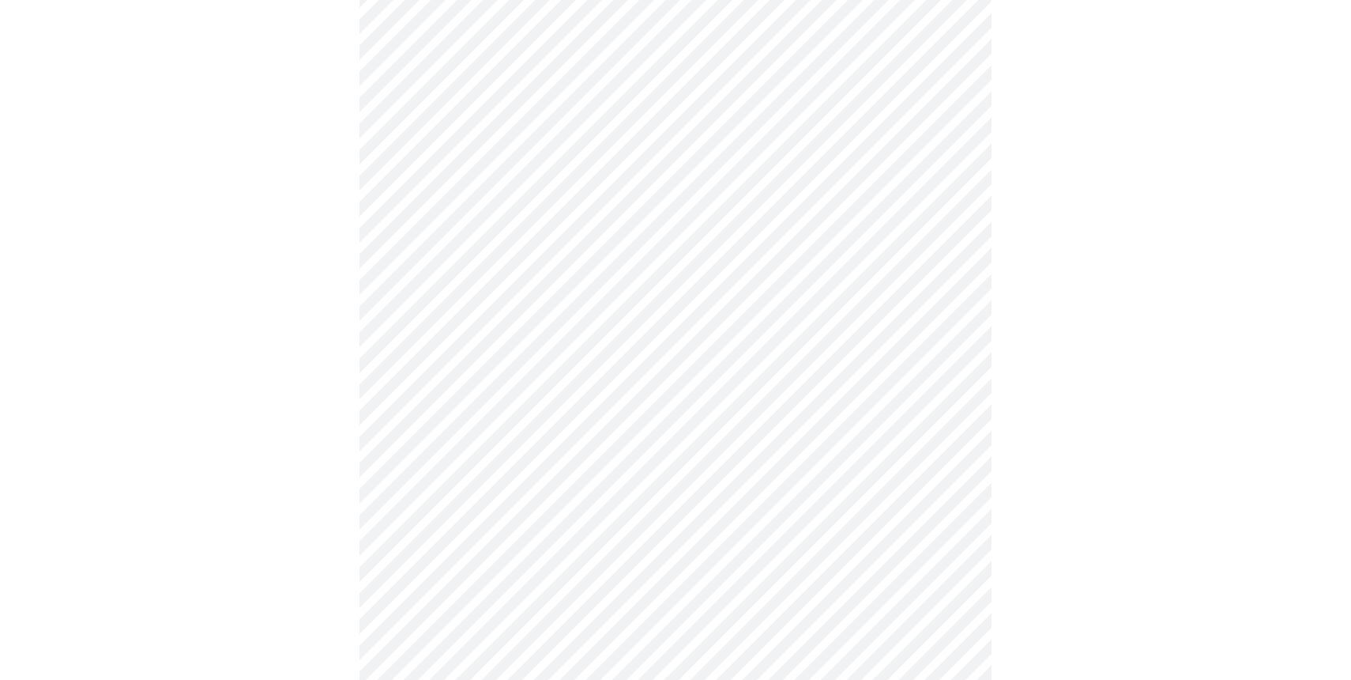
scroll to position [179, 0]
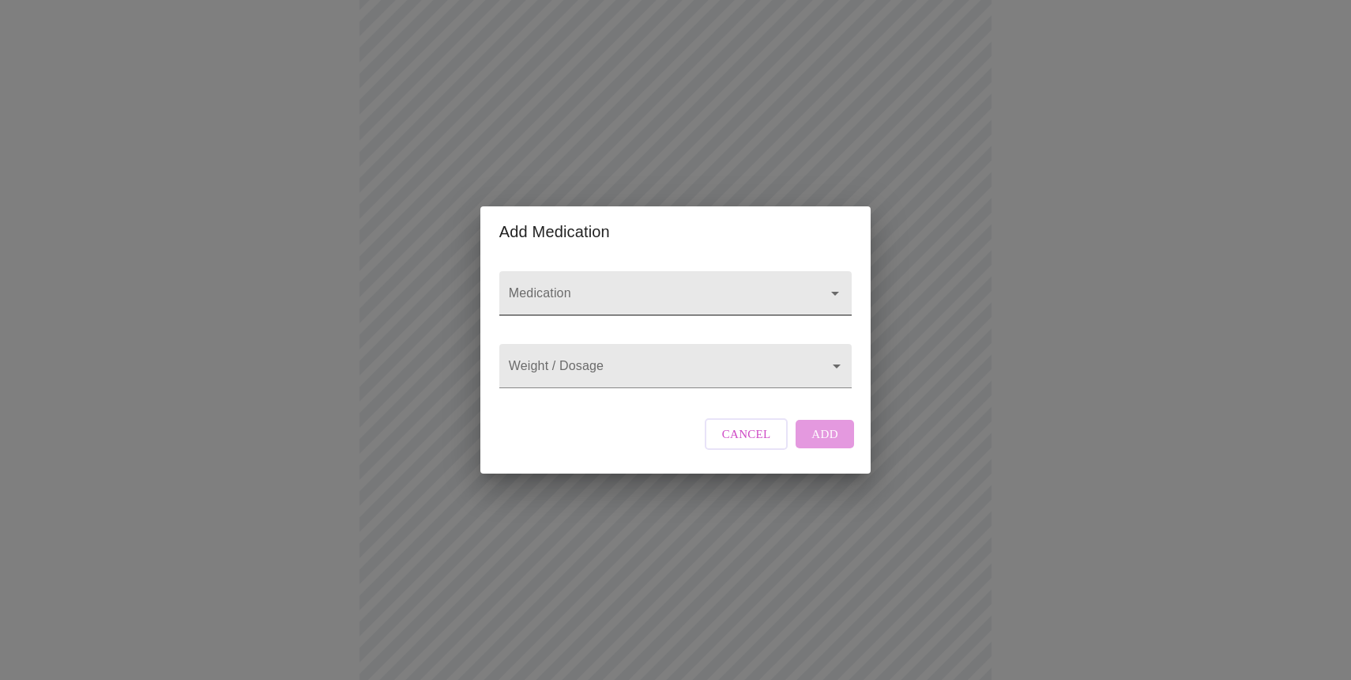
click at [564, 286] on input "Medication" at bounding box center [653, 300] width 295 height 29
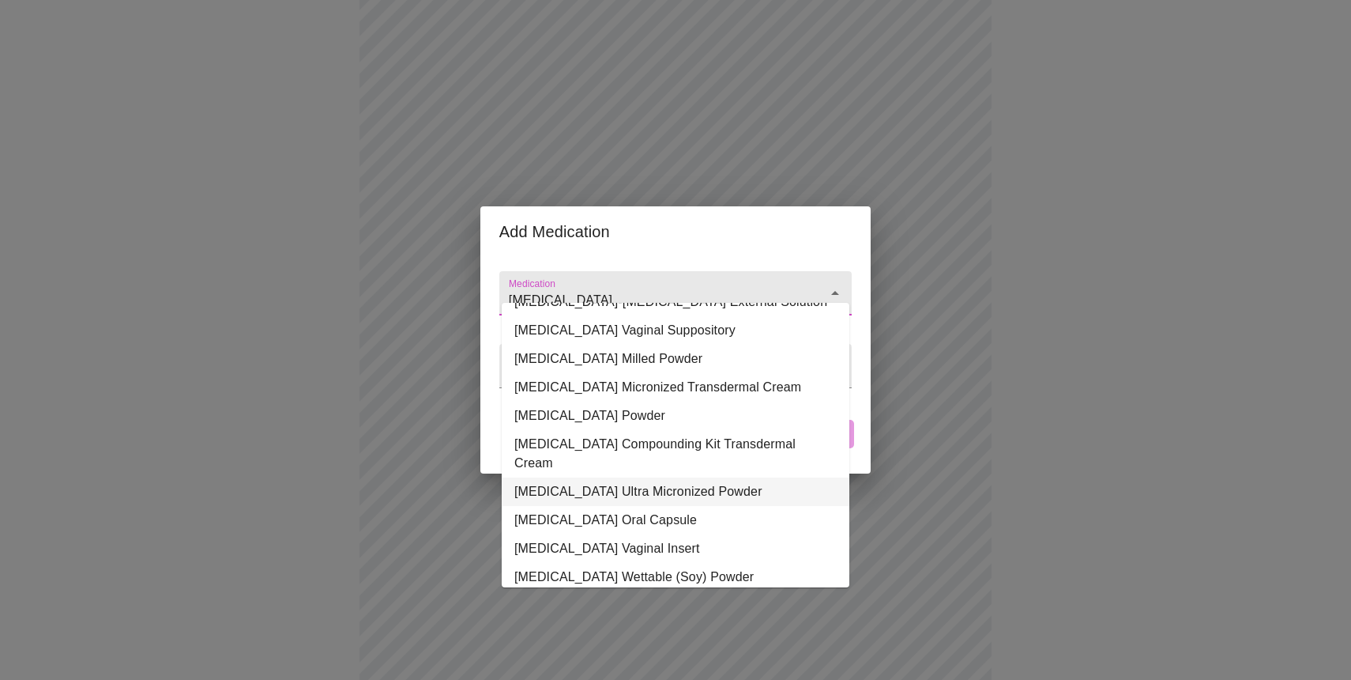
scroll to position [112, 0]
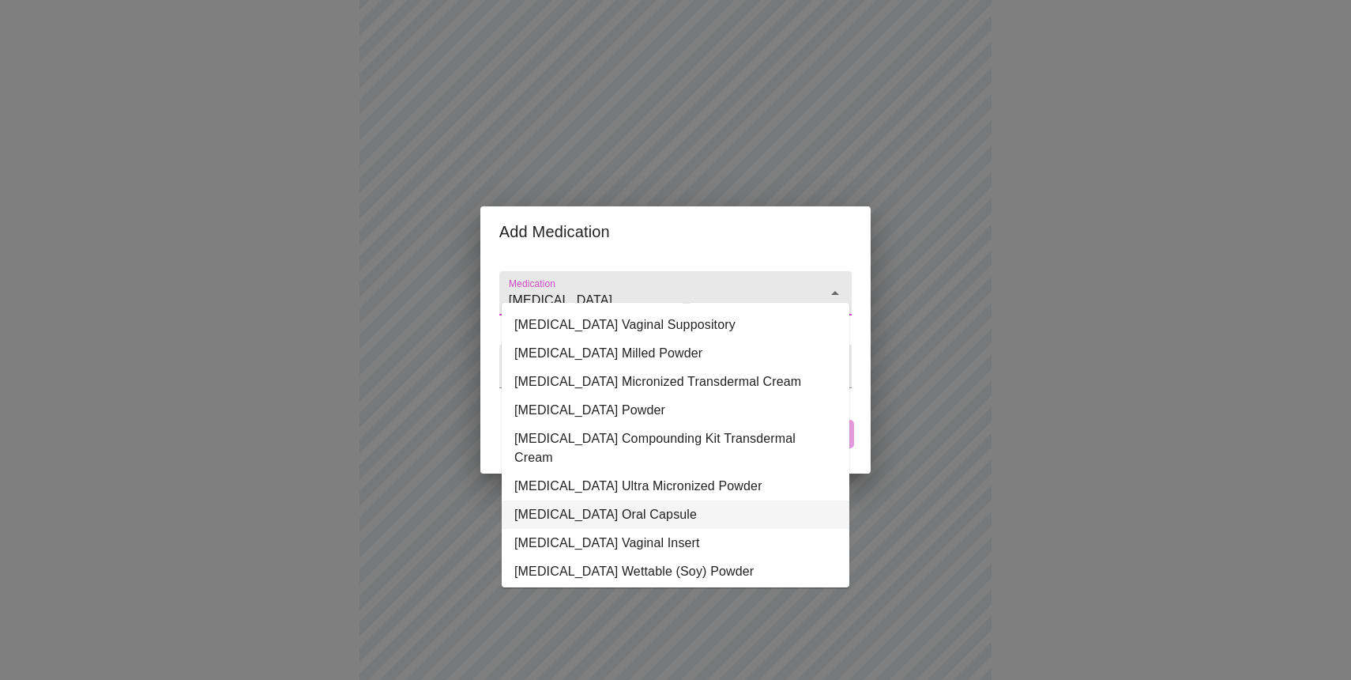
click at [567, 500] on li "[MEDICAL_DATA] Oral Capsule" at bounding box center [676, 514] width 348 height 28
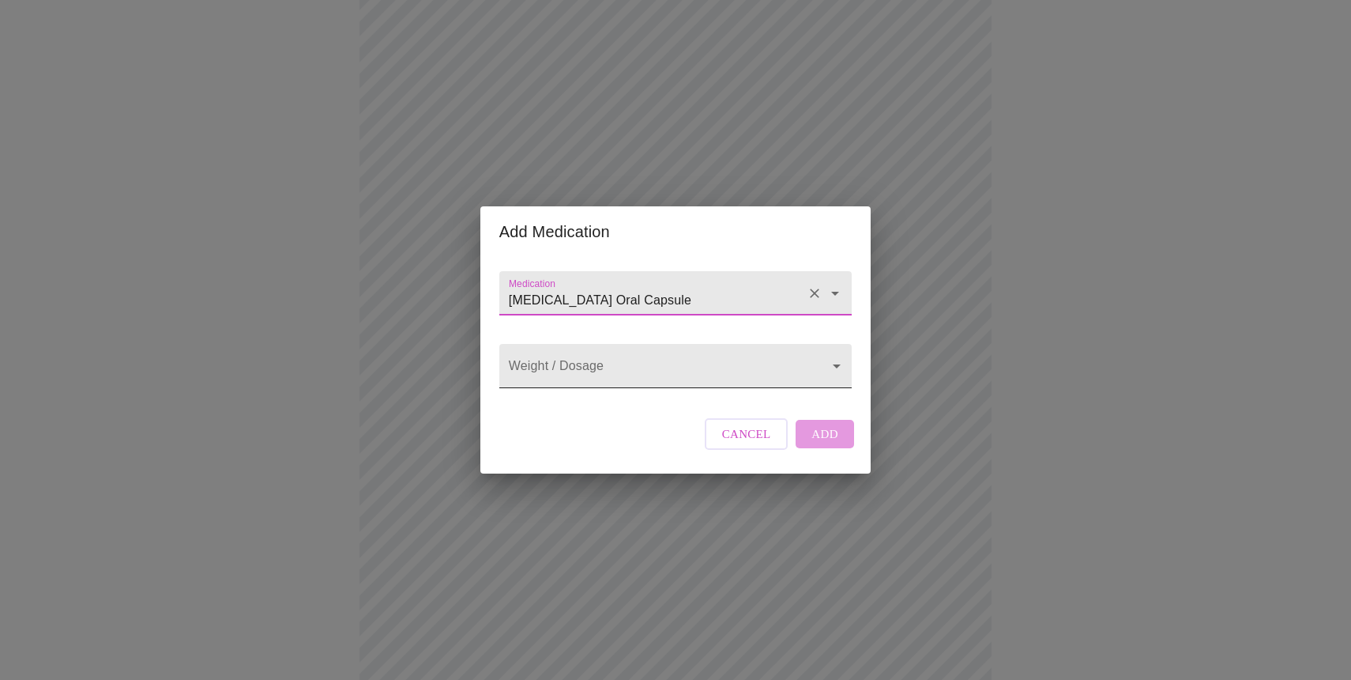
type input "[MEDICAL_DATA] Oral Capsule"
click at [833, 370] on body "MyMenopauseRx Appointments Messaging Labs Uploads Medications Community Refer a…" at bounding box center [675, 615] width 1339 height 1574
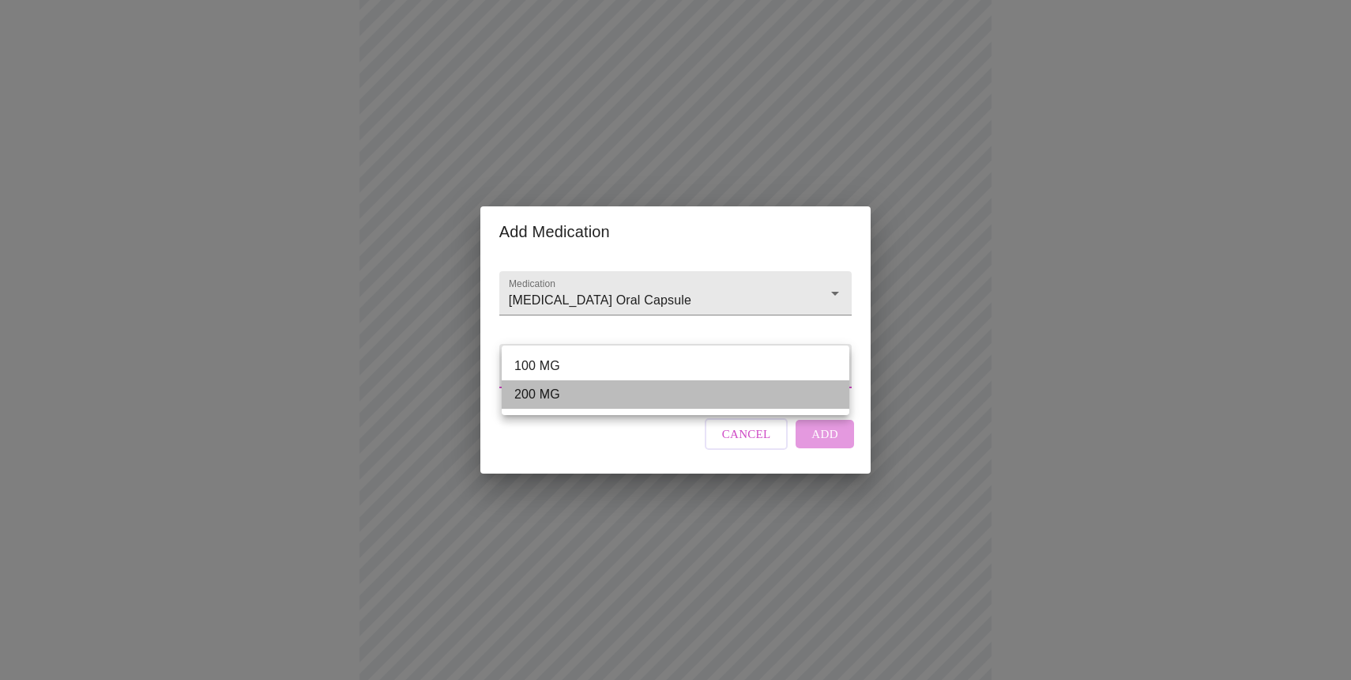
click at [597, 397] on li "200 MG" at bounding box center [676, 394] width 348 height 28
type input "200 MG"
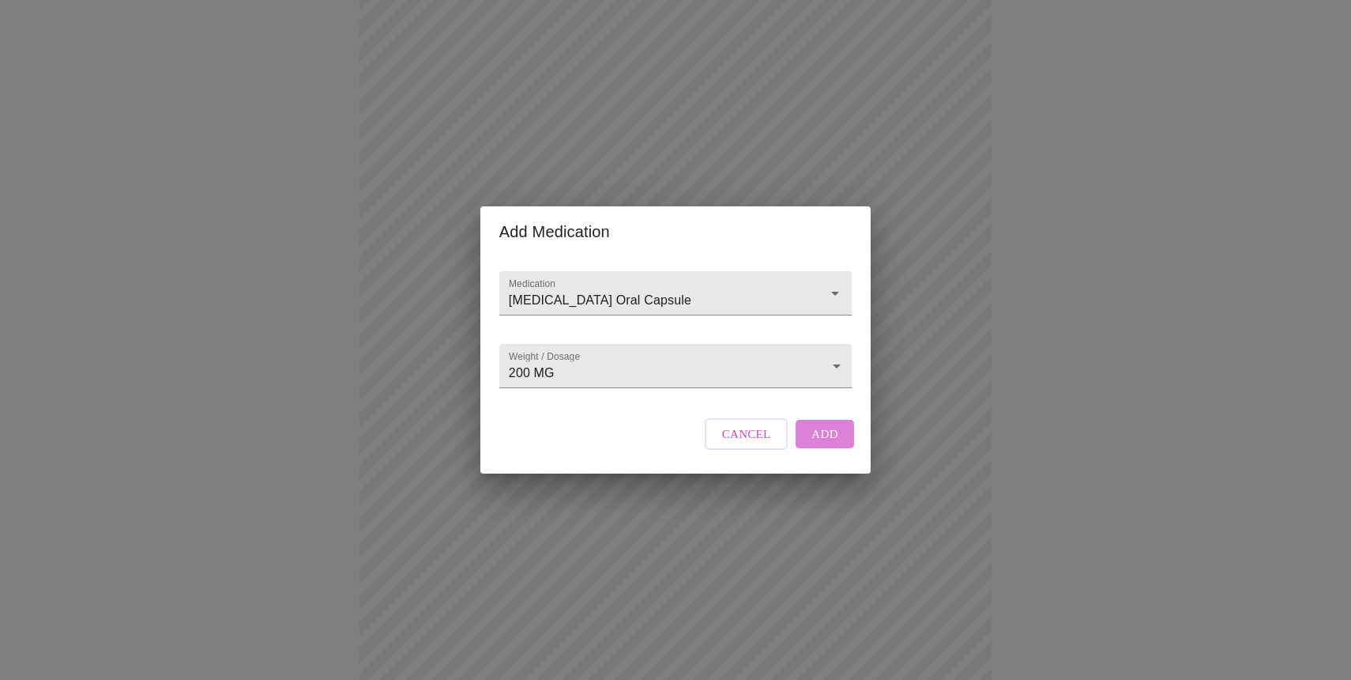
click at [824, 444] on span "Add" at bounding box center [825, 434] width 27 height 21
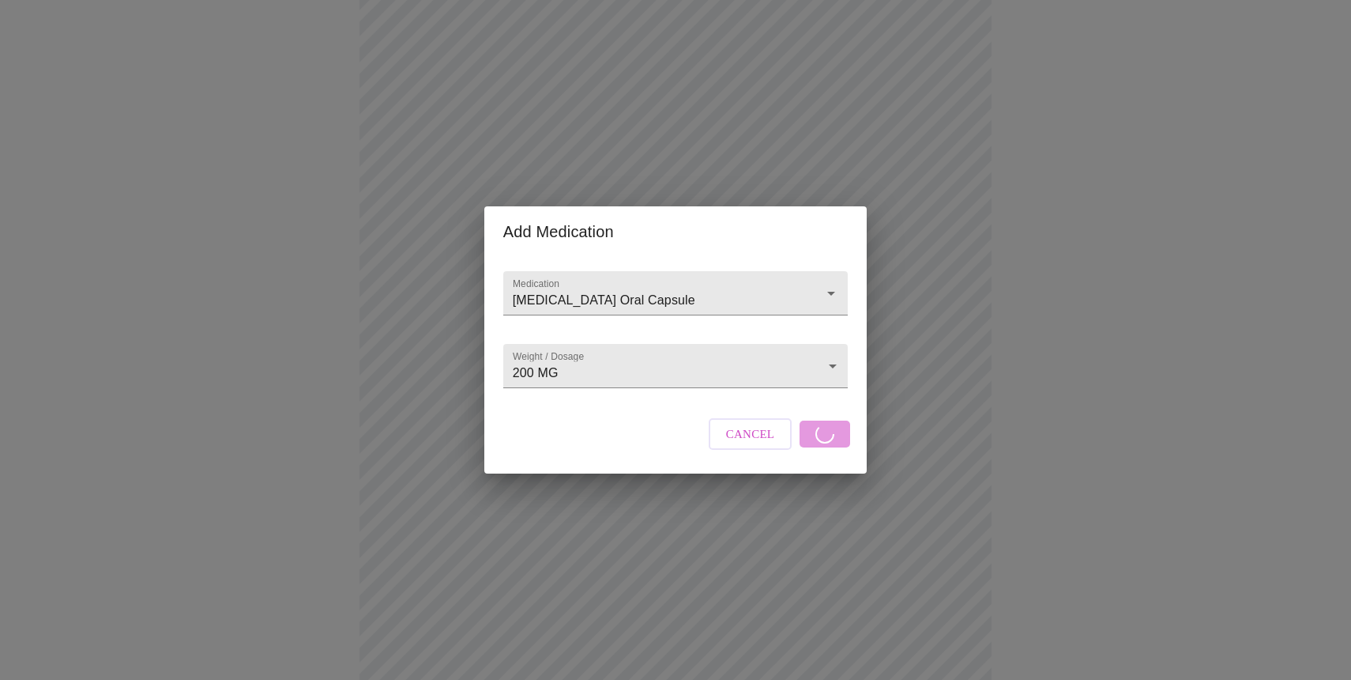
scroll to position [538, 0]
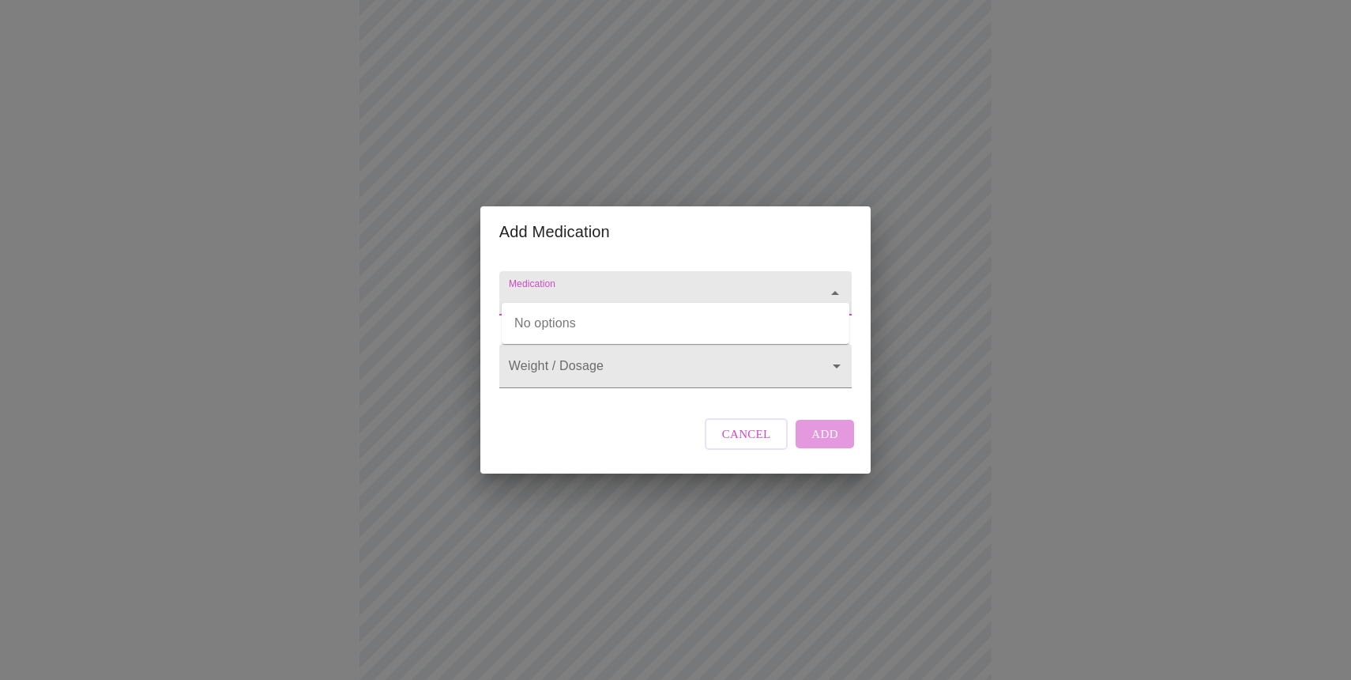
click at [552, 292] on input "Medication" at bounding box center [653, 300] width 295 height 29
click at [552, 356] on li "Heliocare Advanced Oral Capsule" at bounding box center [676, 351] width 348 height 28
type input "Heliocare Advanced Oral Capsule"
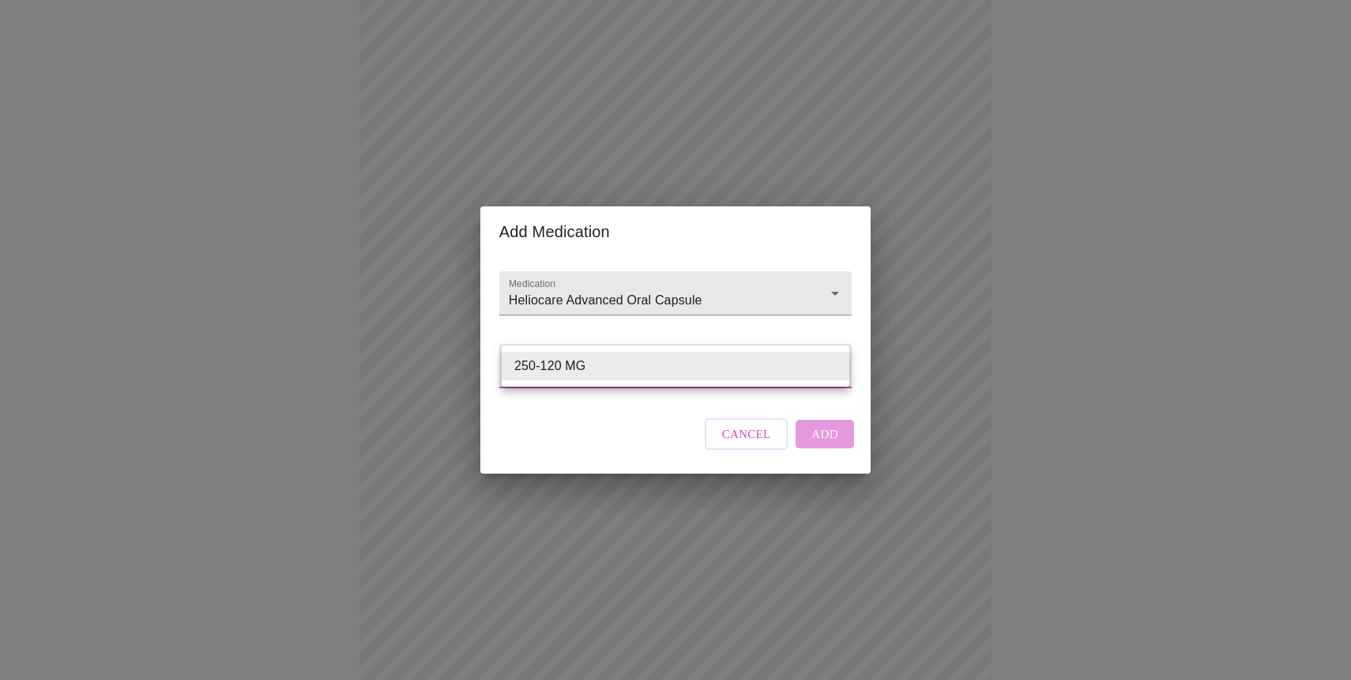
click at [835, 366] on body "MyMenopauseRx Appointments Messaging Labs Uploads Medications Community Refer a…" at bounding box center [675, 284] width 1339 height 1633
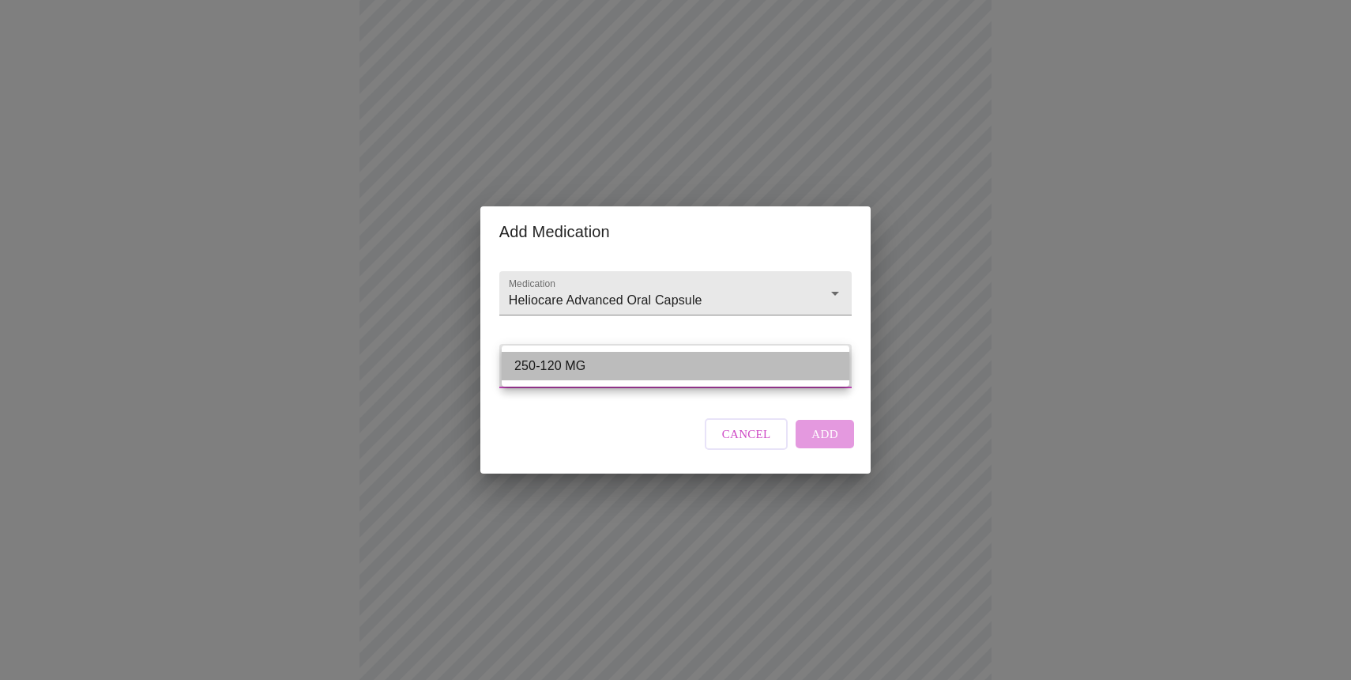
click at [672, 363] on li "250-120 MG" at bounding box center [676, 366] width 348 height 28
type input "250-120 MG"
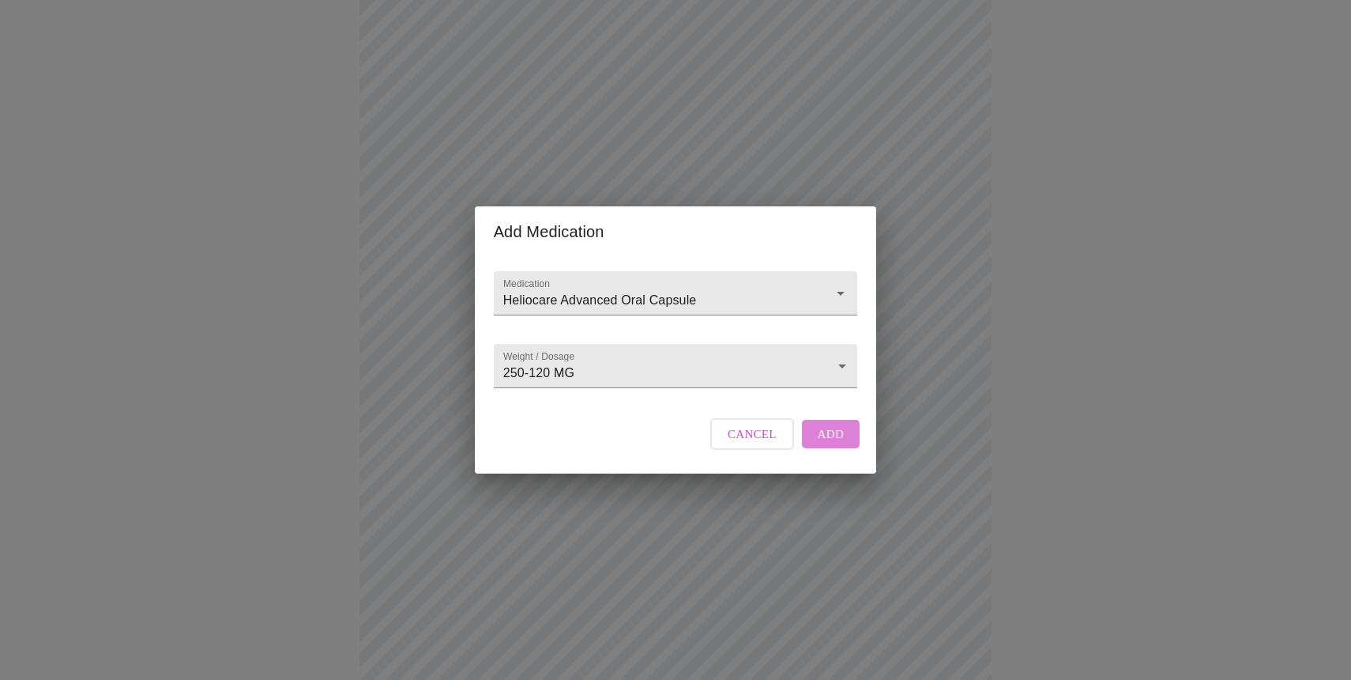
click at [822, 444] on span "Add" at bounding box center [831, 434] width 27 height 21
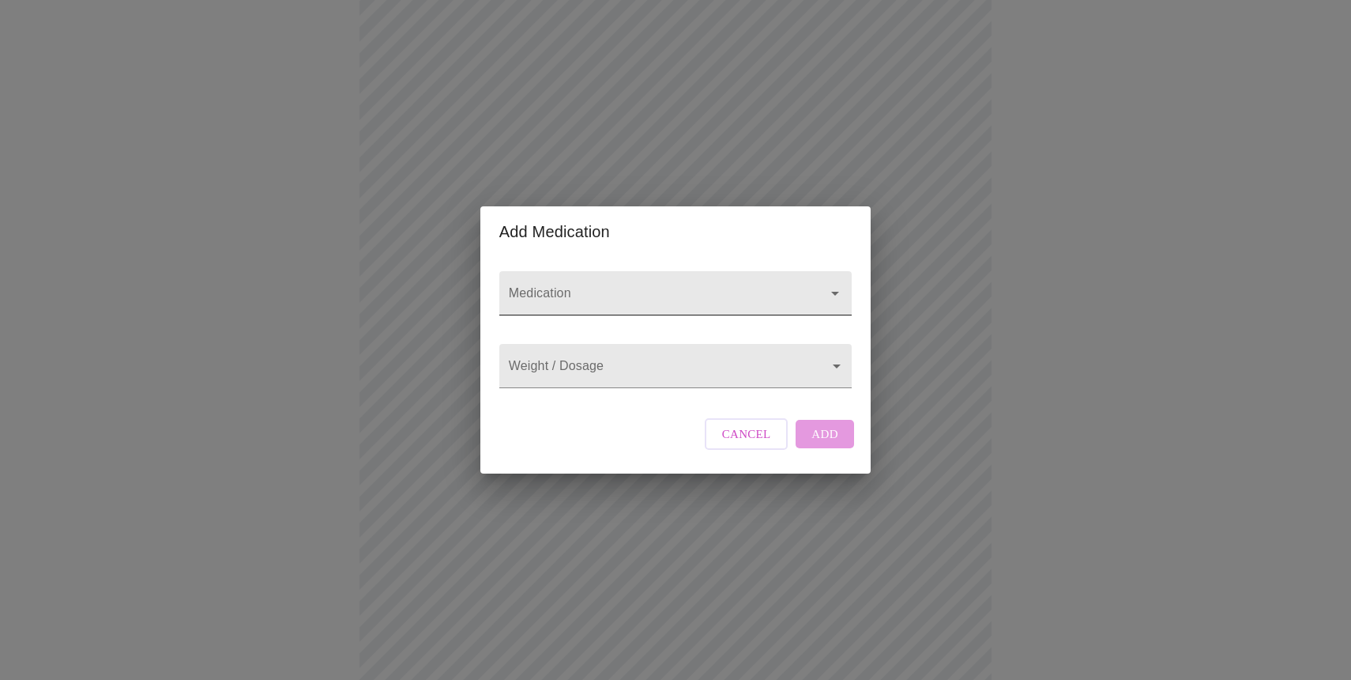
click at [526, 286] on input "Medication" at bounding box center [653, 300] width 295 height 29
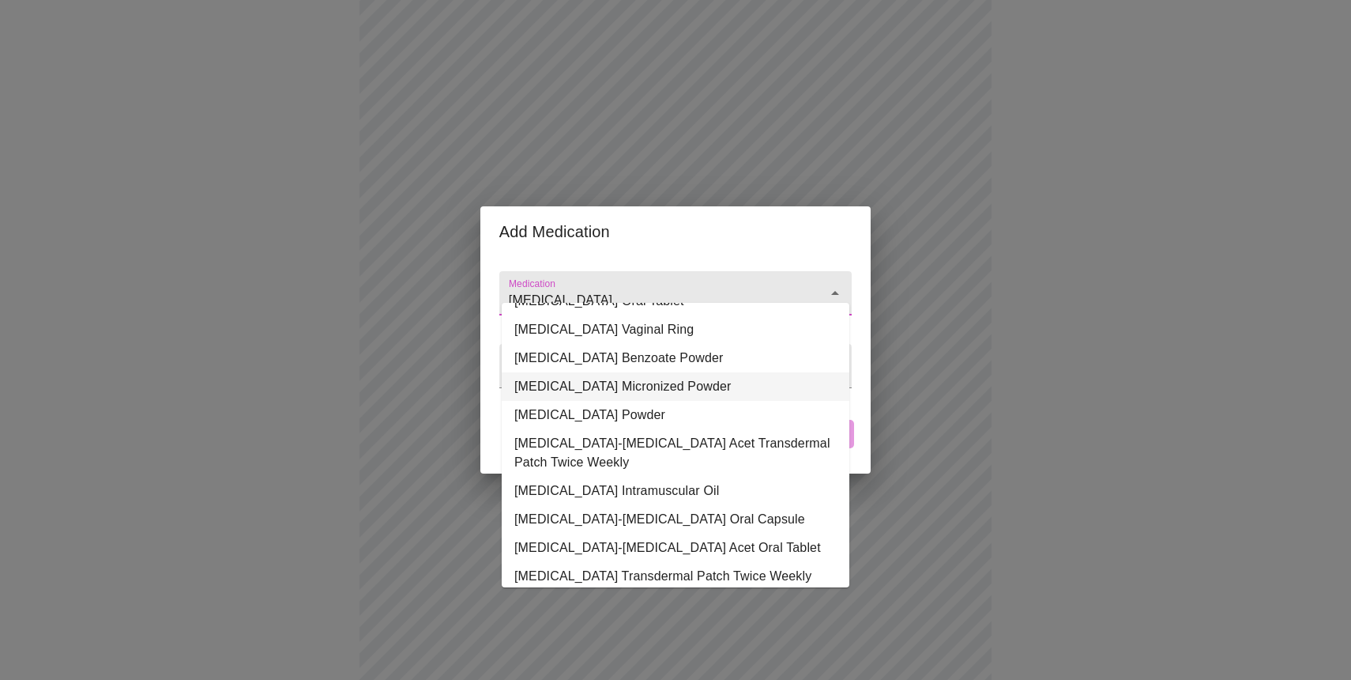
scroll to position [130, 0]
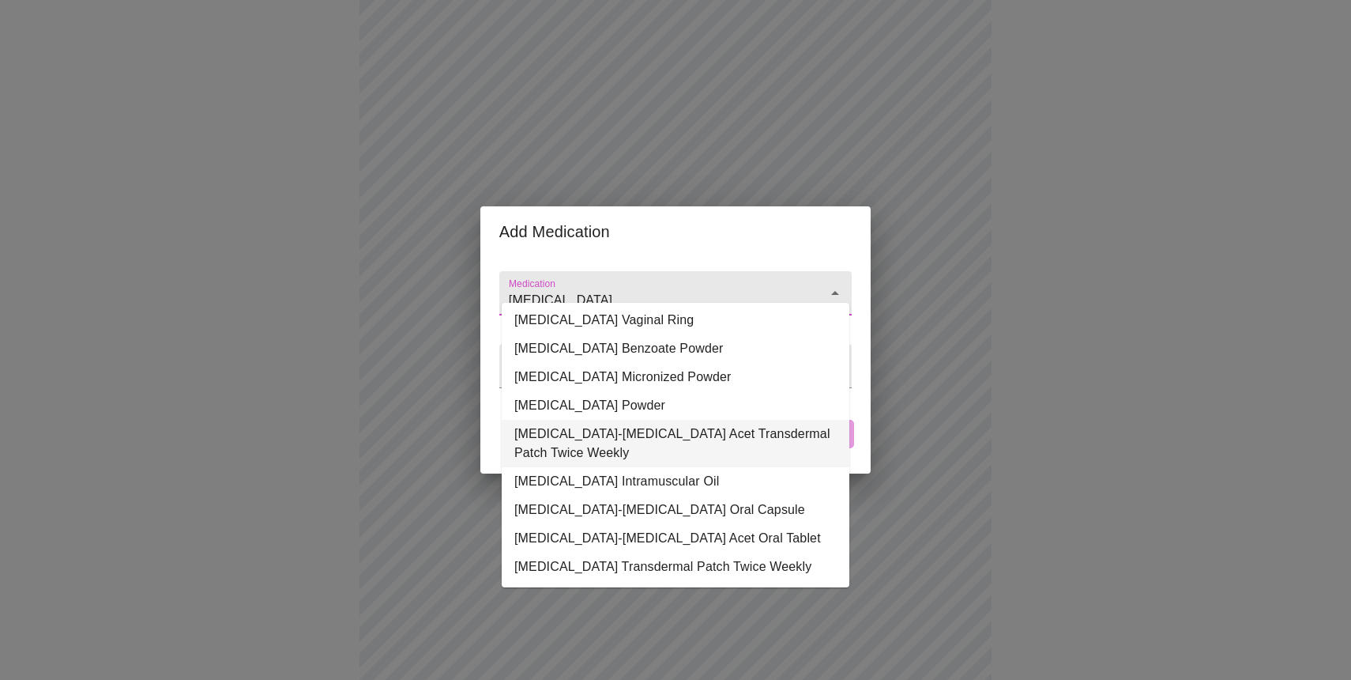
click at [578, 428] on li "[MEDICAL_DATA]-[MEDICAL_DATA] Acet Transdermal Patch Twice Weekly" at bounding box center [676, 443] width 348 height 47
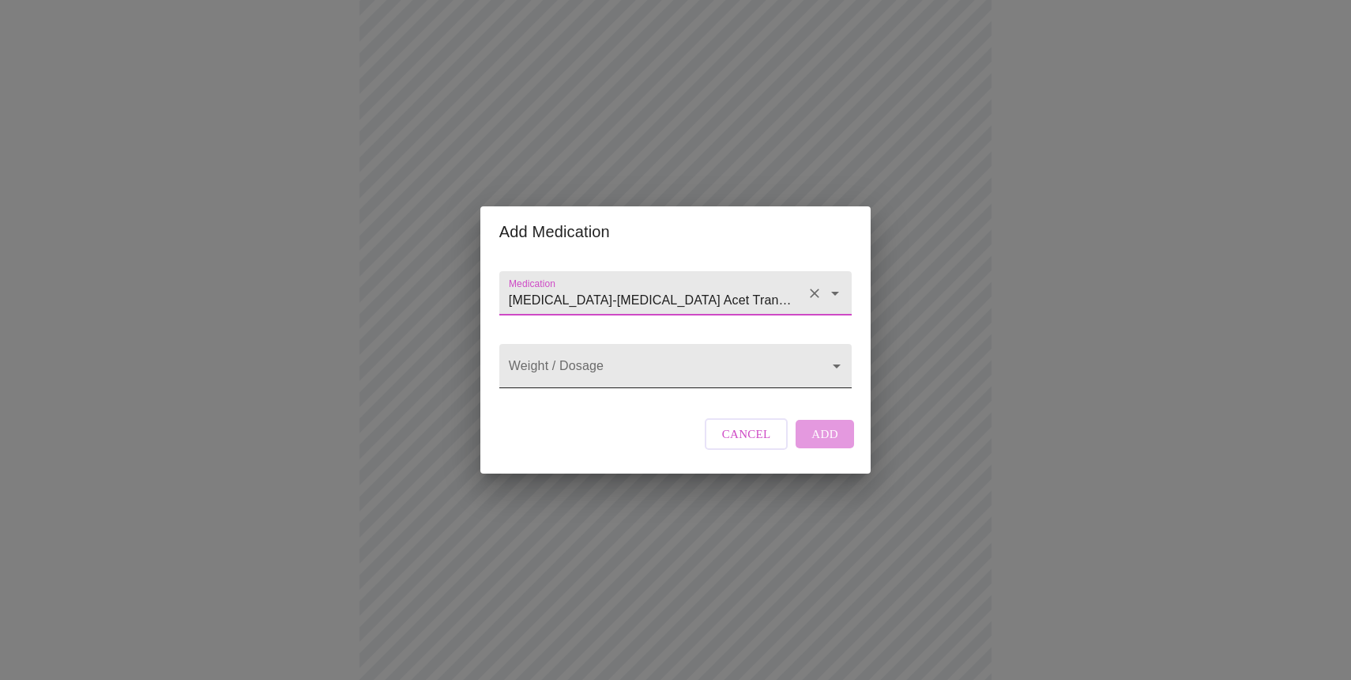
click at [842, 360] on body "MyMenopauseRx Appointments Messaging Labs Uploads Medications Community Refer a…" at bounding box center [675, 313] width 1339 height 1691
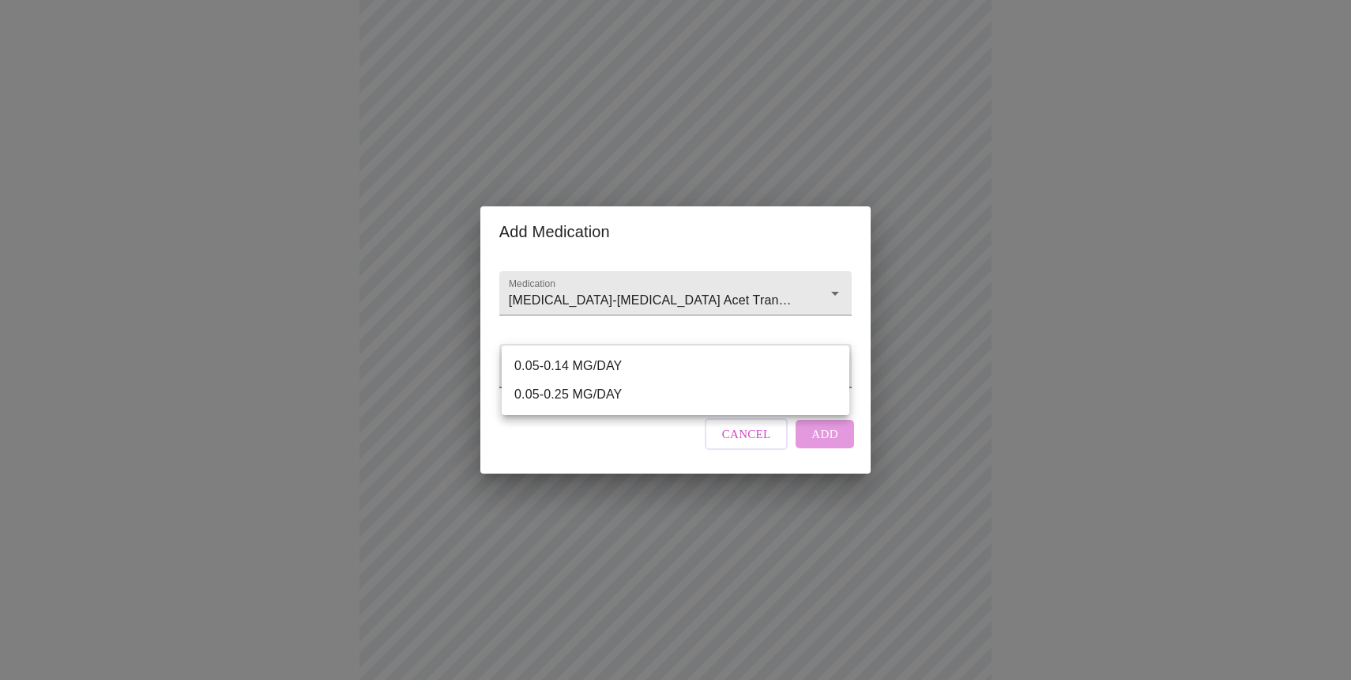
click at [799, 298] on div at bounding box center [675, 340] width 1351 height 680
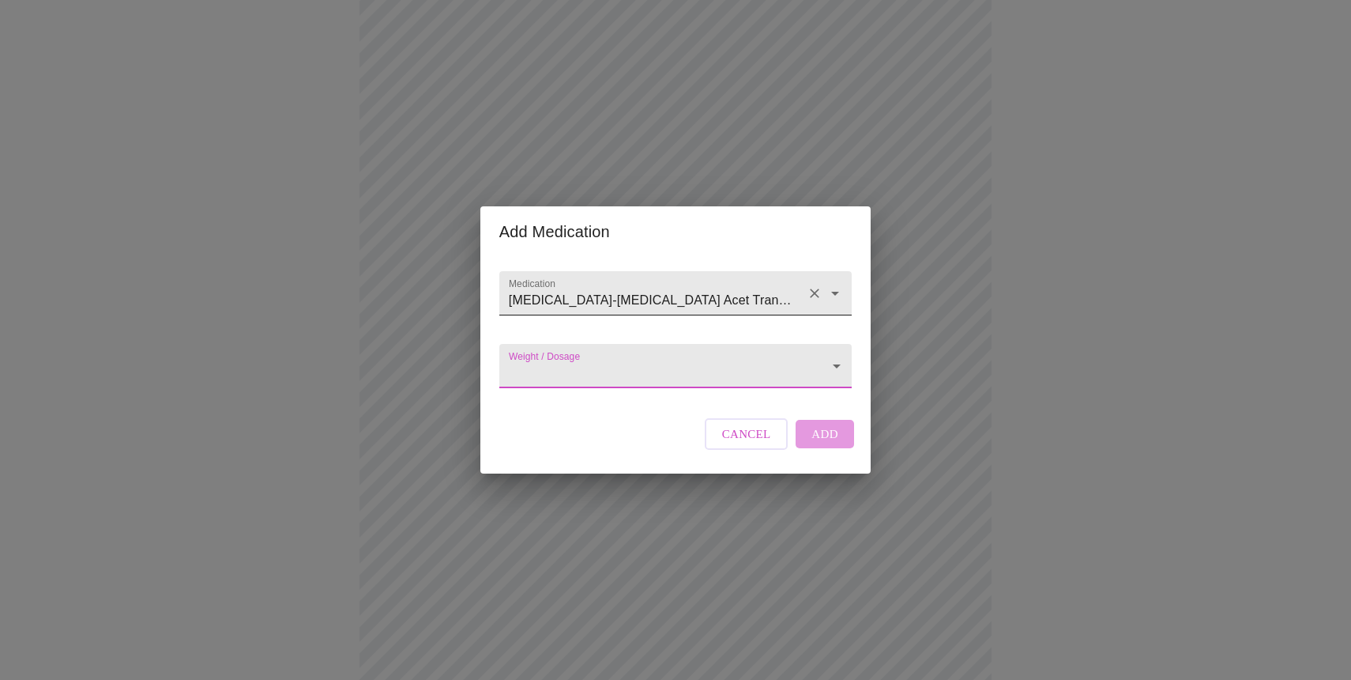
click at [796, 286] on input "[MEDICAL_DATA]-[MEDICAL_DATA] Acet Transdermal Patch Twice Weekly" at bounding box center [653, 300] width 295 height 29
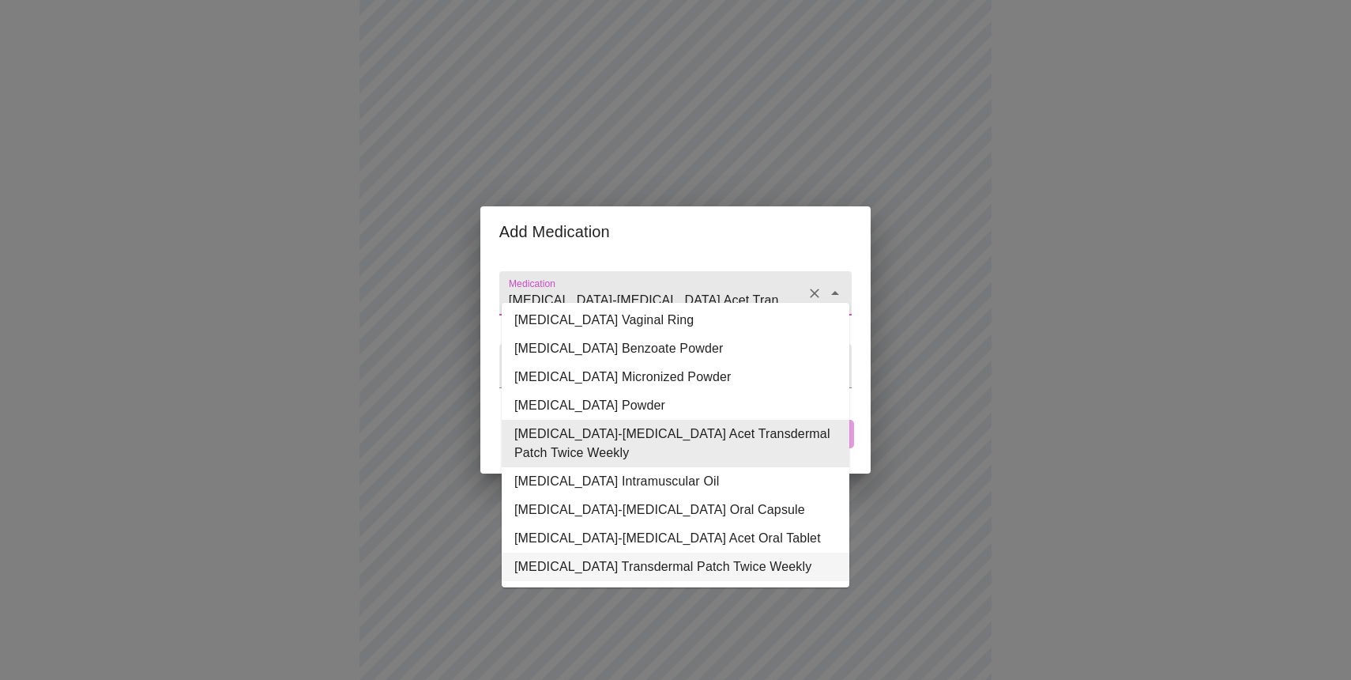
click at [649, 556] on li "[MEDICAL_DATA] Transdermal Patch Twice Weekly" at bounding box center [676, 566] width 348 height 28
type input "[MEDICAL_DATA] Transdermal Patch Twice Weekly"
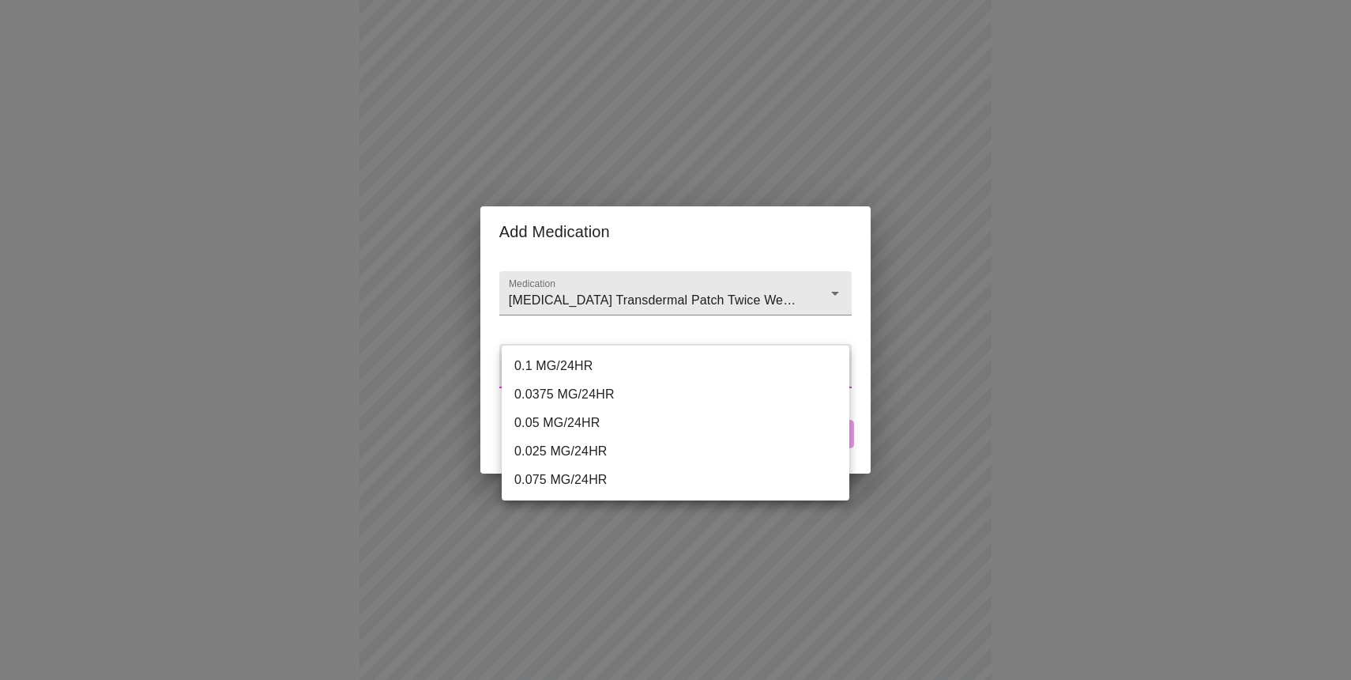
click at [835, 364] on body "MyMenopauseRx Appointments Messaging Labs Uploads Medications Community Refer a…" at bounding box center [675, 313] width 1339 height 1691
click at [573, 394] on li "0.0375 MG/24HR" at bounding box center [676, 394] width 348 height 28
type input "0.0375 MG/24HR"
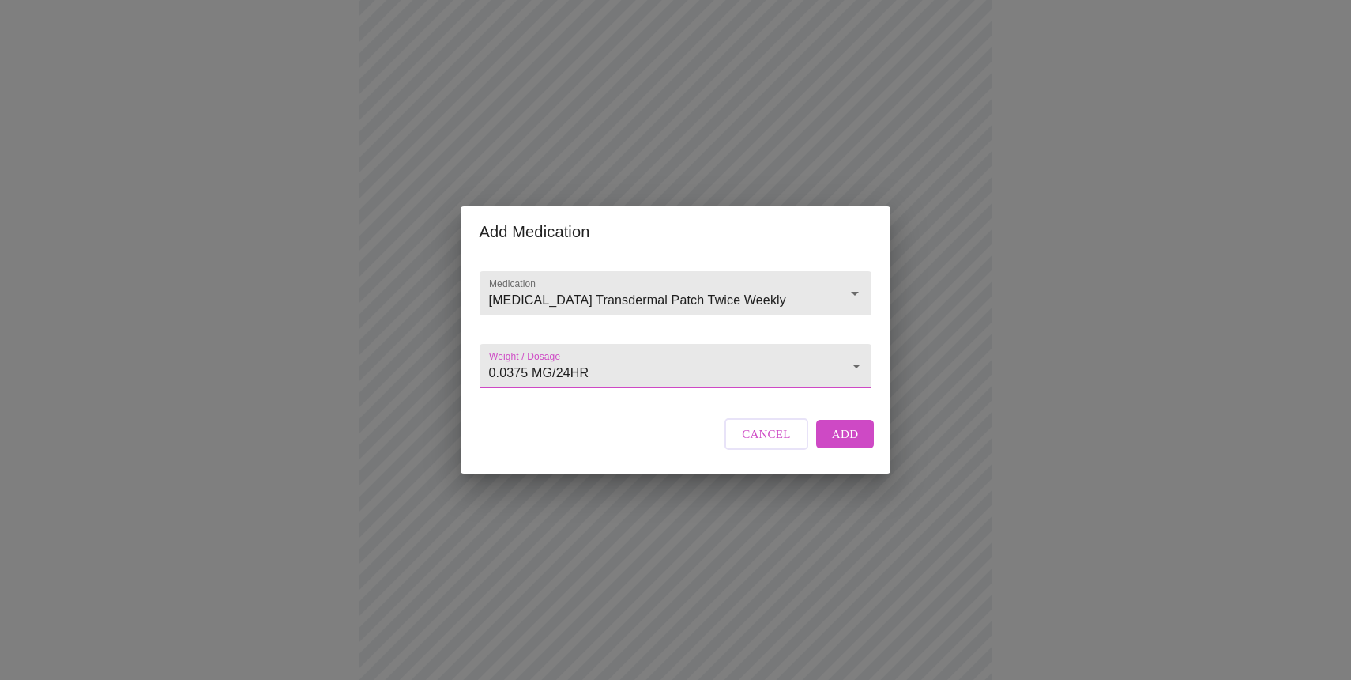
click at [836, 444] on span "Add" at bounding box center [845, 434] width 27 height 21
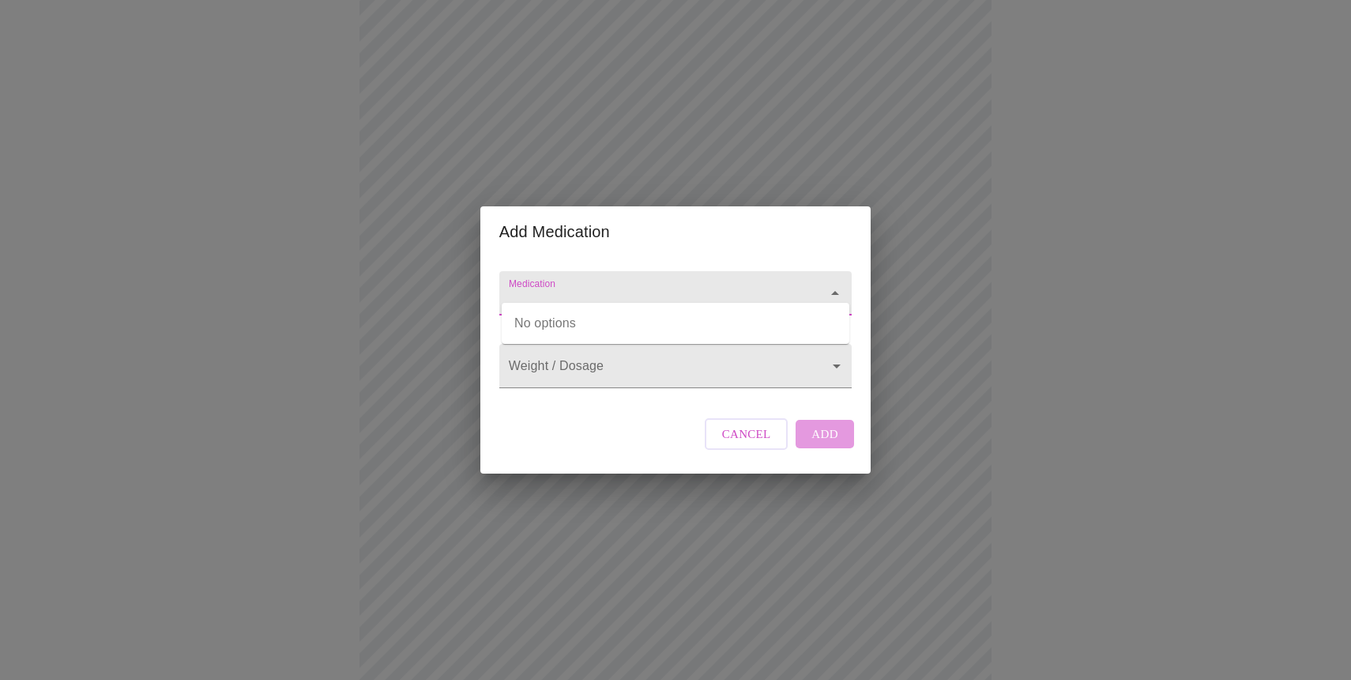
click at [579, 286] on input "Medication" at bounding box center [653, 300] width 295 height 29
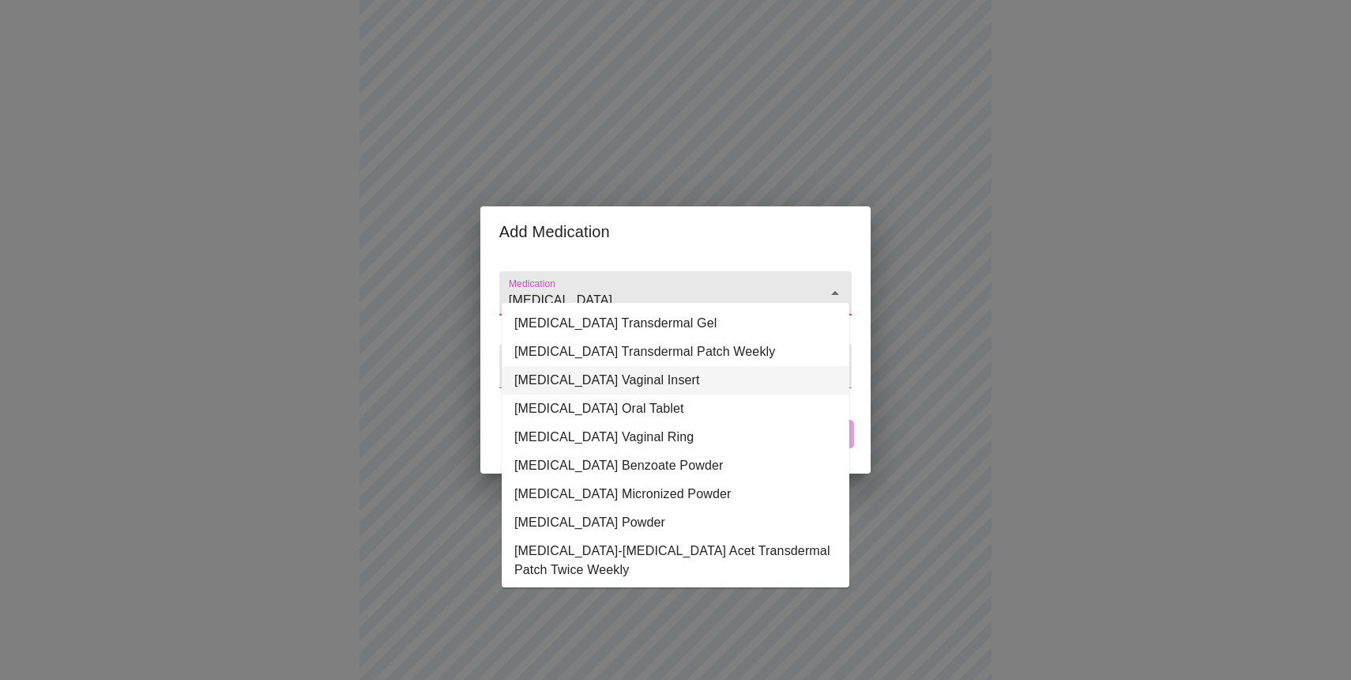
click at [568, 380] on li "[MEDICAL_DATA] Vaginal Insert" at bounding box center [676, 380] width 348 height 28
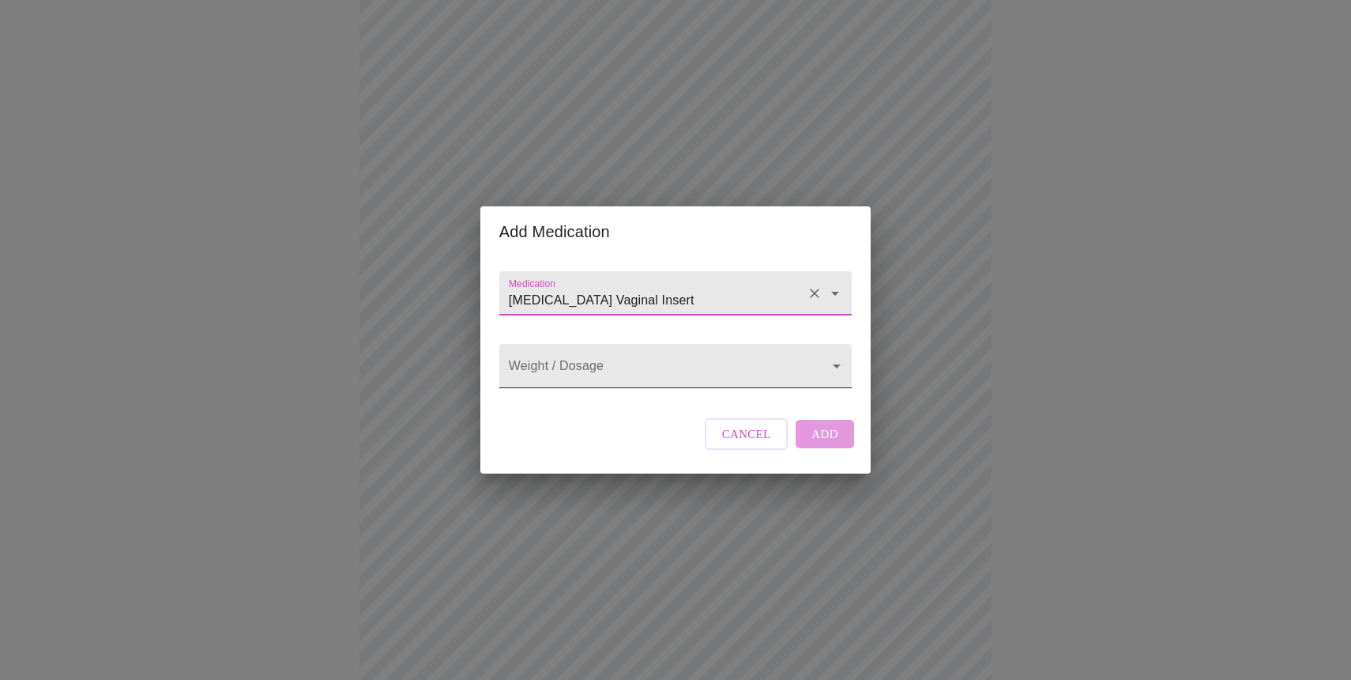
click at [830, 380] on body "MyMenopauseRx Appointments Messaging Labs Uploads Medications Community Refer a…" at bounding box center [675, 343] width 1339 height 1750
click at [831, 268] on div at bounding box center [675, 340] width 1351 height 680
click at [796, 286] on input "[MEDICAL_DATA] Vaginal Insert" at bounding box center [653, 300] width 295 height 29
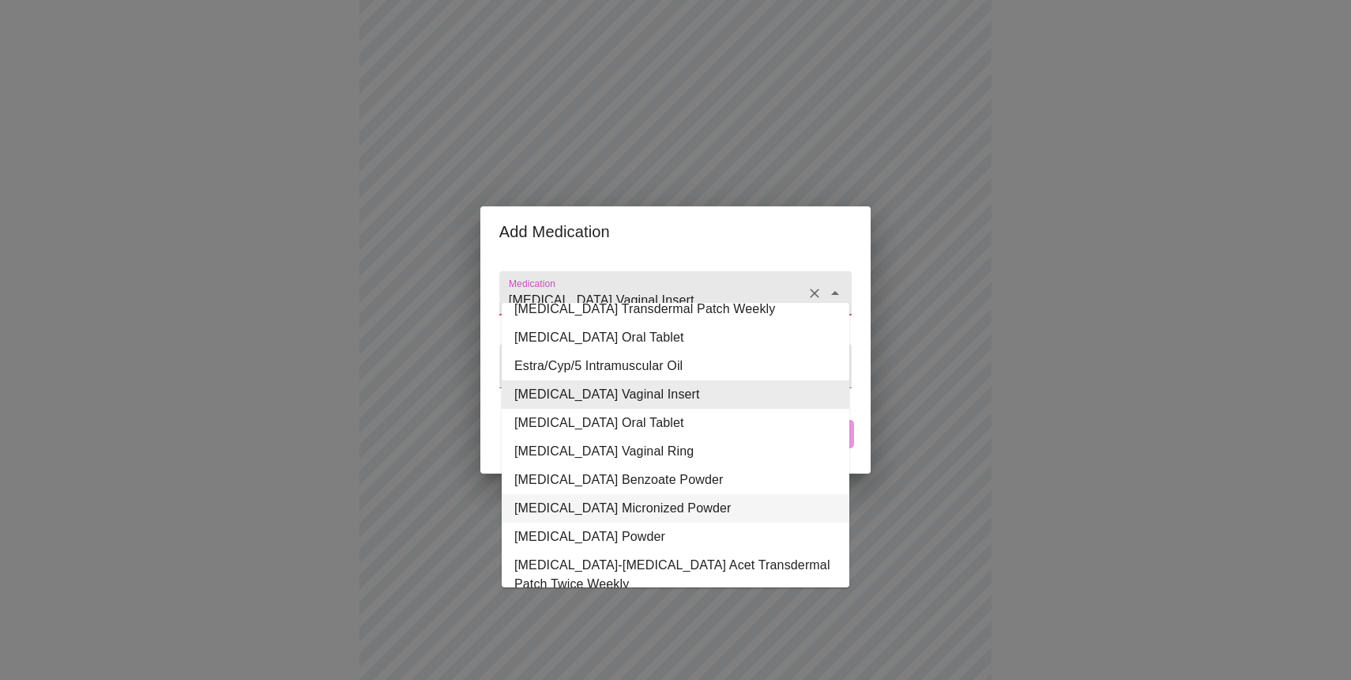
scroll to position [0, 0]
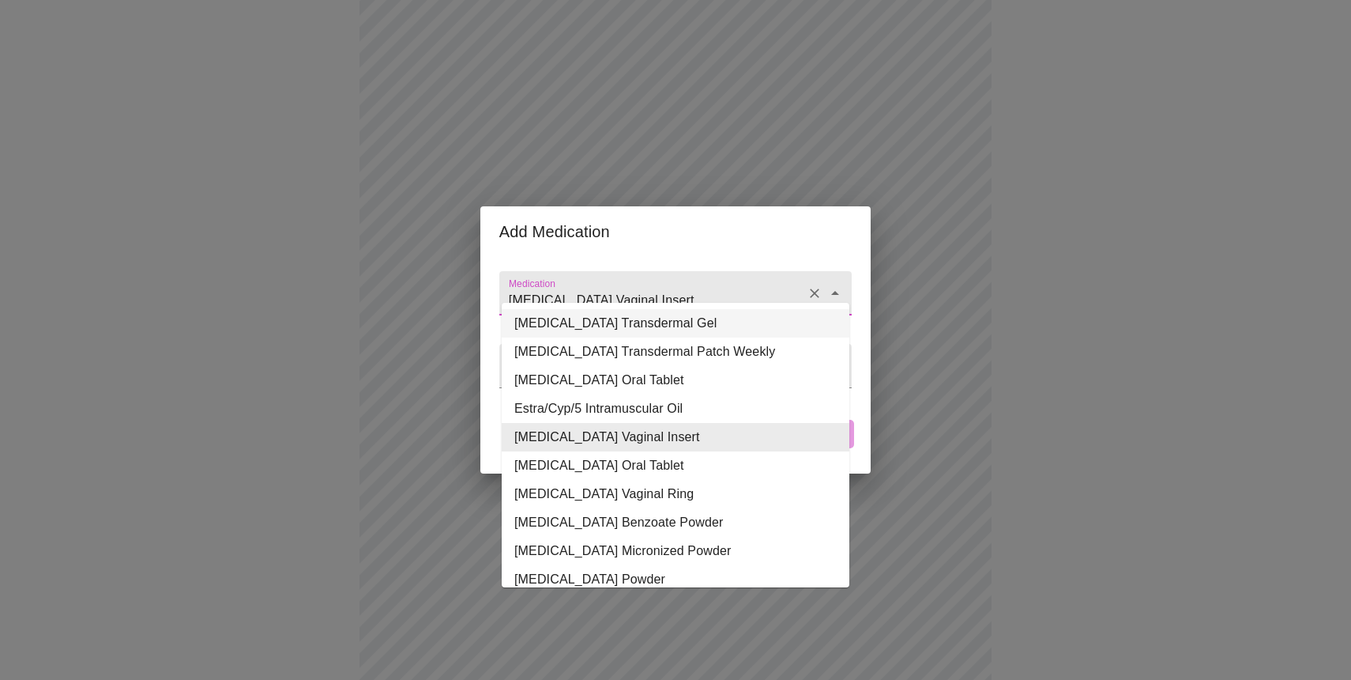
click at [660, 288] on input "[MEDICAL_DATA] Vaginal Insert" at bounding box center [653, 300] width 295 height 29
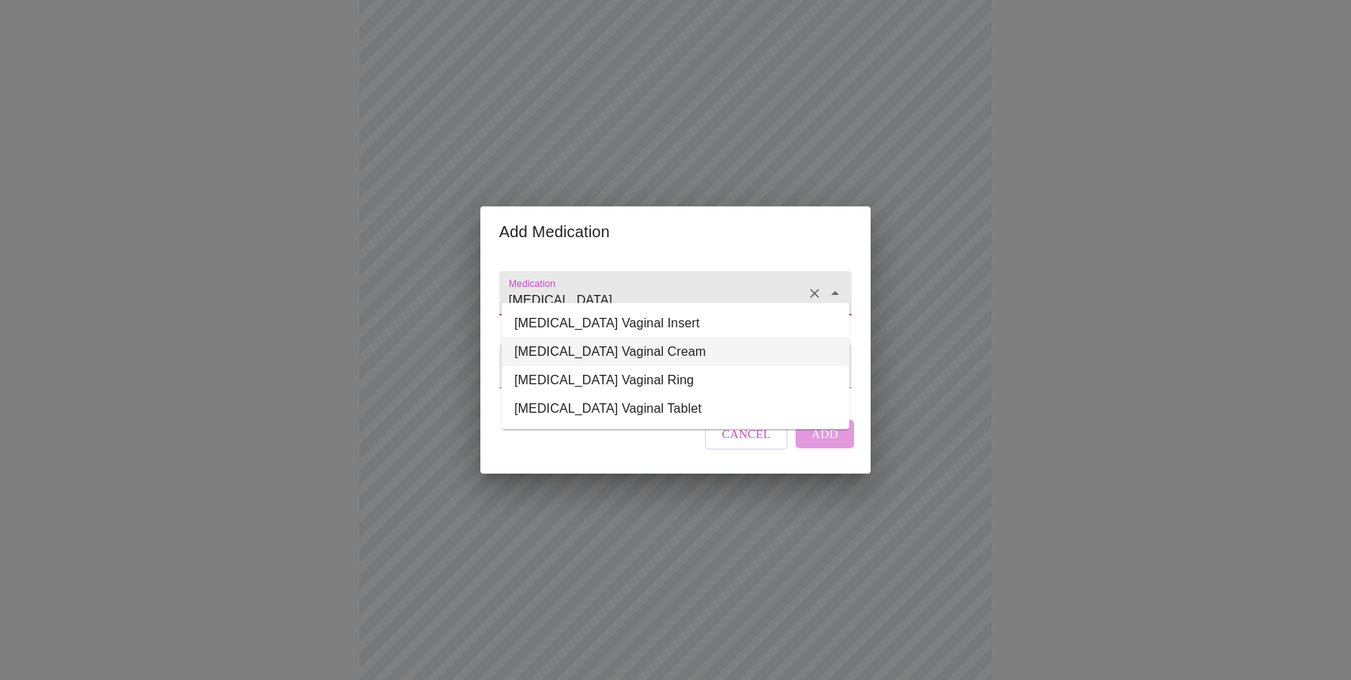
click at [639, 348] on li "[MEDICAL_DATA] Vaginal Cream" at bounding box center [676, 351] width 348 height 28
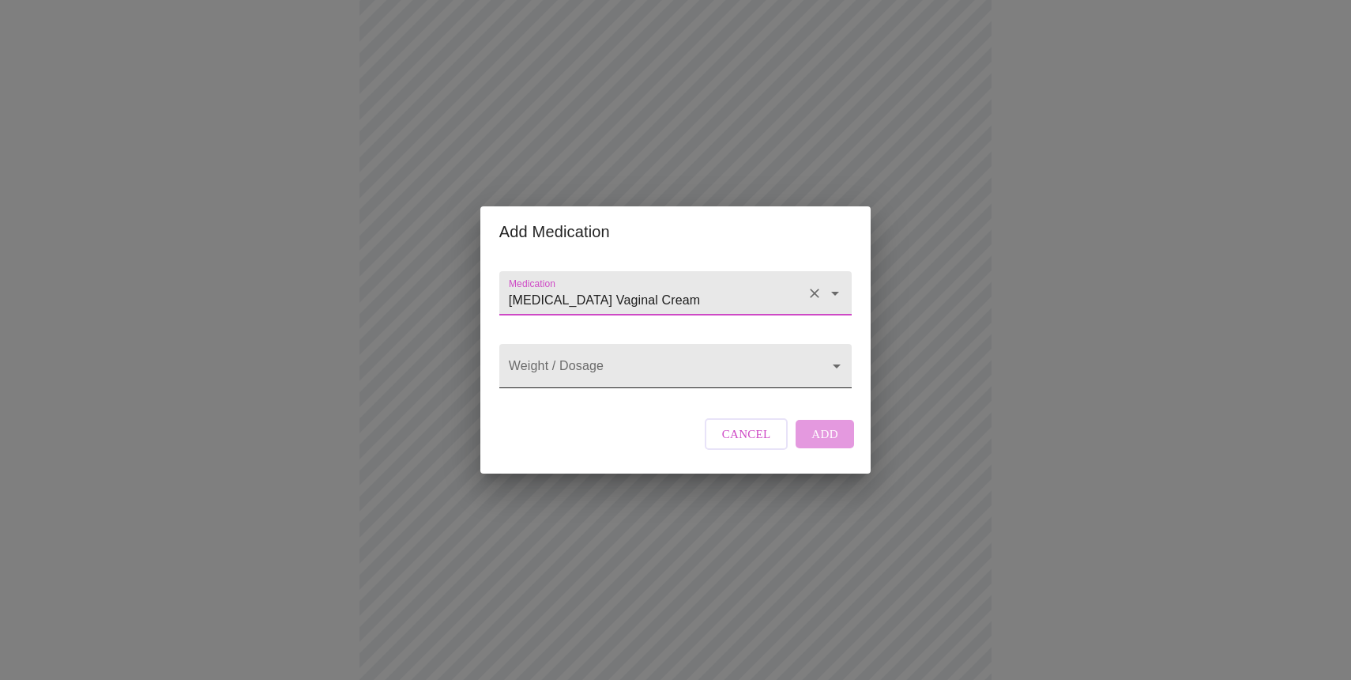
type input "[MEDICAL_DATA] Vaginal Cream"
click at [822, 371] on body "MyMenopauseRx Appointments Messaging Labs Uploads Medications Community Refer a…" at bounding box center [675, 343] width 1339 height 1750
click at [589, 396] on li "0.01 %" at bounding box center [676, 394] width 348 height 28
type input "0.01 %"
click at [832, 444] on span "Add" at bounding box center [825, 434] width 27 height 21
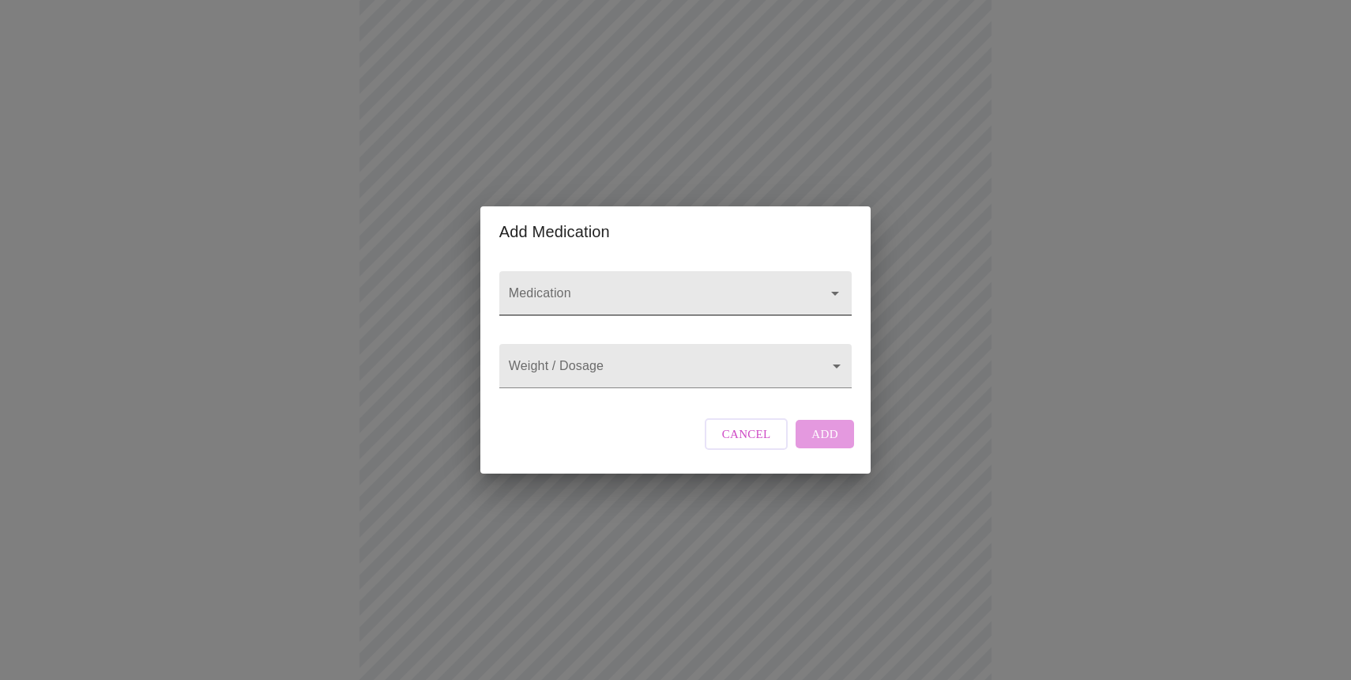
click at [569, 286] on input "Medication" at bounding box center [653, 300] width 295 height 29
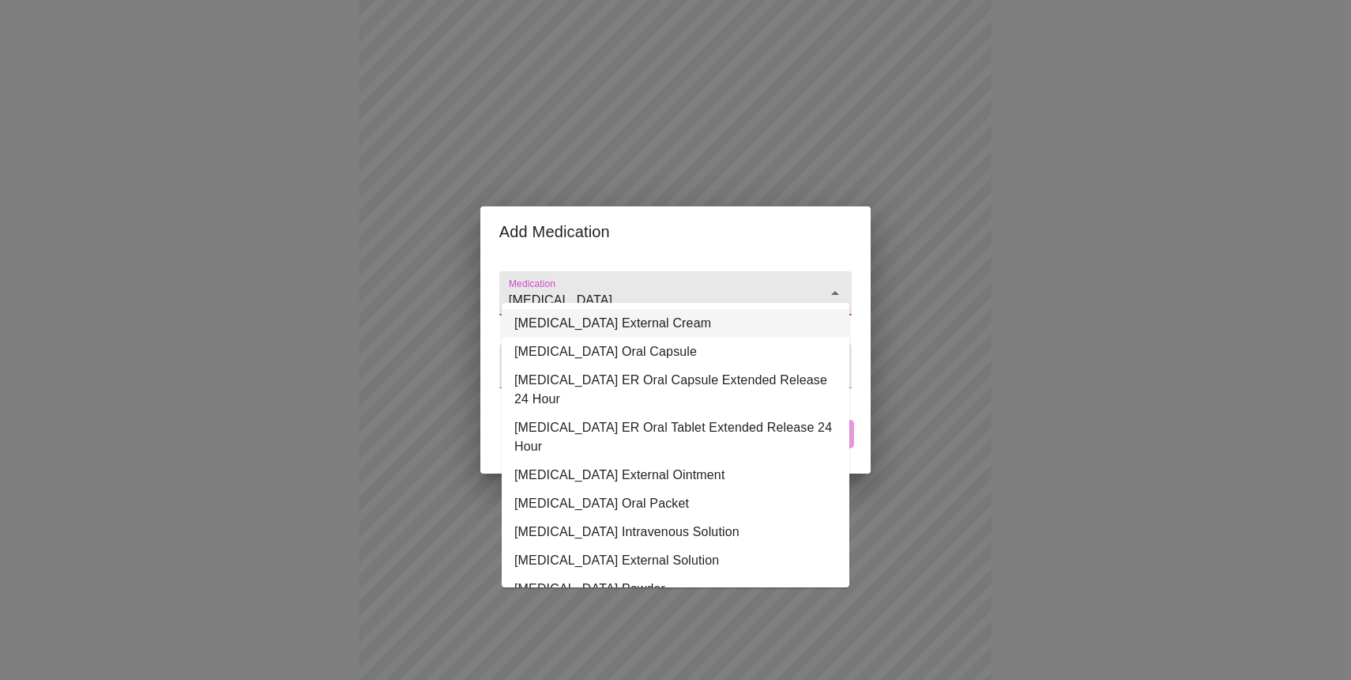
click at [576, 320] on li "[MEDICAL_DATA] External Cream" at bounding box center [676, 323] width 348 height 28
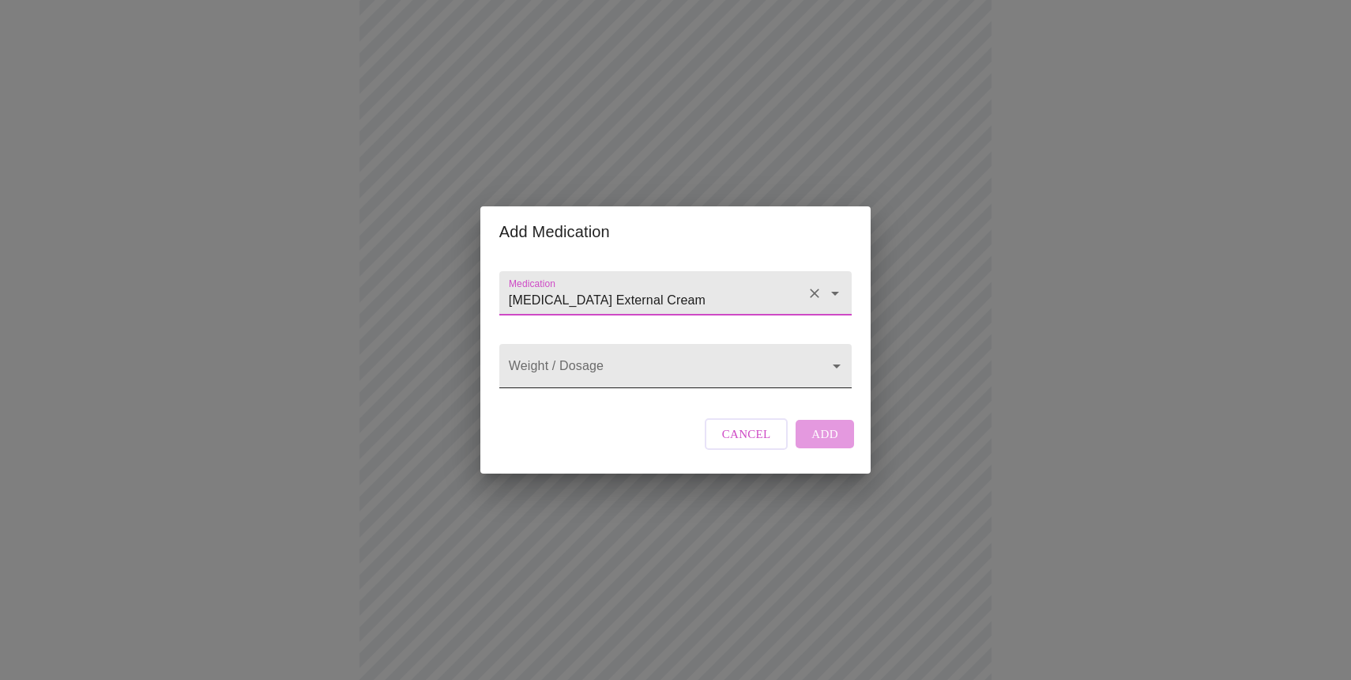
type input "[MEDICAL_DATA] External Cream"
click at [835, 362] on body "MyMenopauseRx Appointments Messaging Labs Uploads Medications Community Refer a…" at bounding box center [675, 372] width 1339 height 1808
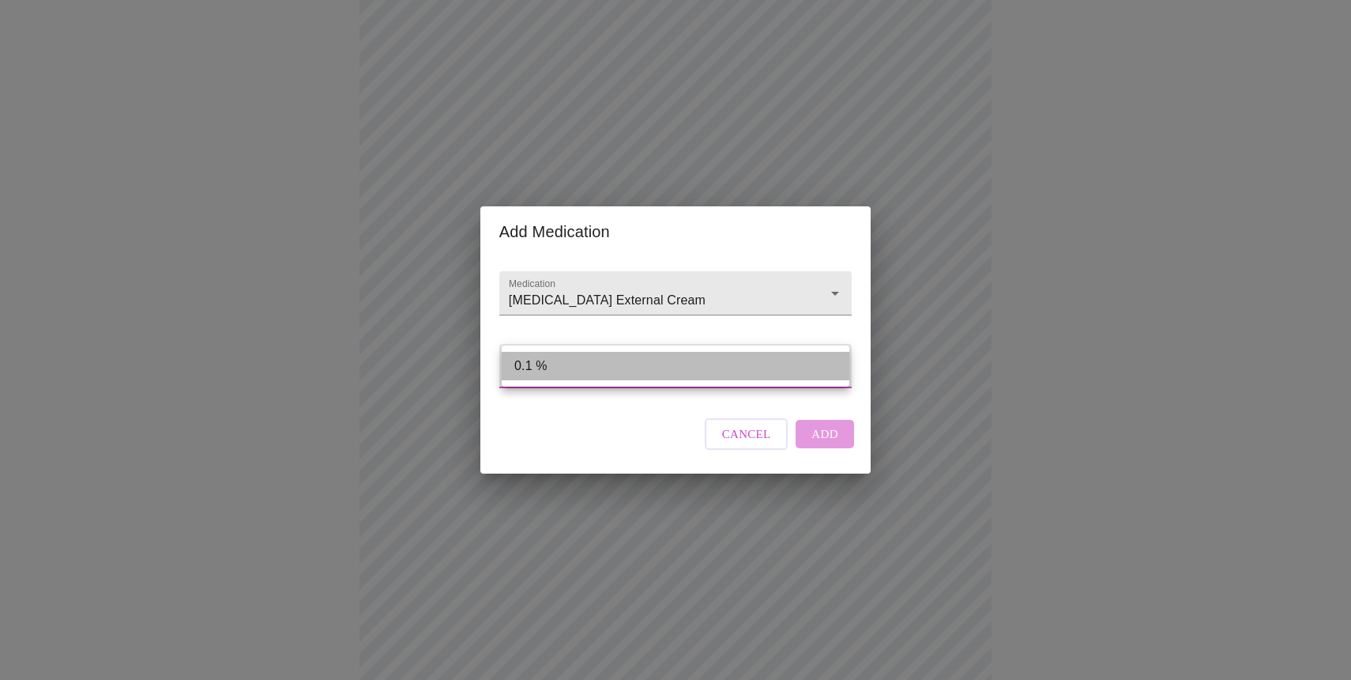
click at [719, 366] on li "0.1 %" at bounding box center [676, 366] width 348 height 28
type input "0.1 %"
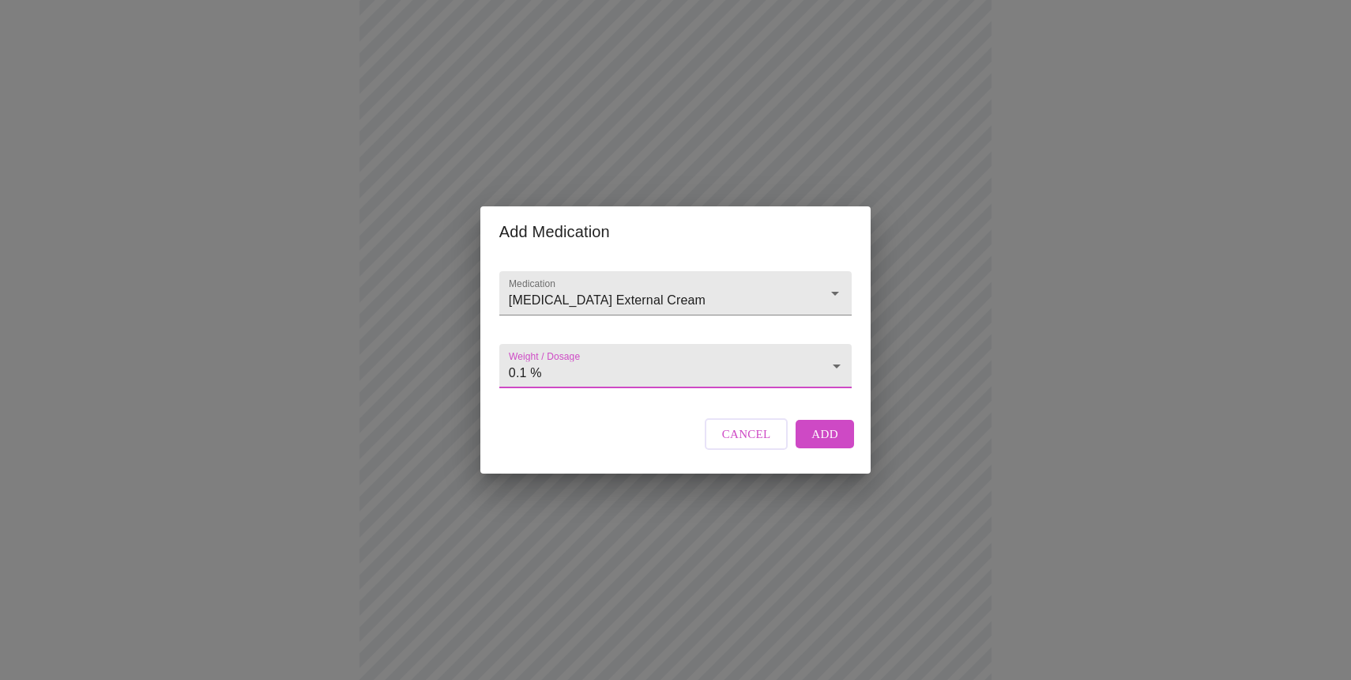
click at [819, 444] on span "Add" at bounding box center [825, 434] width 27 height 21
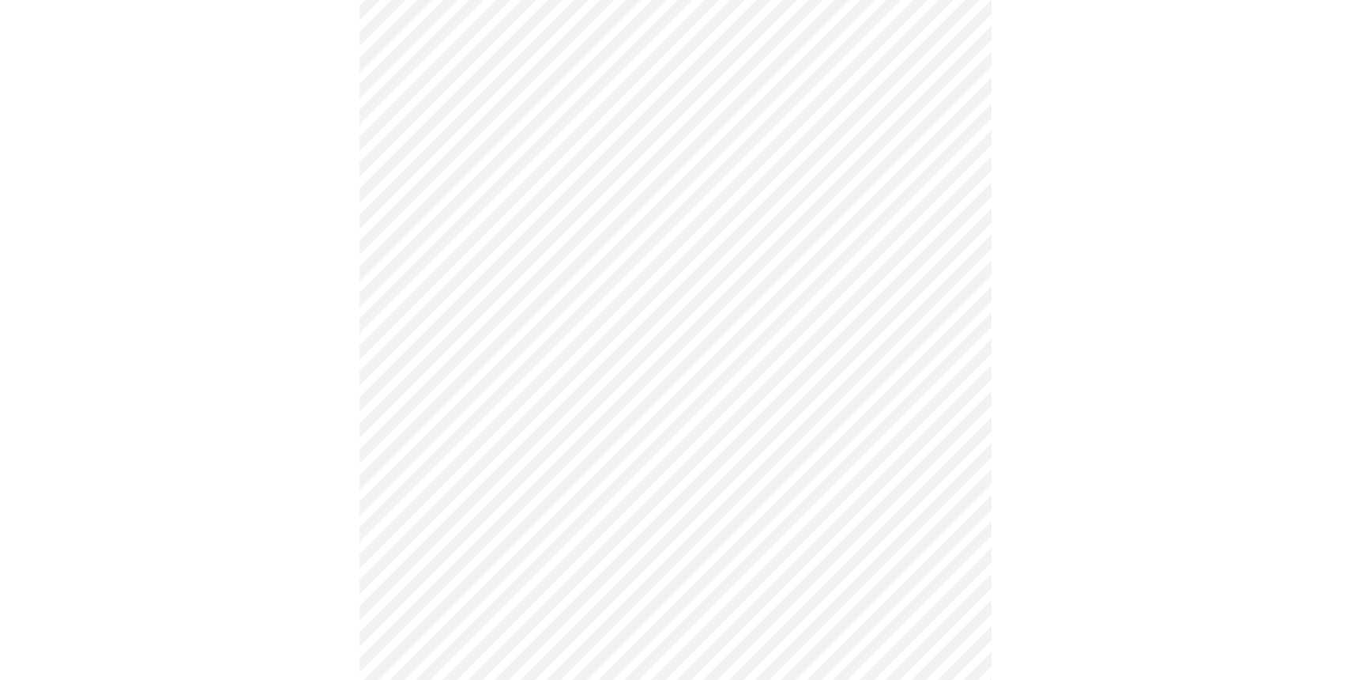
scroll to position [1050, 0]
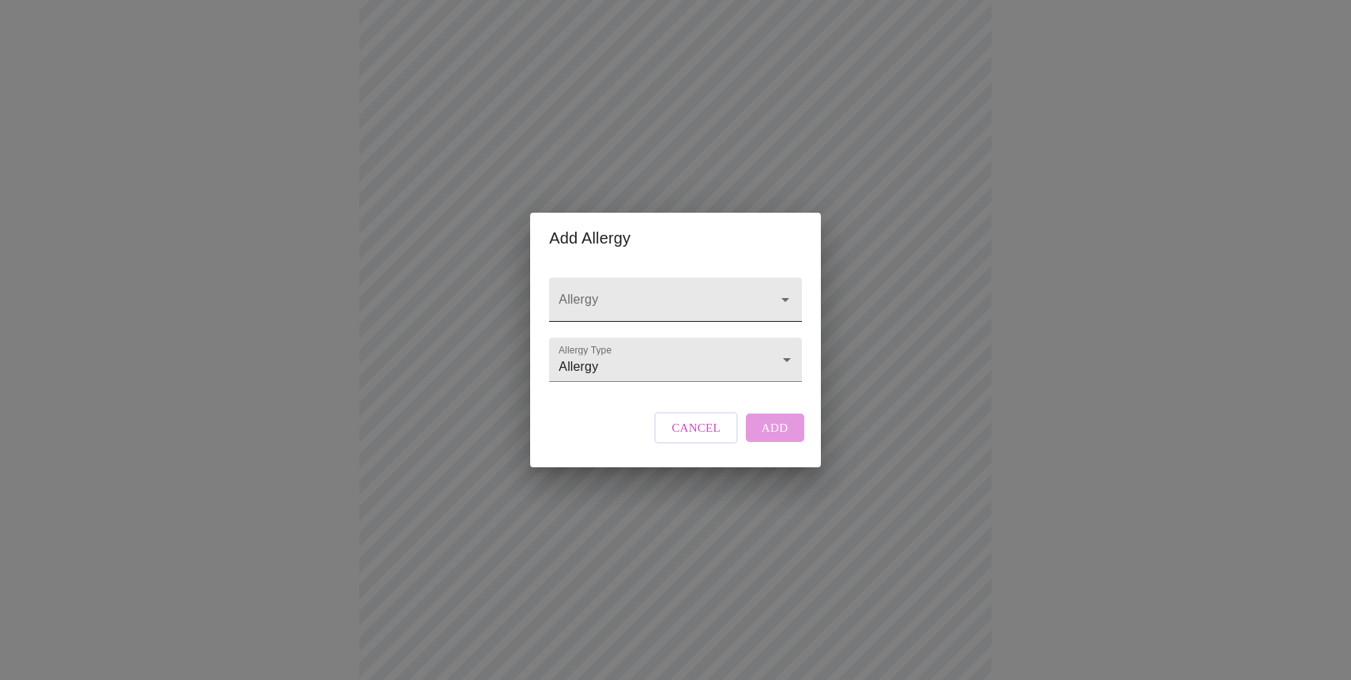
click at [598, 292] on input "Allergy" at bounding box center [653, 306] width 194 height 29
type input "s"
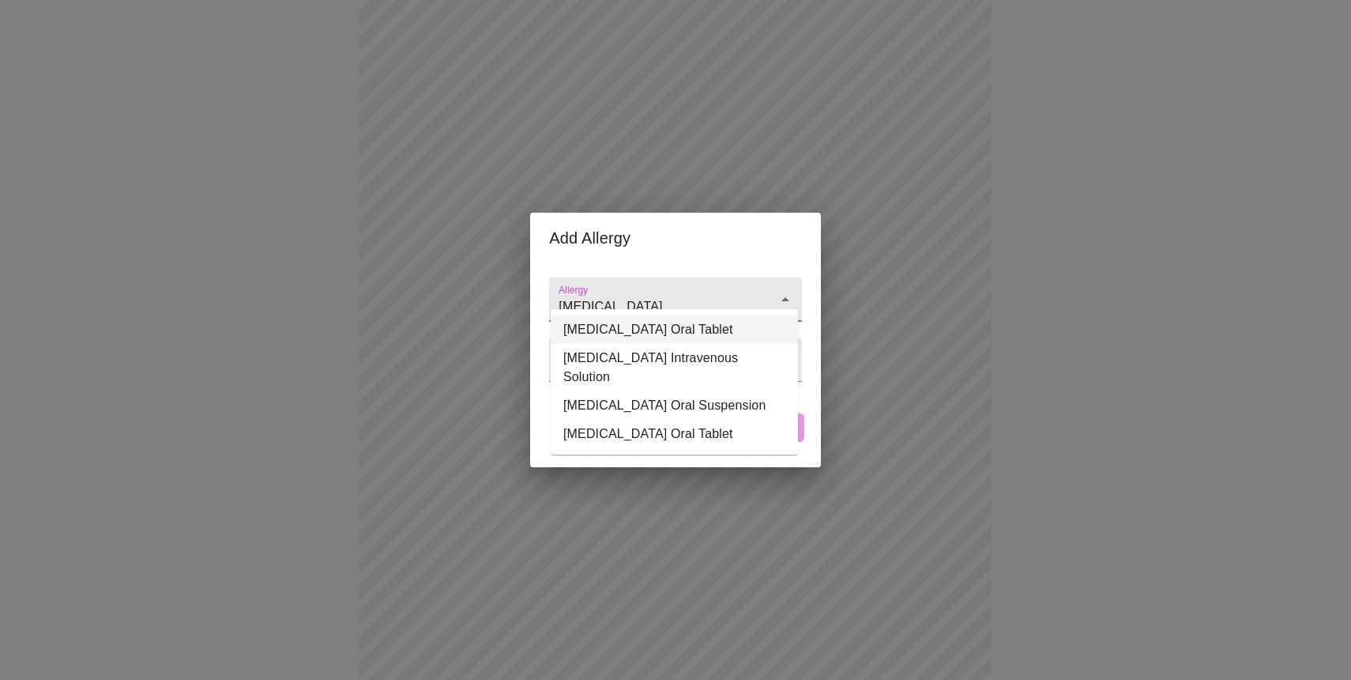
click at [597, 320] on li "[MEDICAL_DATA] Oral Tablet" at bounding box center [674, 329] width 247 height 28
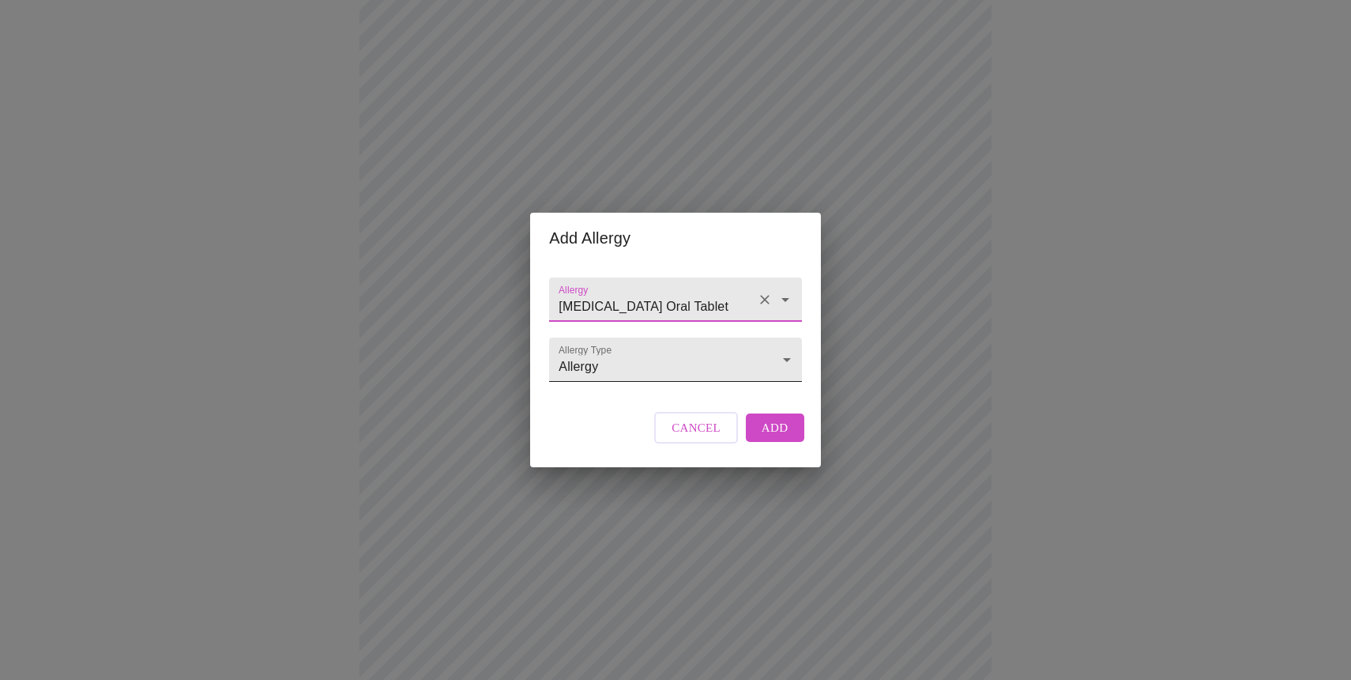
type input "[MEDICAL_DATA] Oral Tablet"
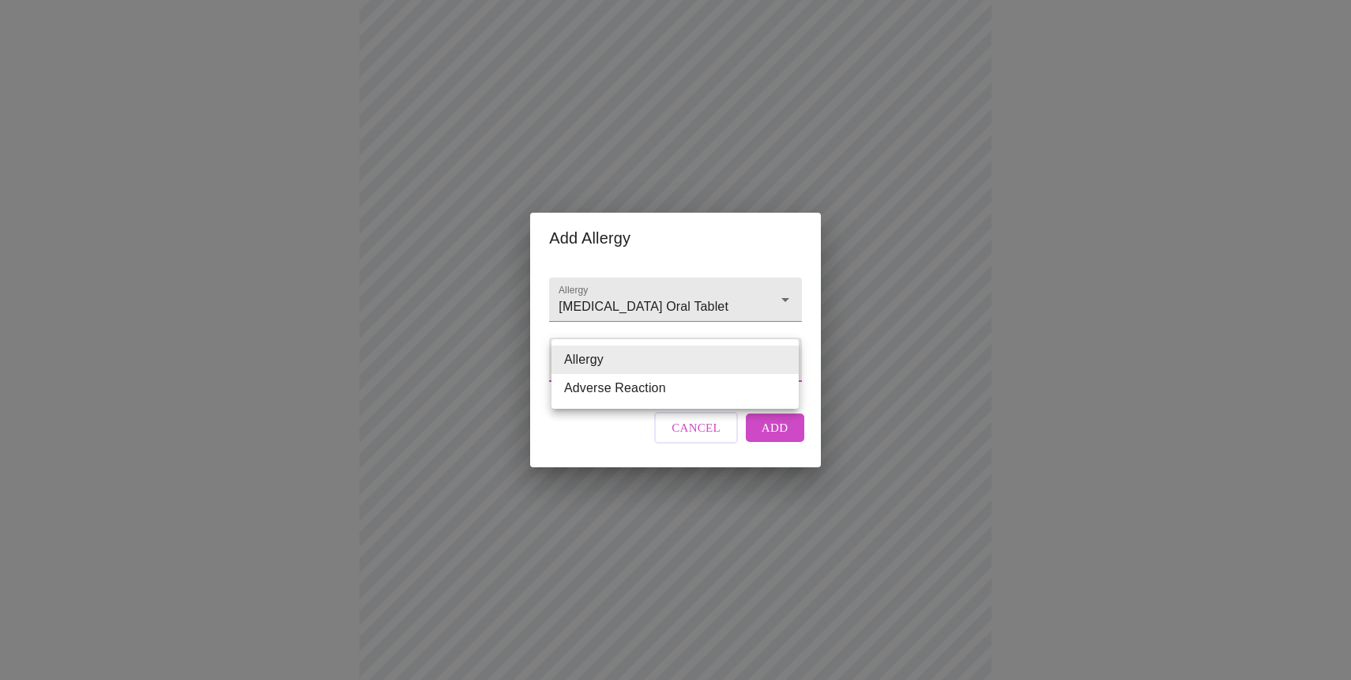
click at [673, 359] on li "Allergy" at bounding box center [675, 359] width 247 height 28
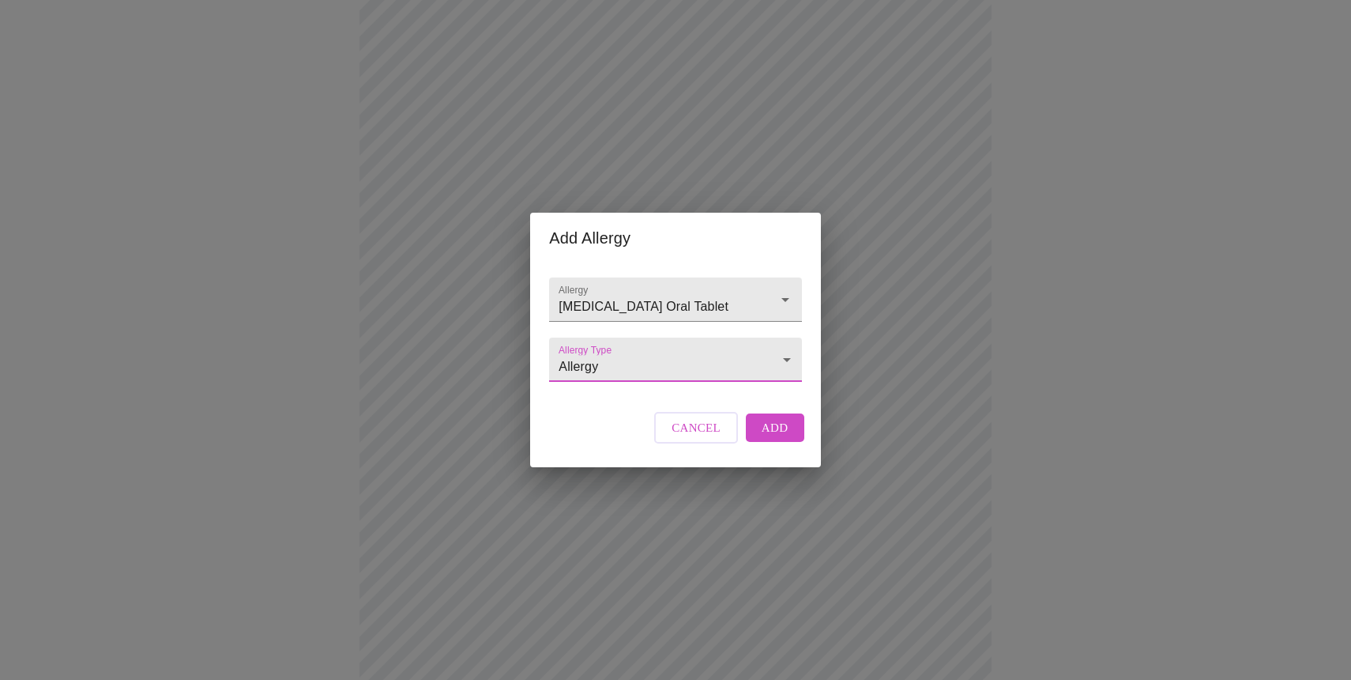
click at [766, 438] on span "Add" at bounding box center [775, 427] width 27 height 21
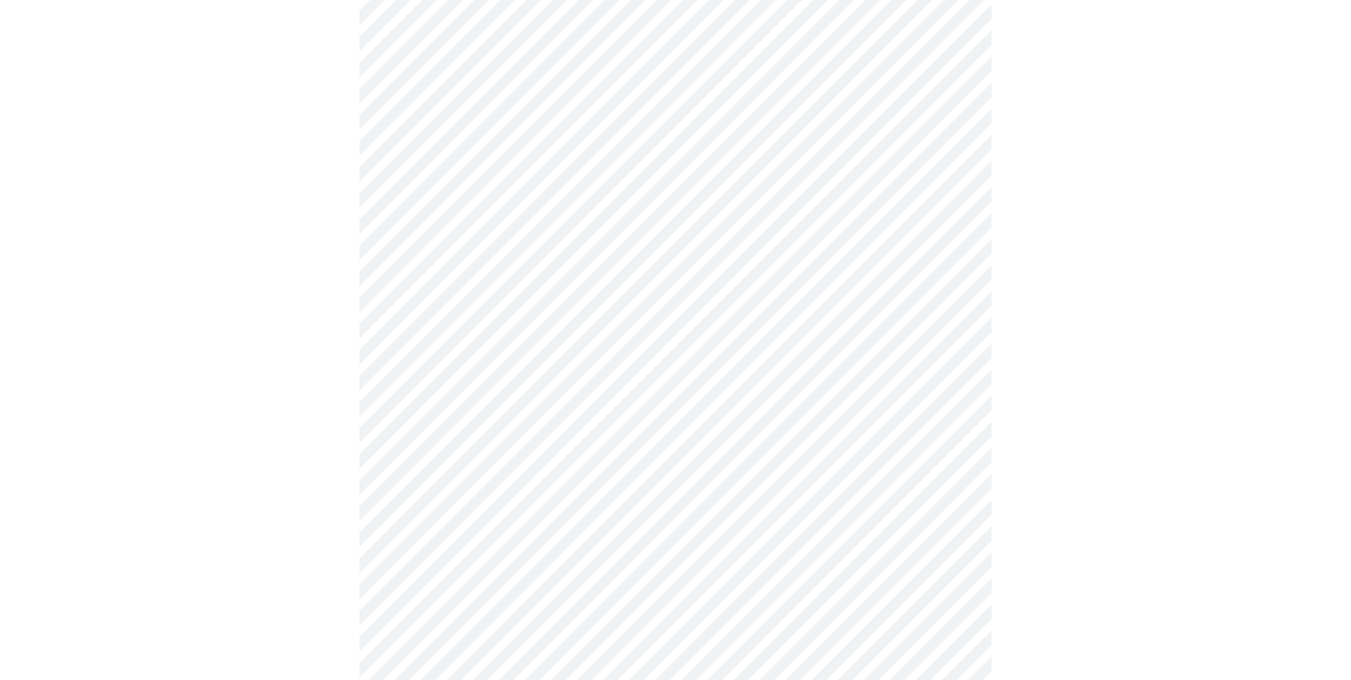
scroll to position [1084, 0]
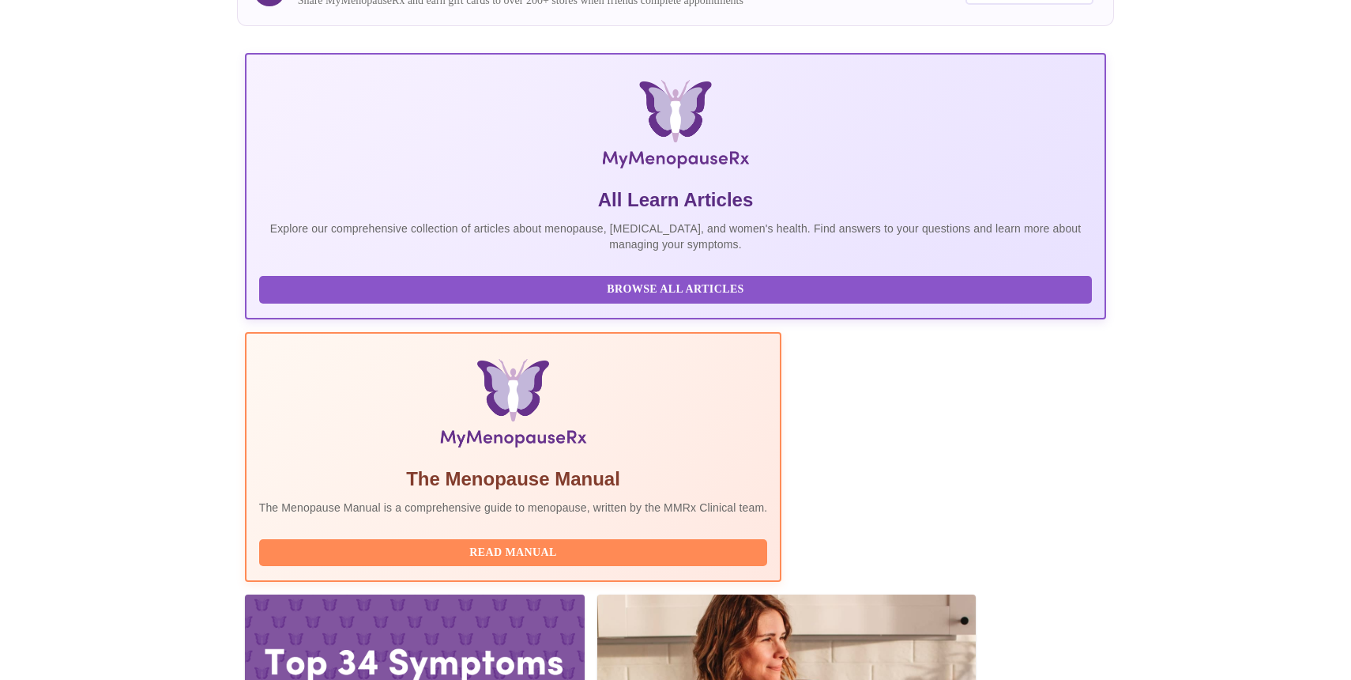
scroll to position [267, 0]
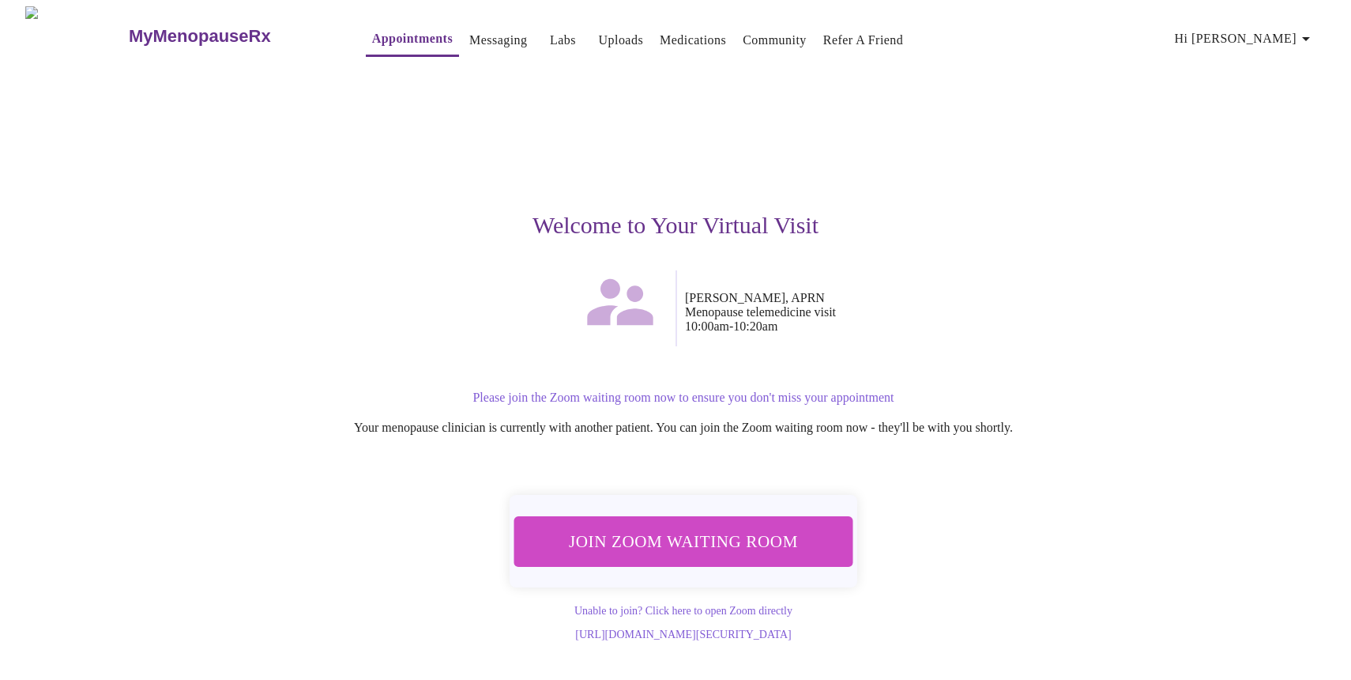
click at [692, 533] on span "Join Zoom Waiting Room" at bounding box center [682, 540] width 299 height 29
